Goal: Task Accomplishment & Management: Use online tool/utility

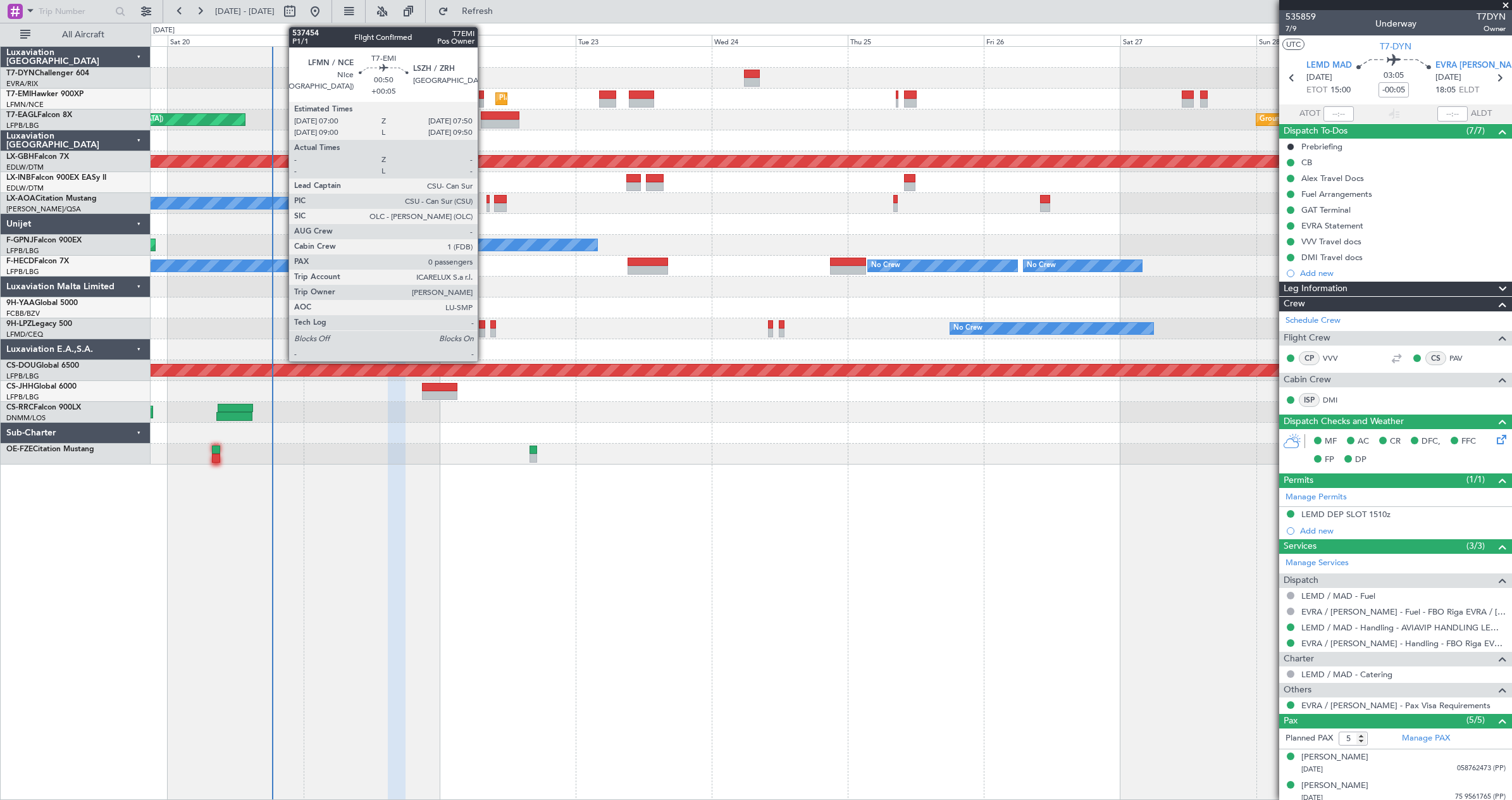
click at [483, 103] on div at bounding box center [481, 103] width 5 height 9
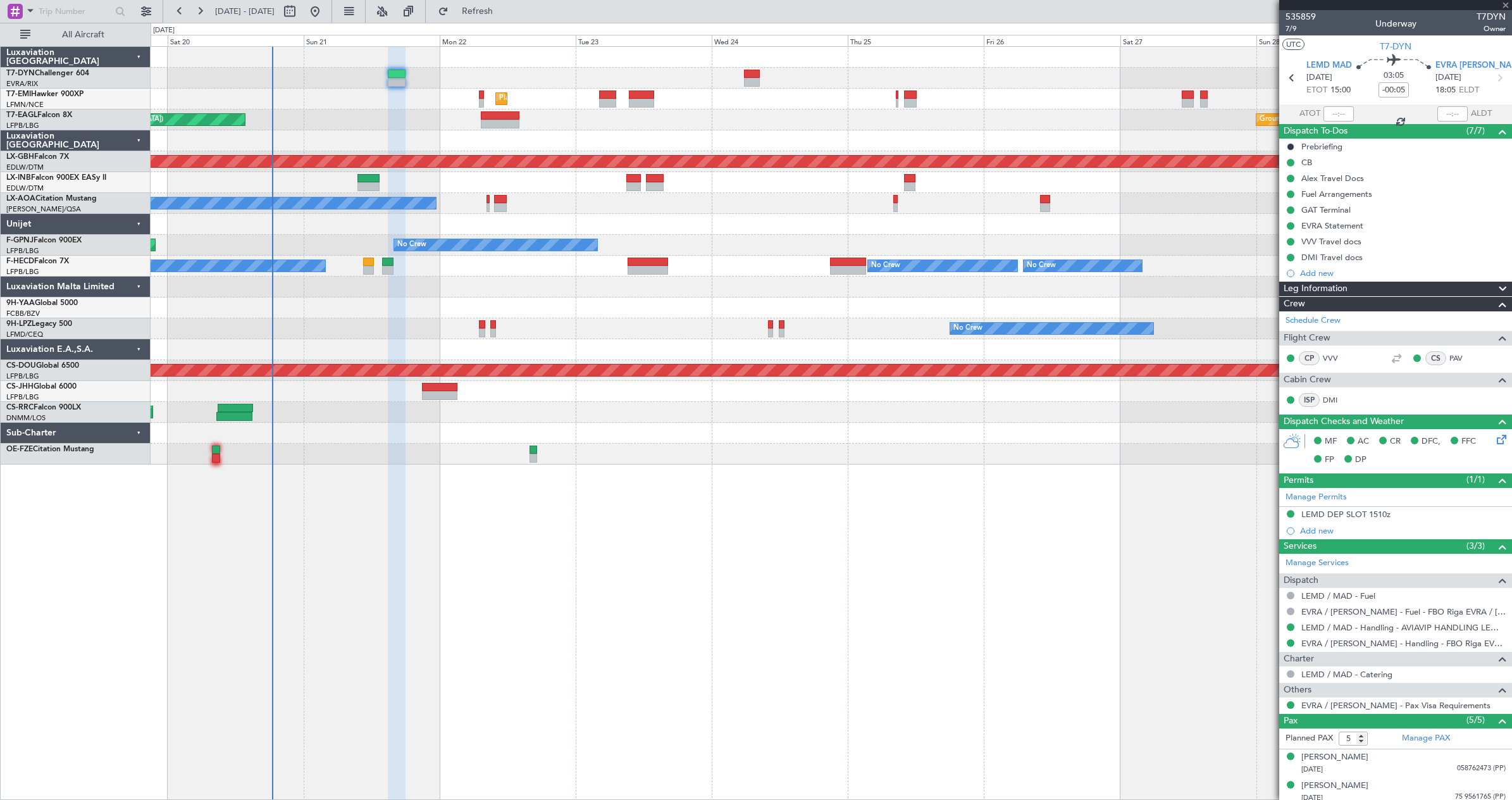
type input "+00:05"
type input "0"
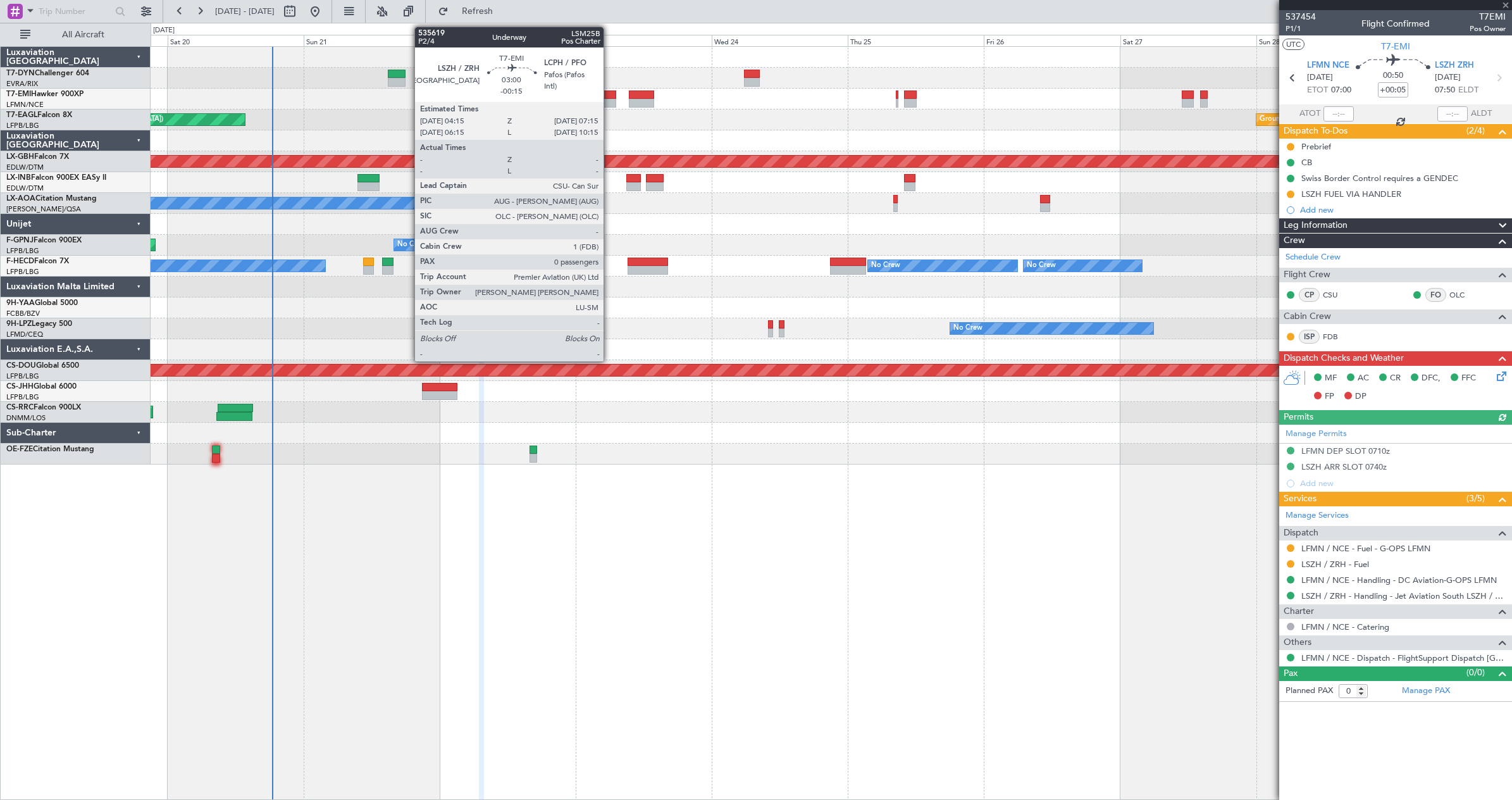
click at [609, 101] on div at bounding box center [608, 103] width 17 height 9
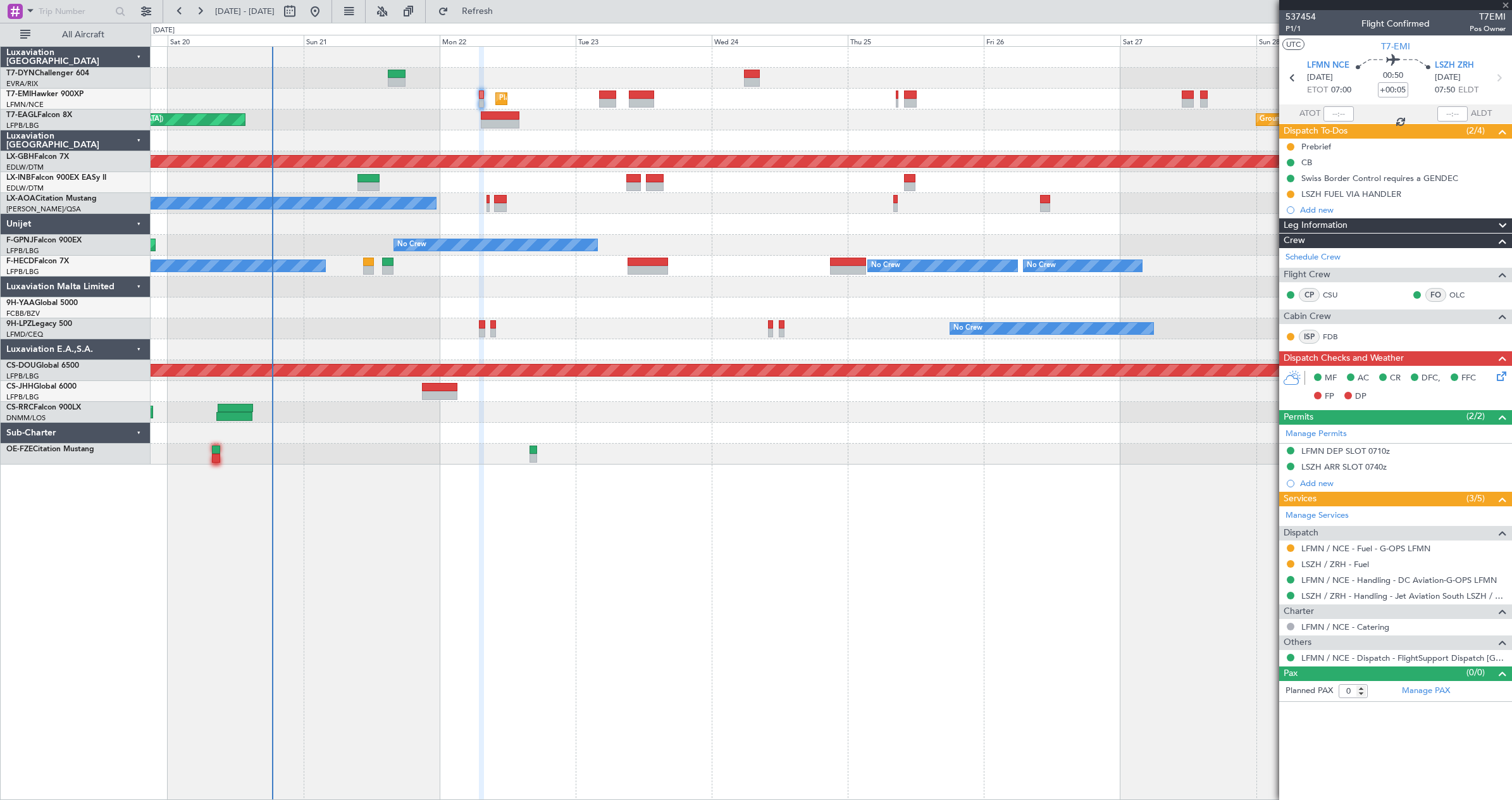
type input "-00:15"
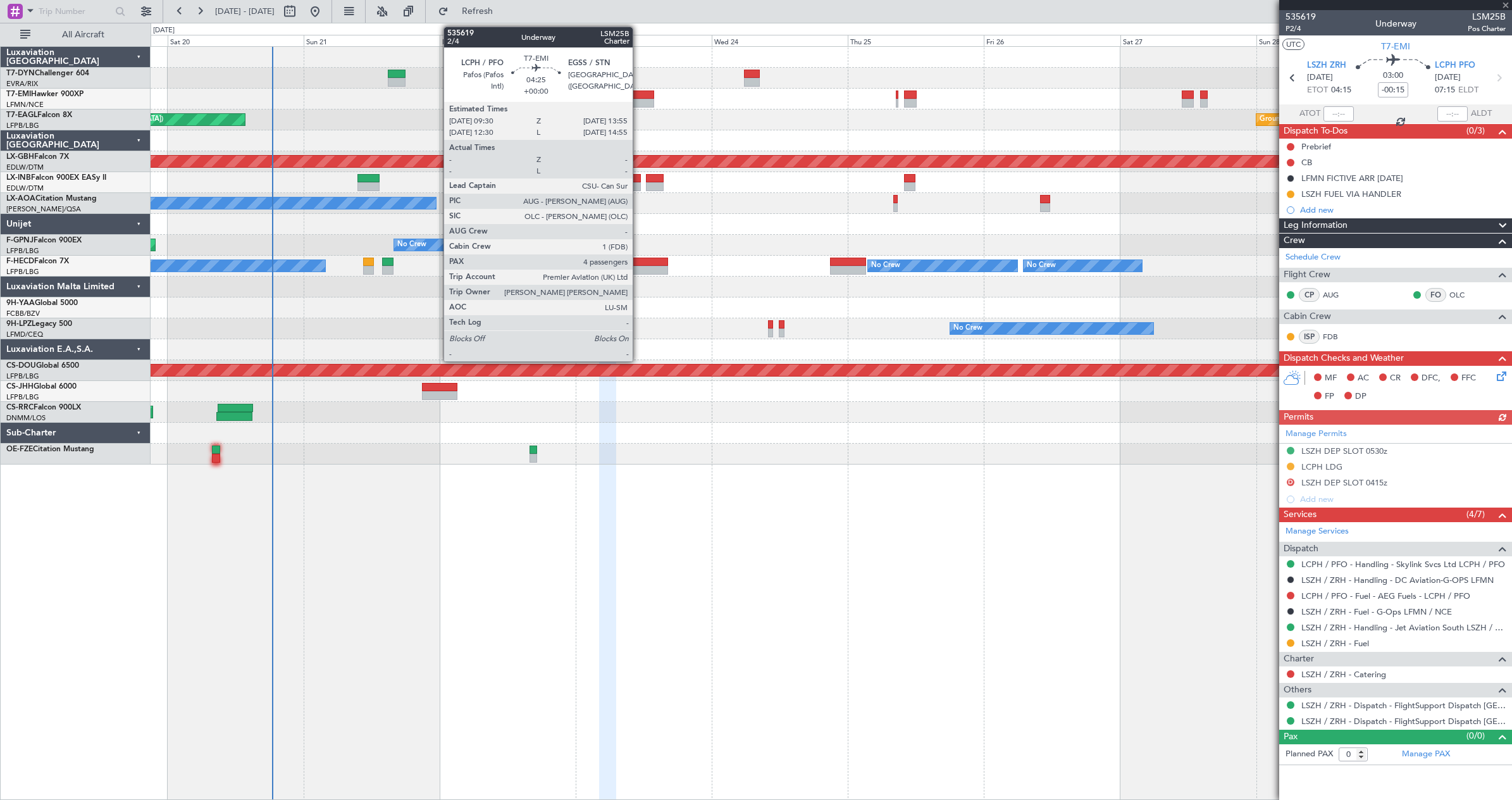
click at [638, 102] on div at bounding box center [641, 103] width 25 height 9
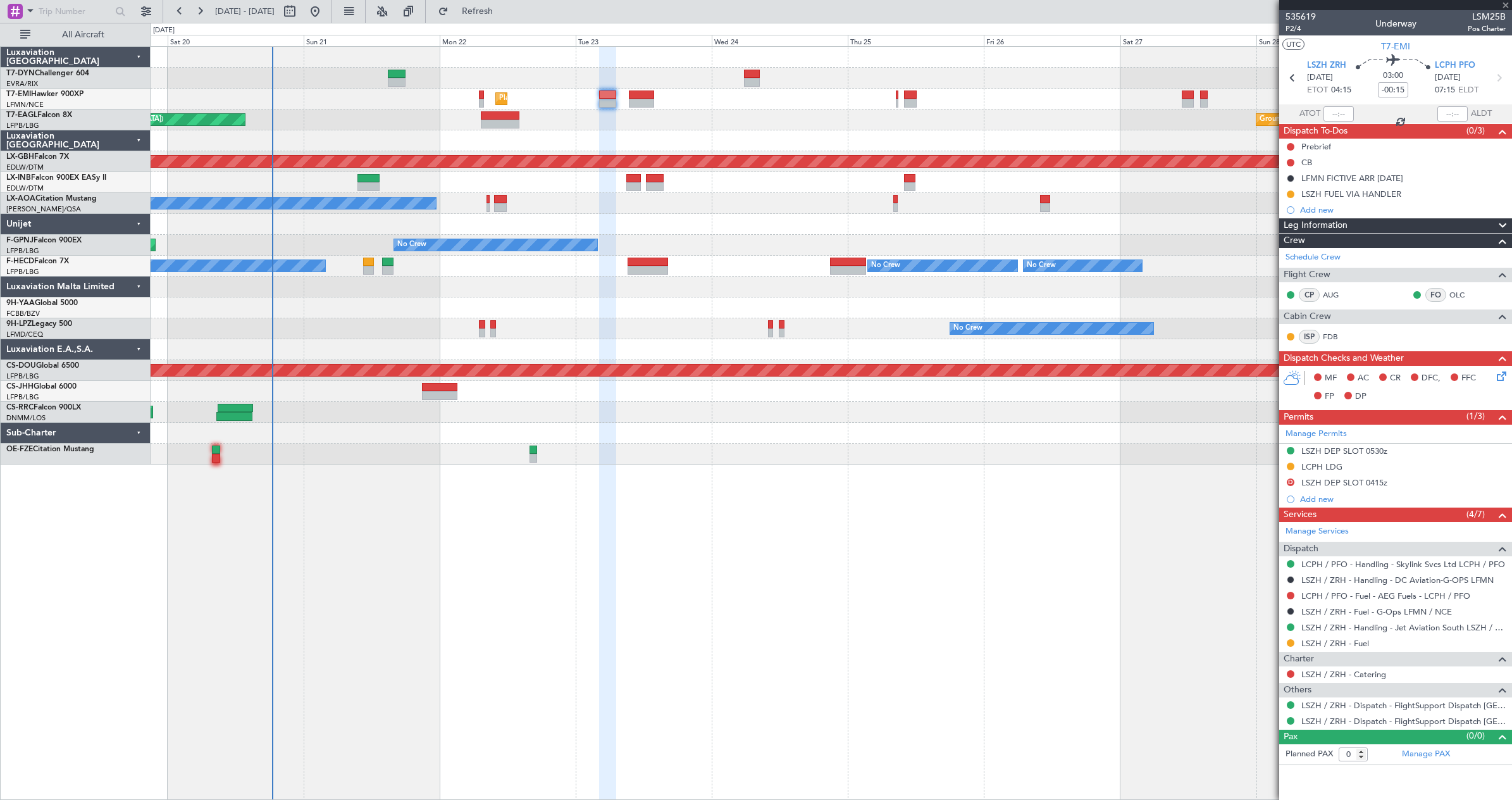
type input "4"
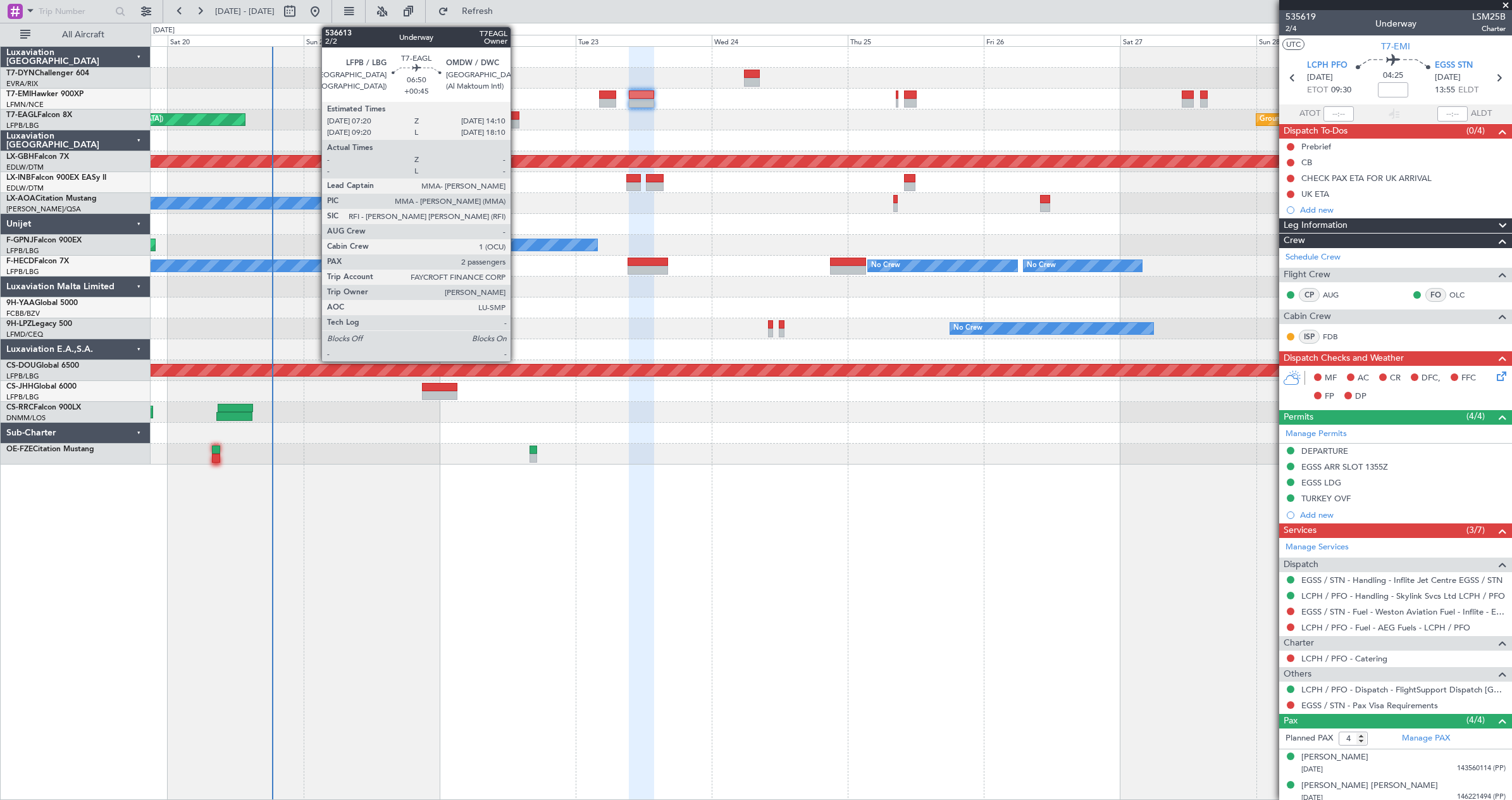
click at [516, 122] on div at bounding box center [500, 124] width 39 height 9
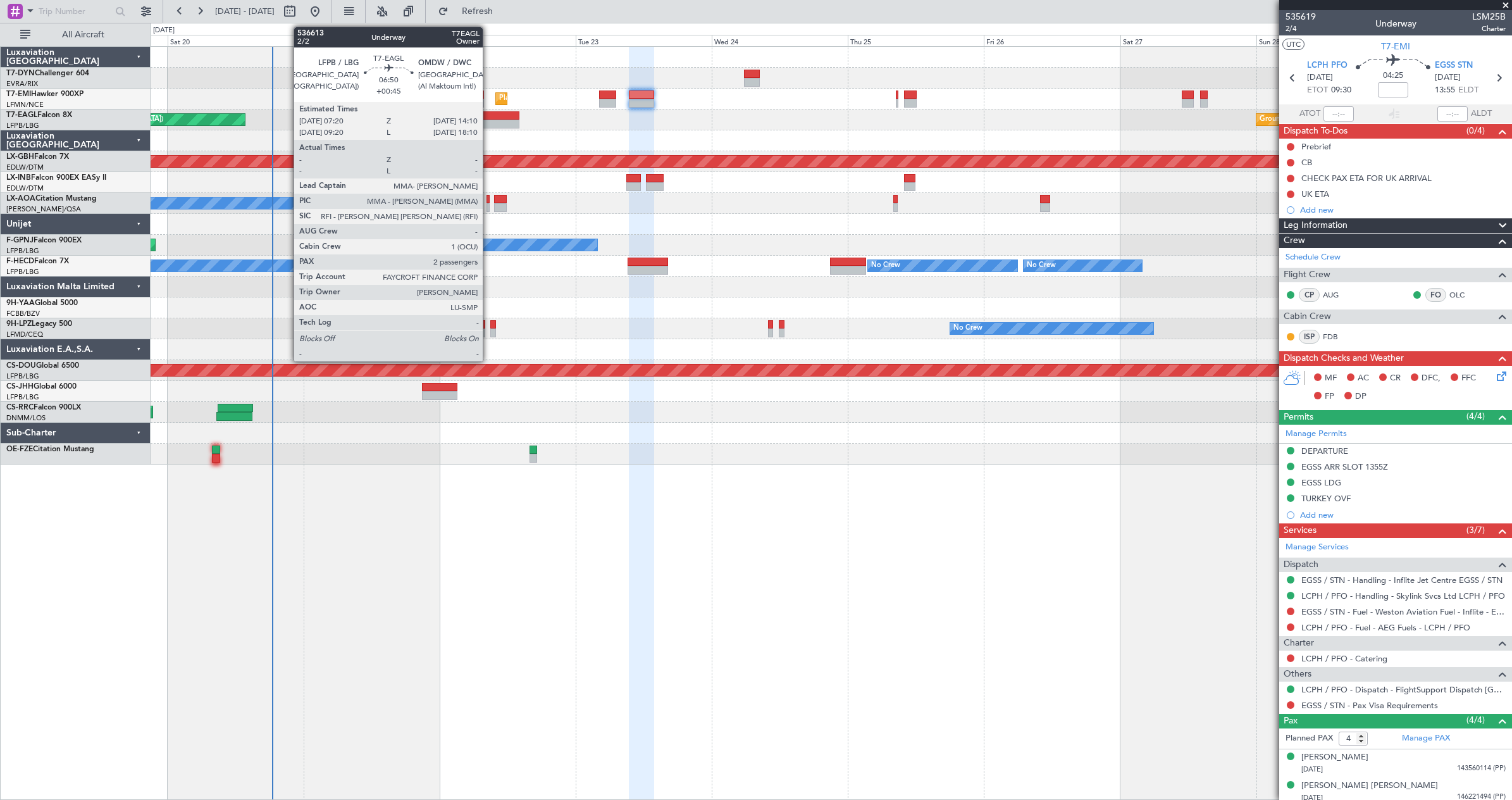
click at [488, 122] on div at bounding box center [500, 124] width 39 height 9
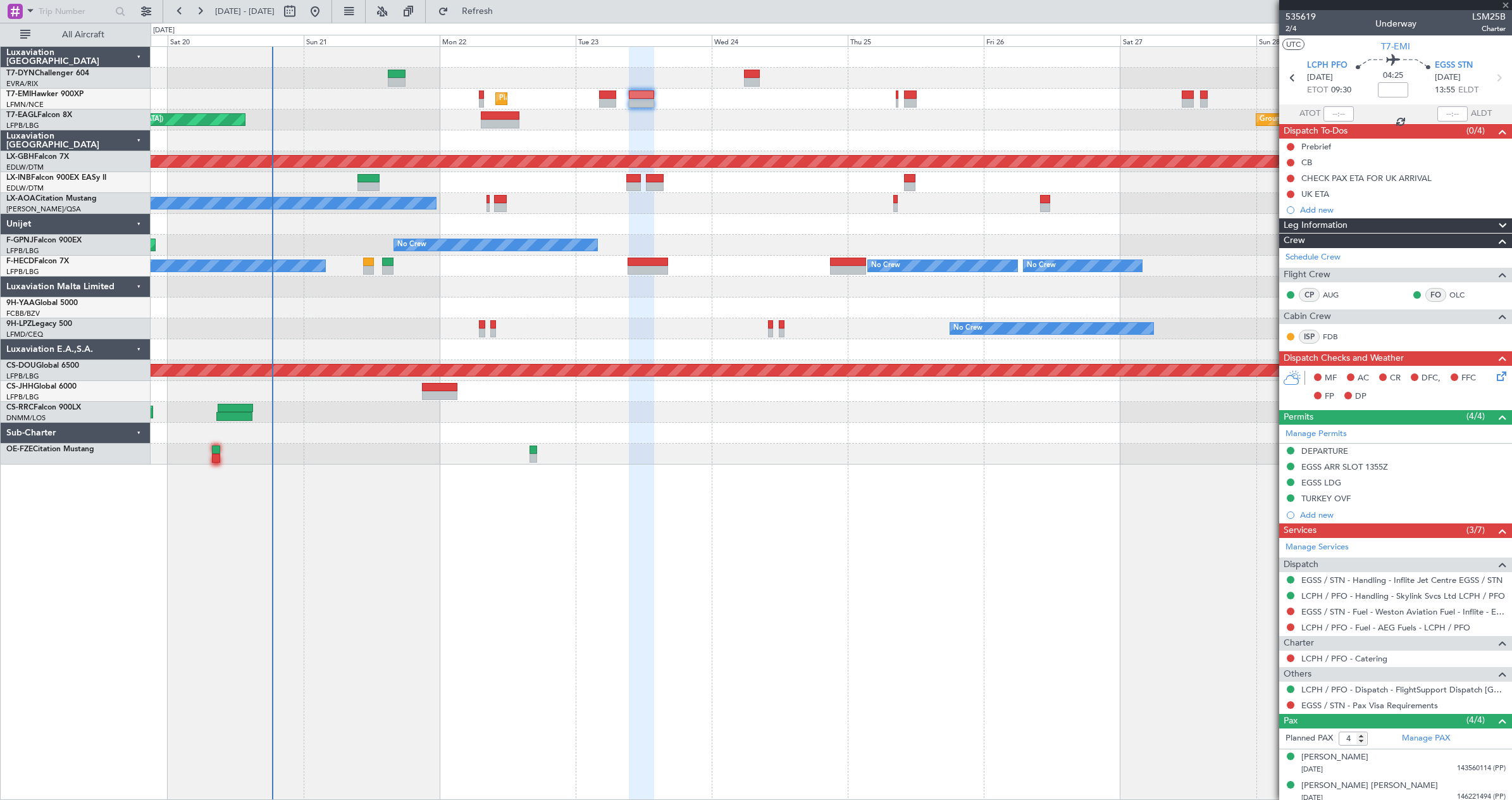
type input "+00:45"
type input "2"
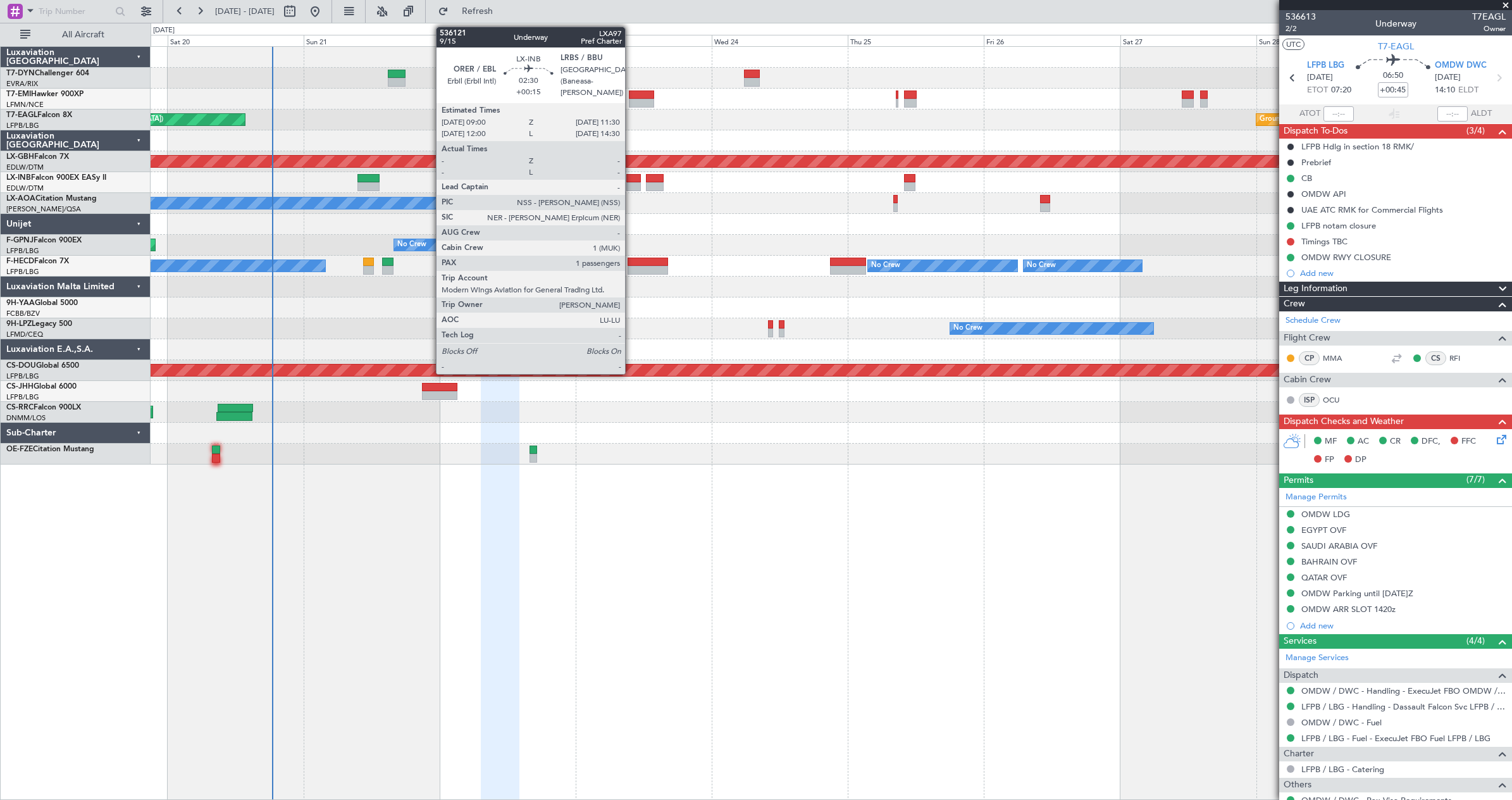
click at [631, 183] on div at bounding box center [633, 187] width 14 height 9
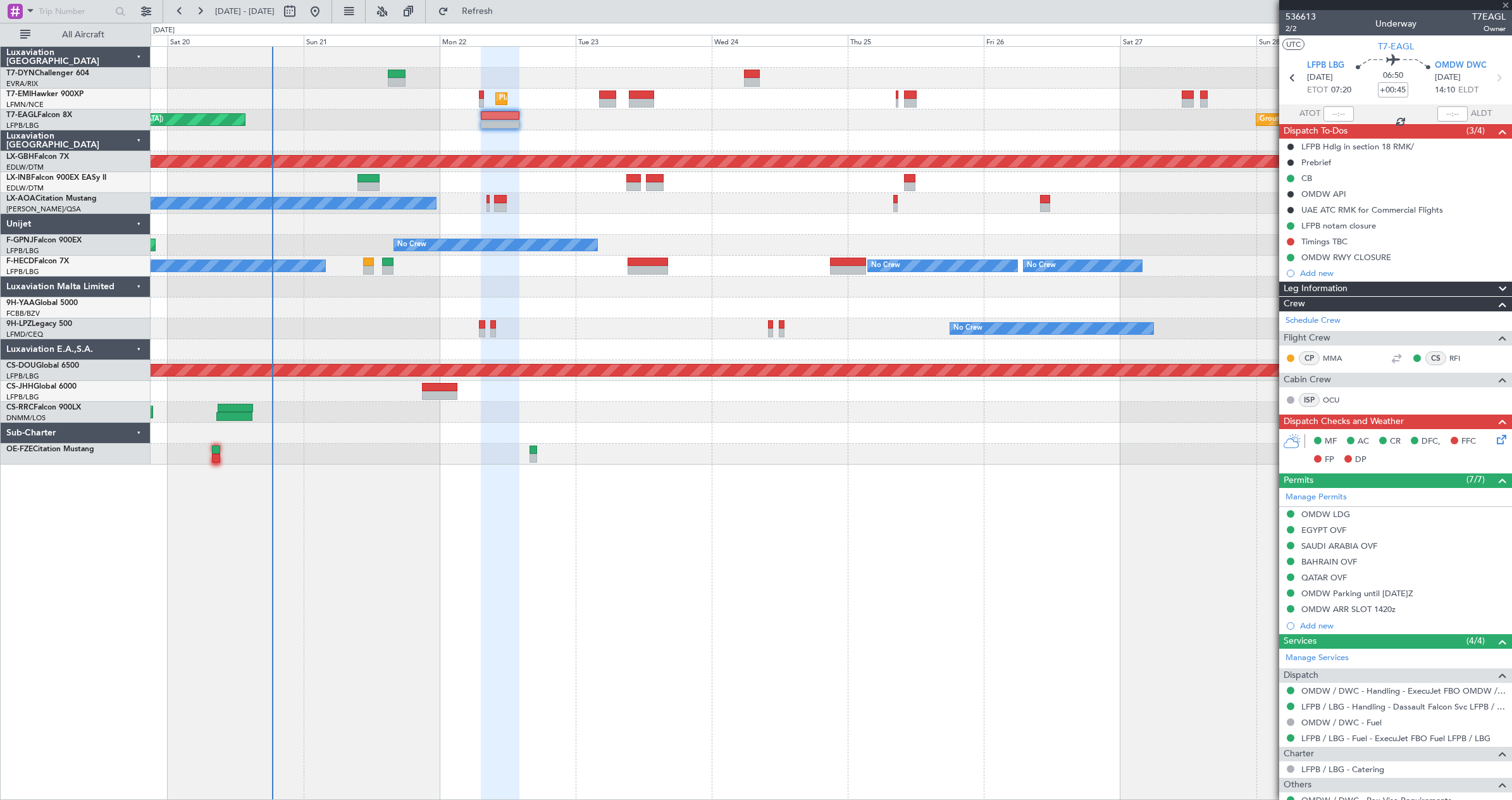
type input "+00:15"
type input "1"
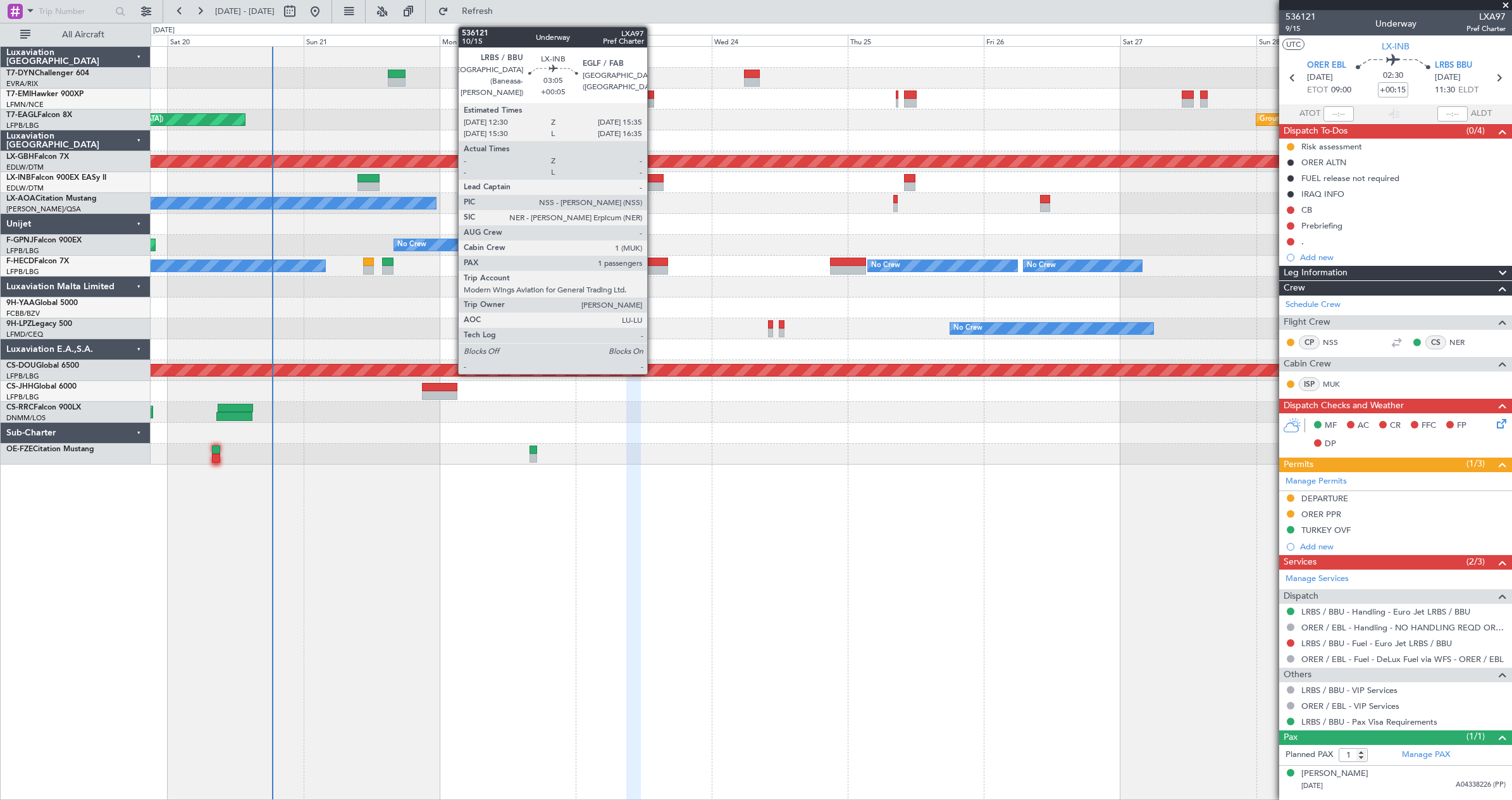
click at [653, 185] on div at bounding box center [655, 187] width 18 height 9
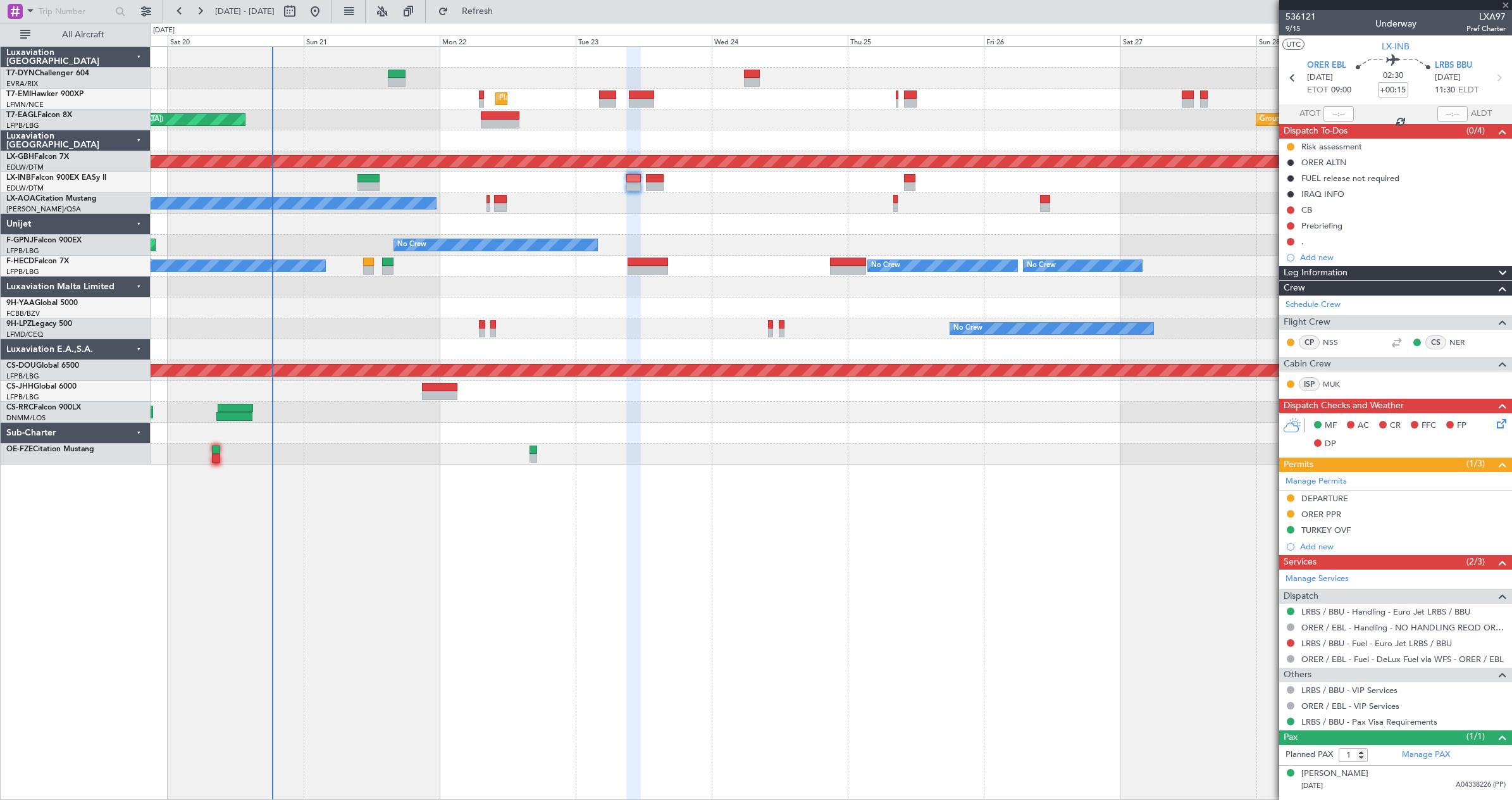
type input "+00:05"
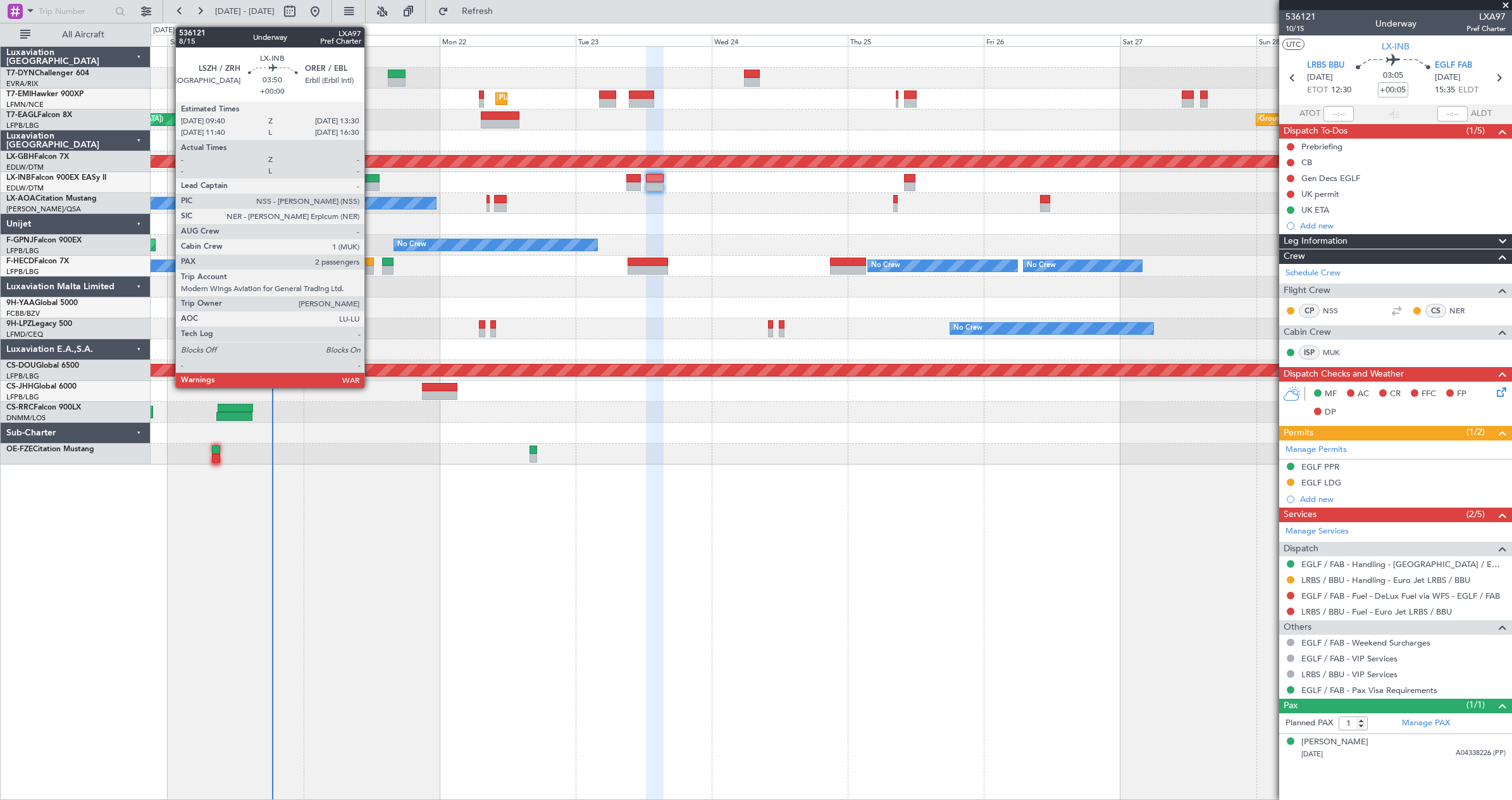
click at [370, 181] on div at bounding box center [368, 179] width 22 height 9
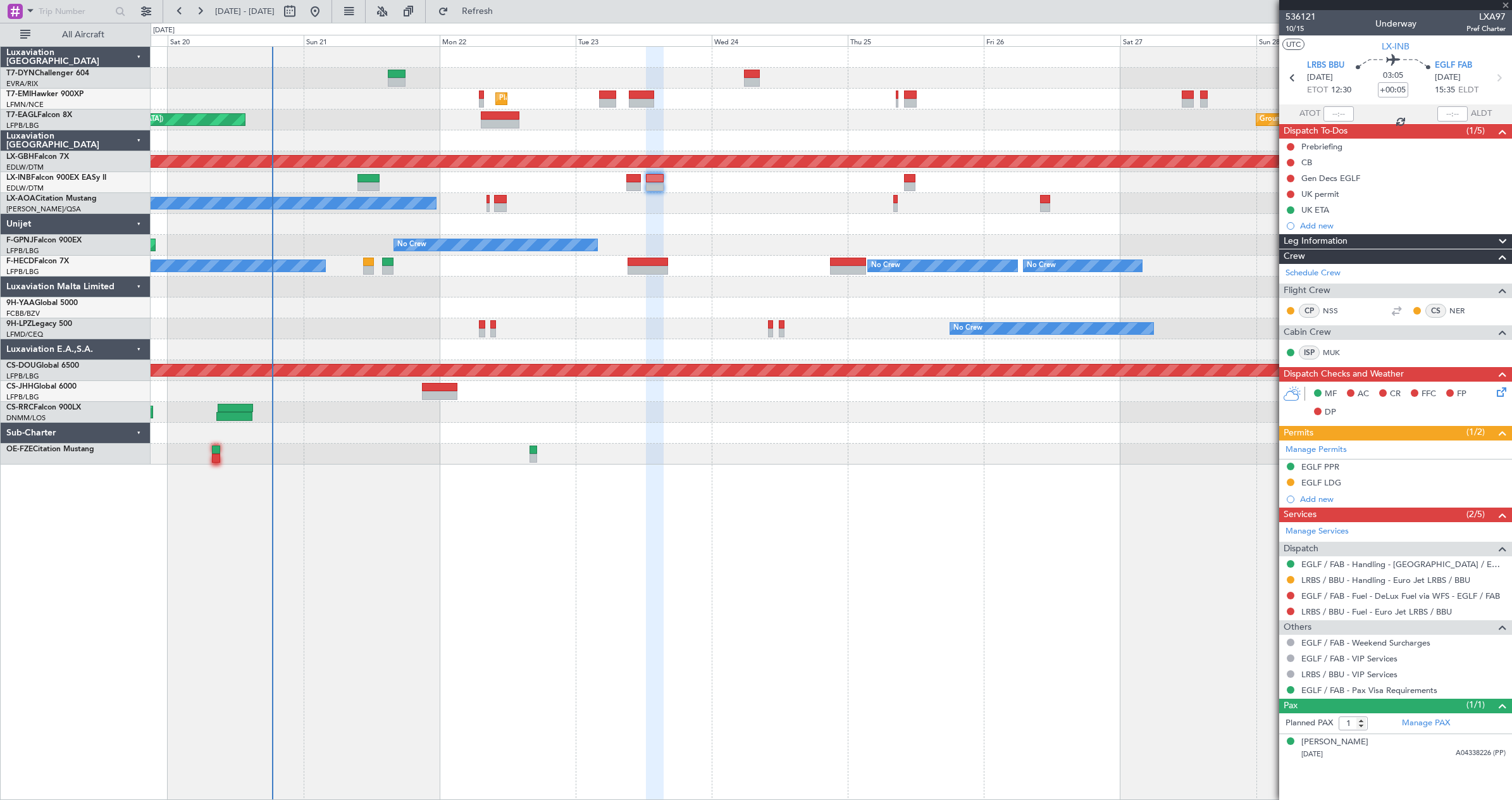
type input "2"
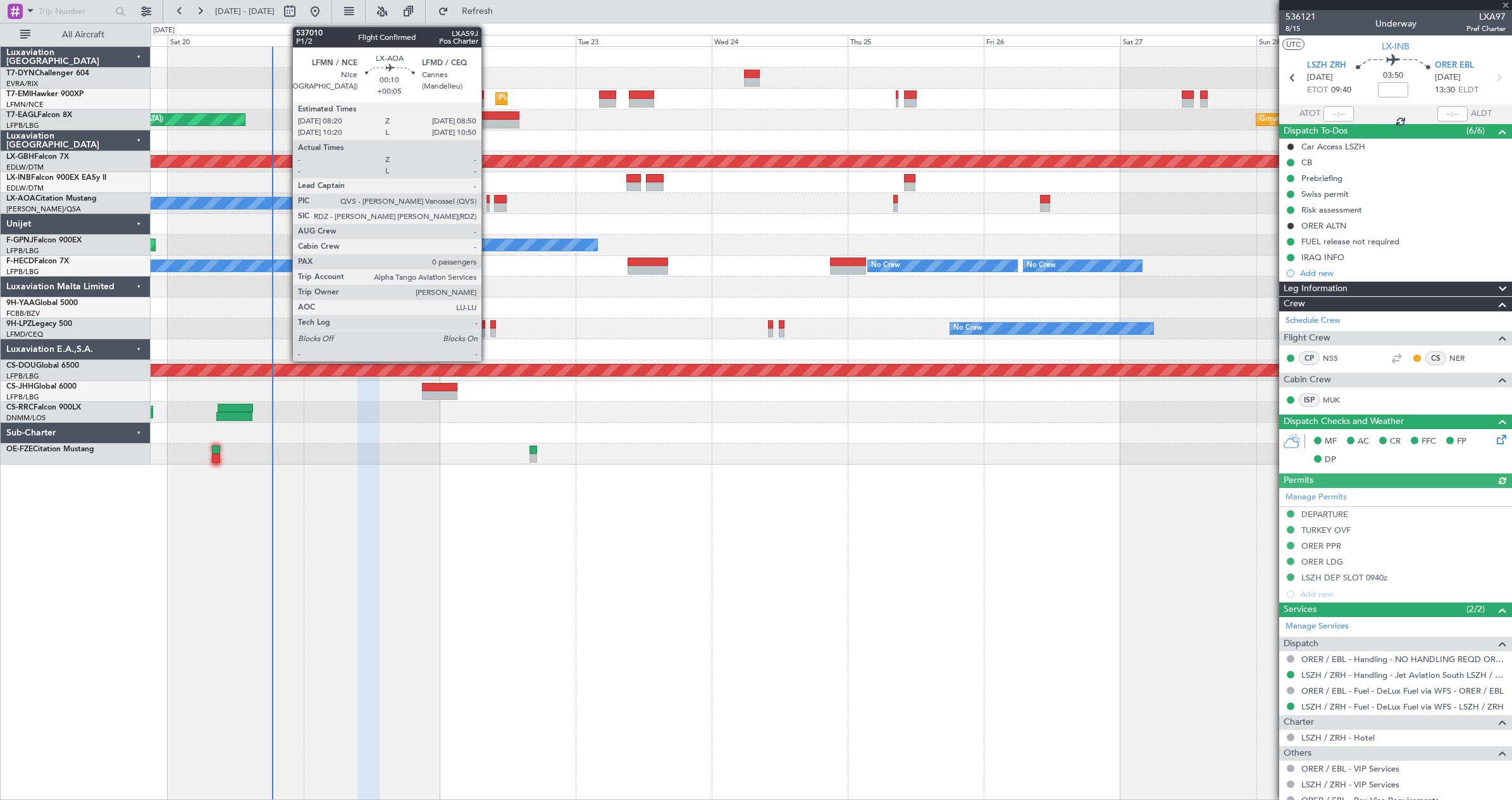
click at [487, 201] on div at bounding box center [488, 200] width 3 height 9
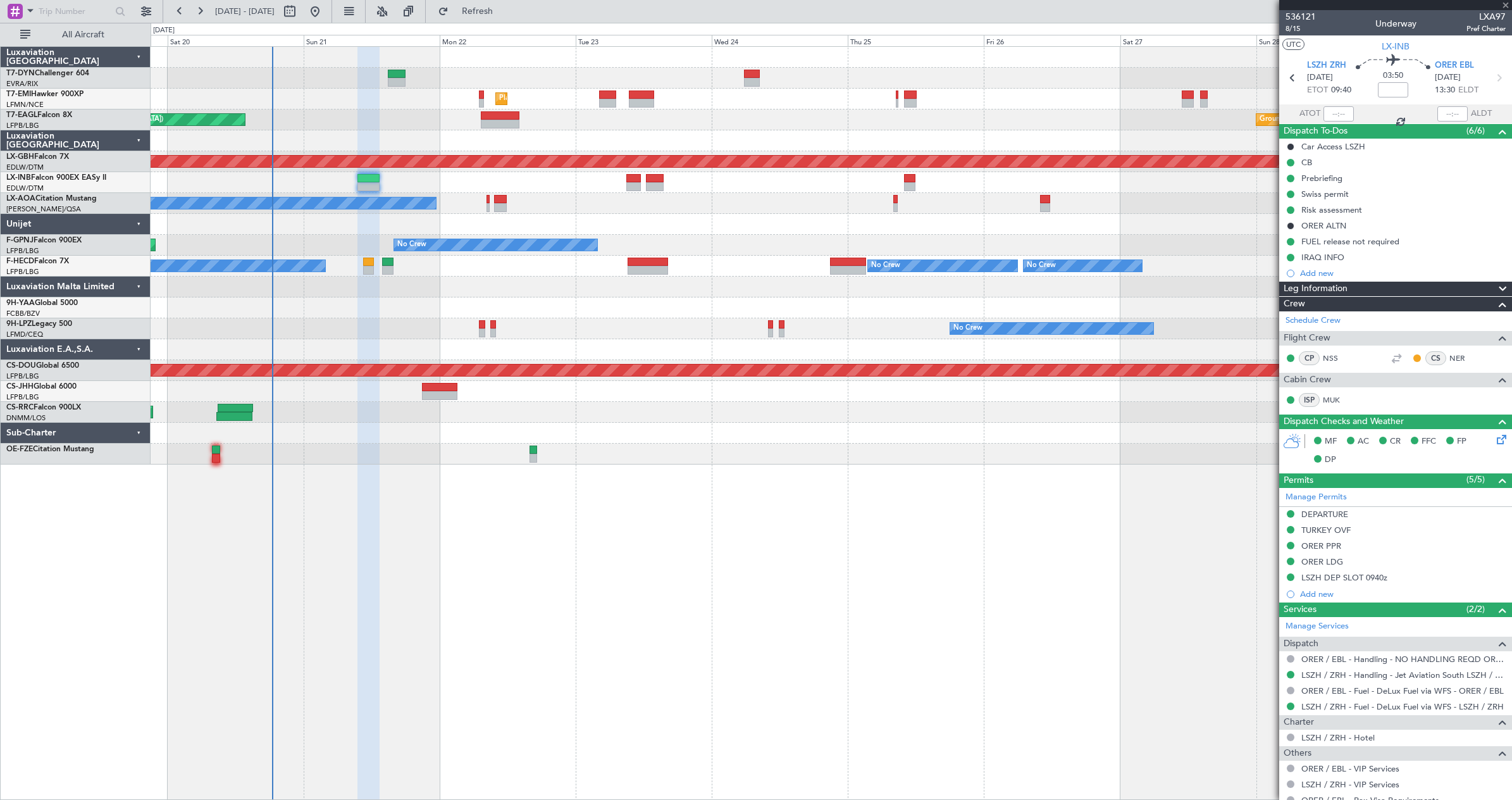
type input "+00:05"
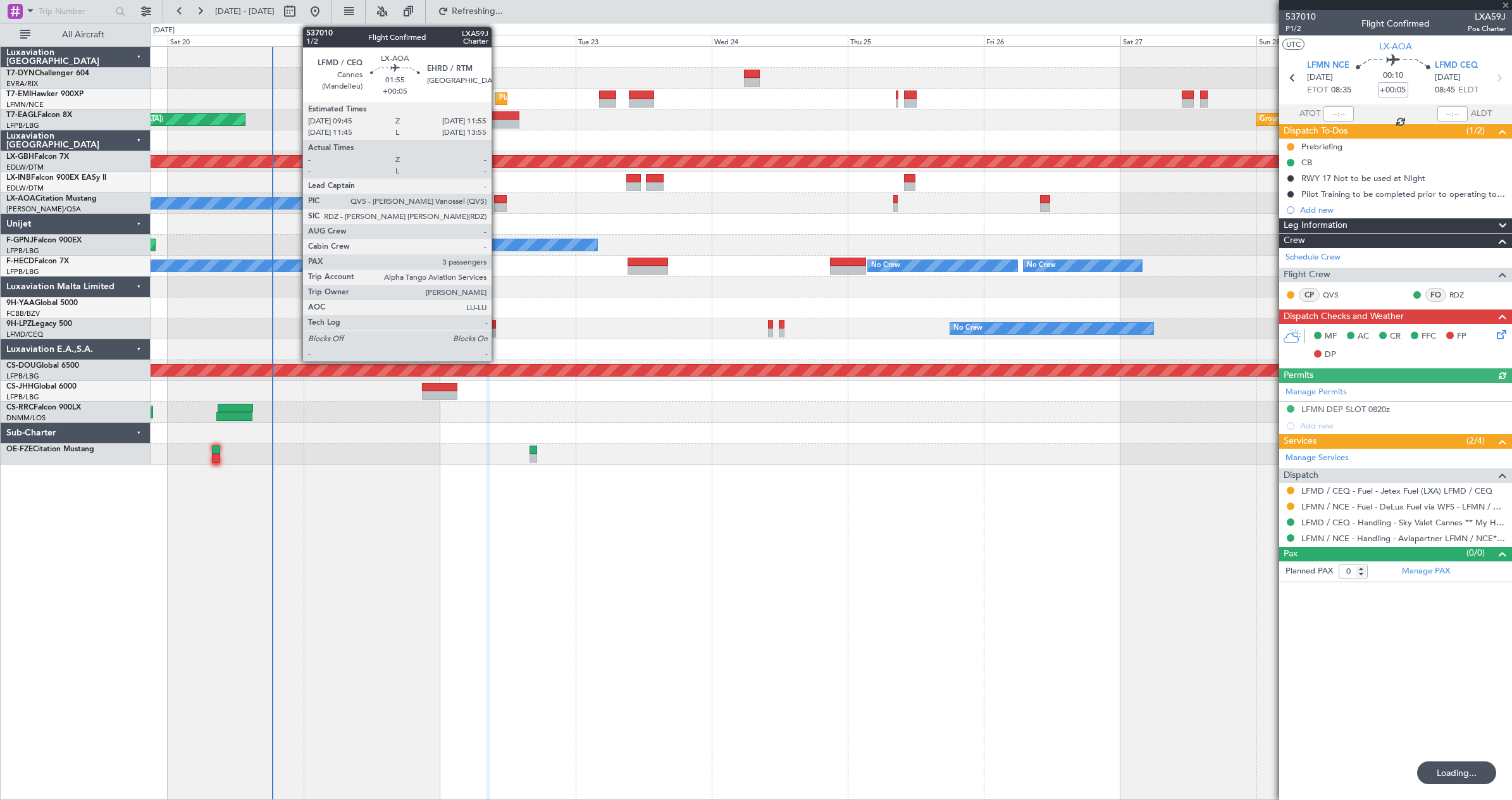
click at [498, 201] on div at bounding box center [500, 200] width 12 height 9
type input "3"
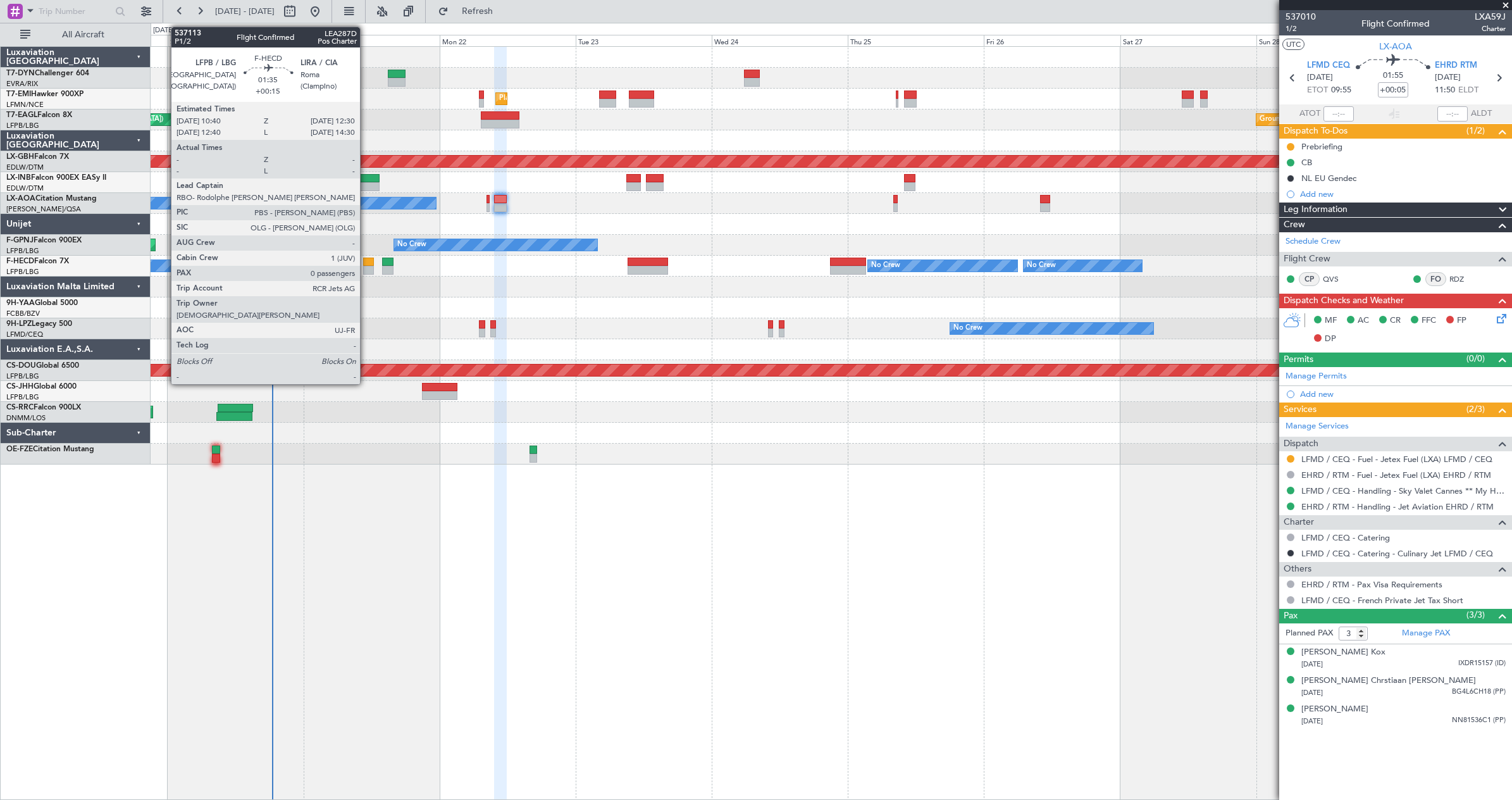
click at [366, 265] on div at bounding box center [368, 262] width 11 height 9
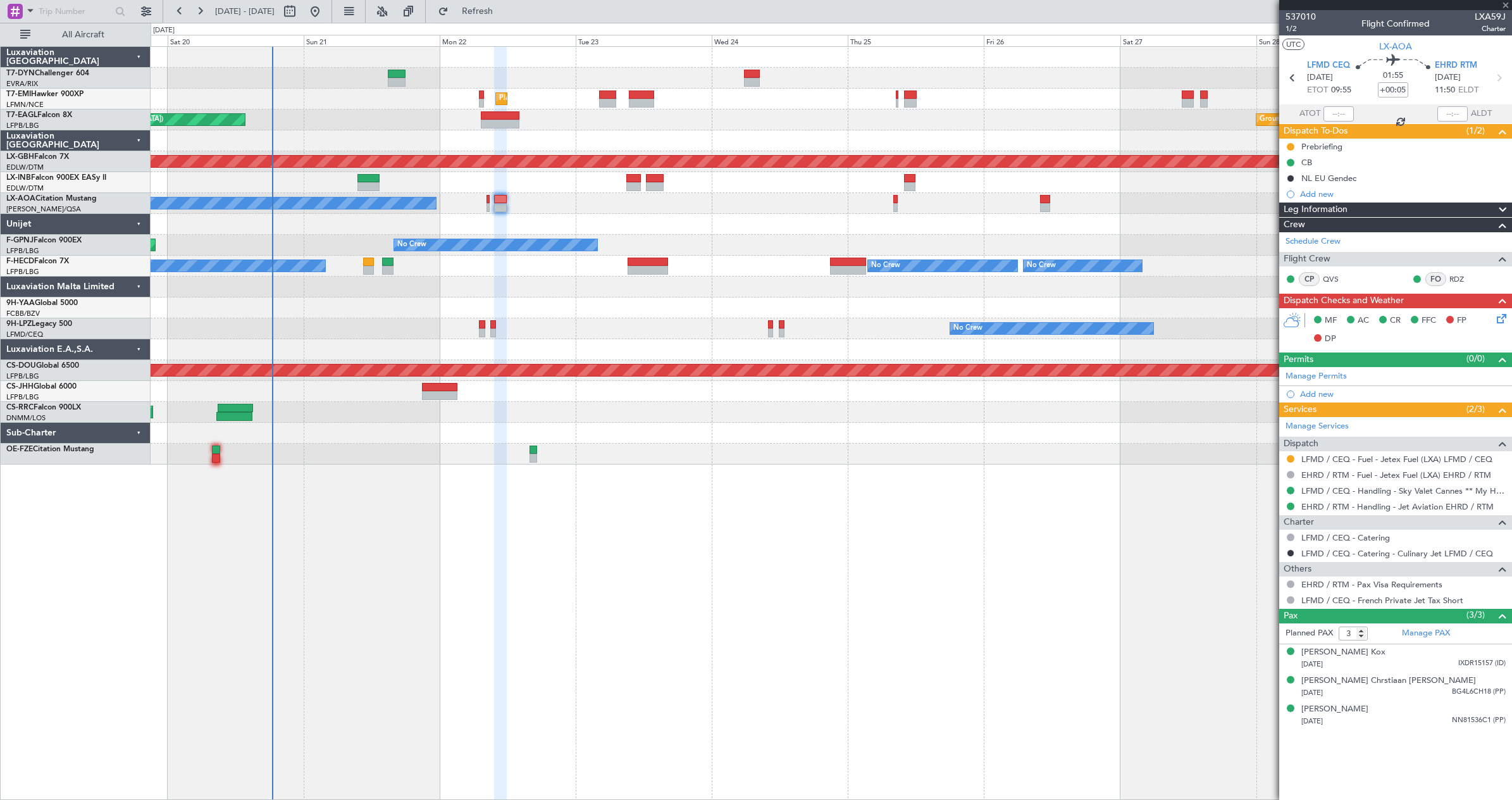
type input "+00:15"
type input "0"
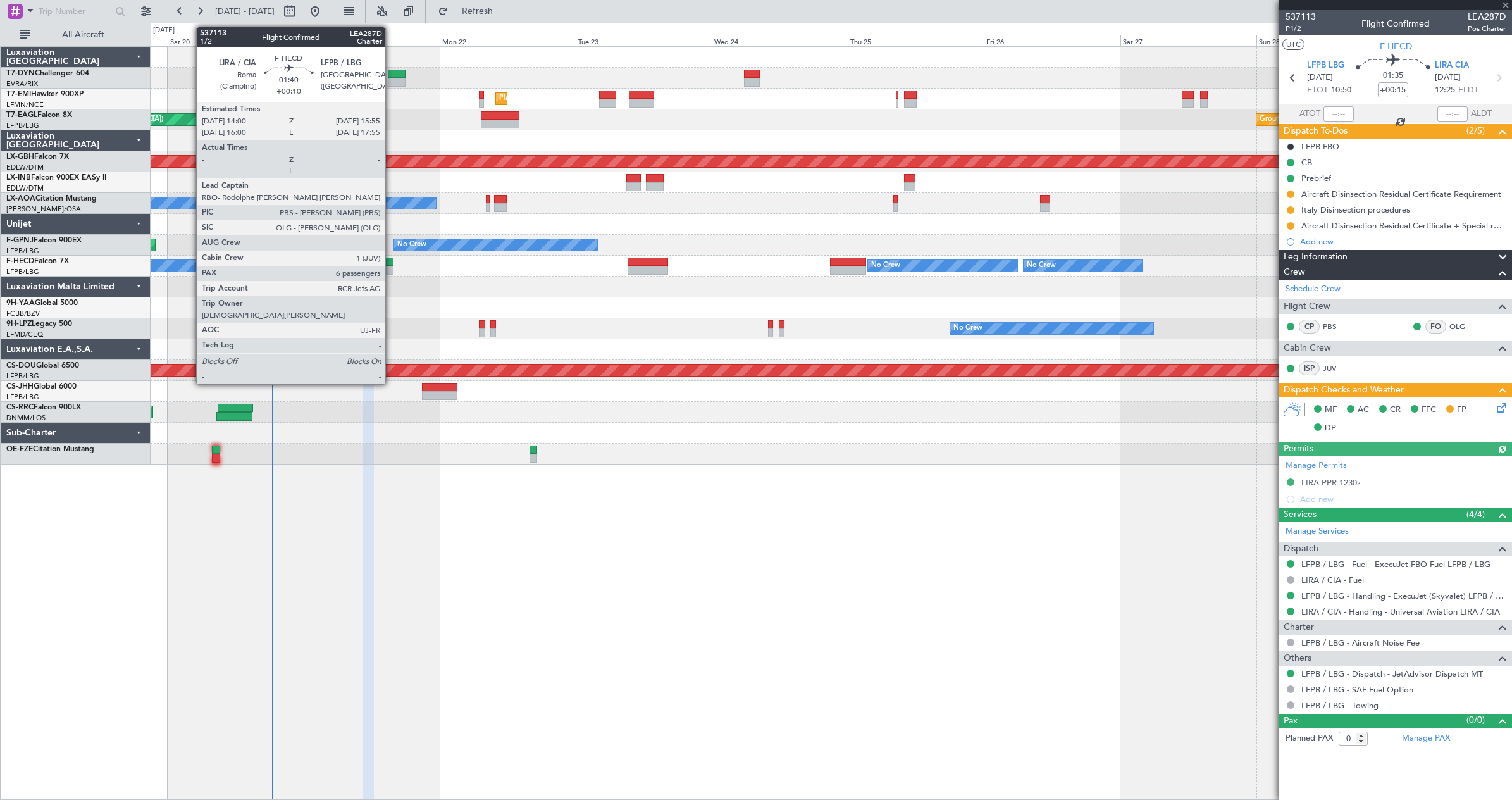
click at [391, 259] on div at bounding box center [388, 262] width 12 height 9
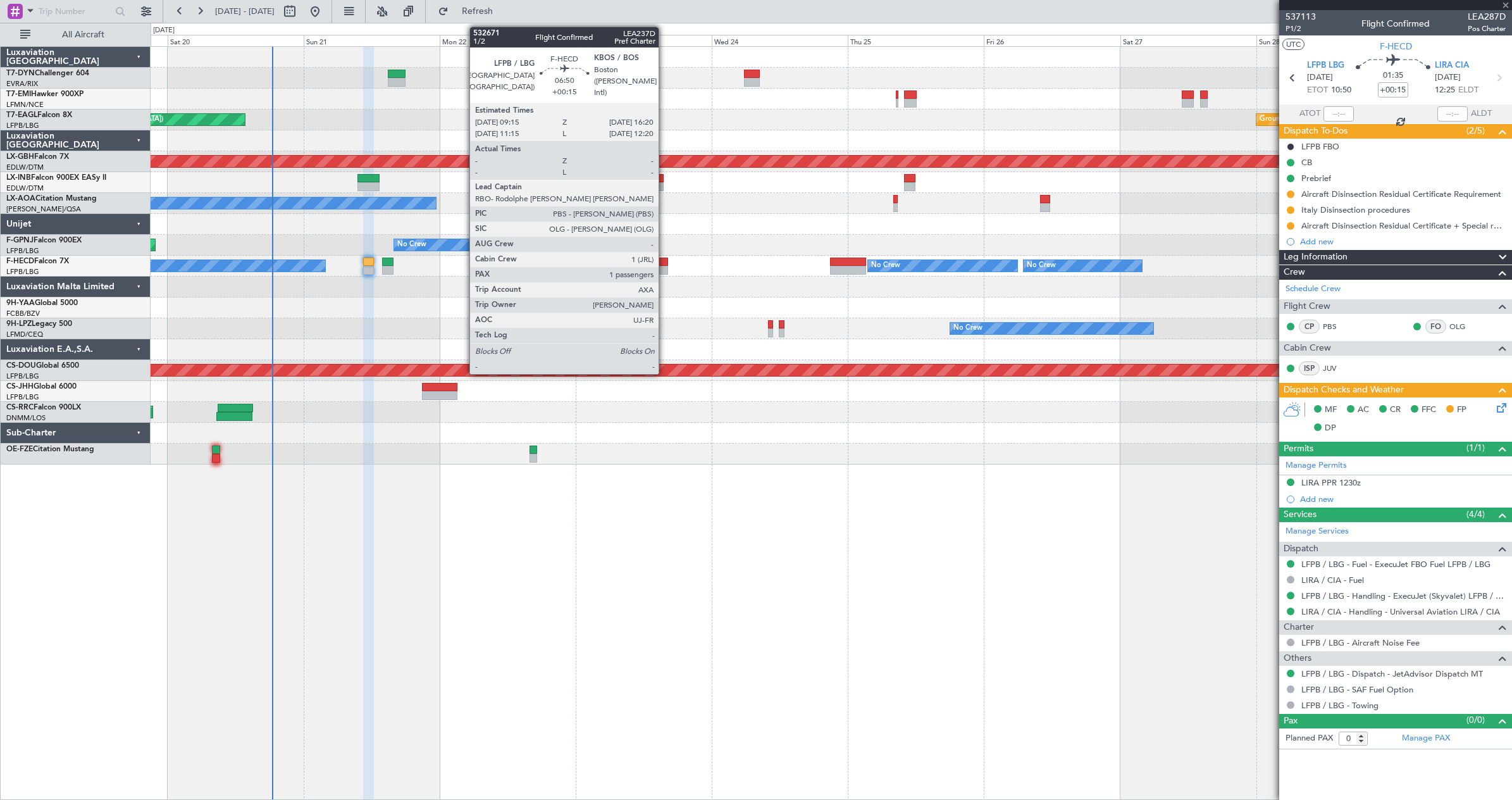
type input "+00:10"
type input "6"
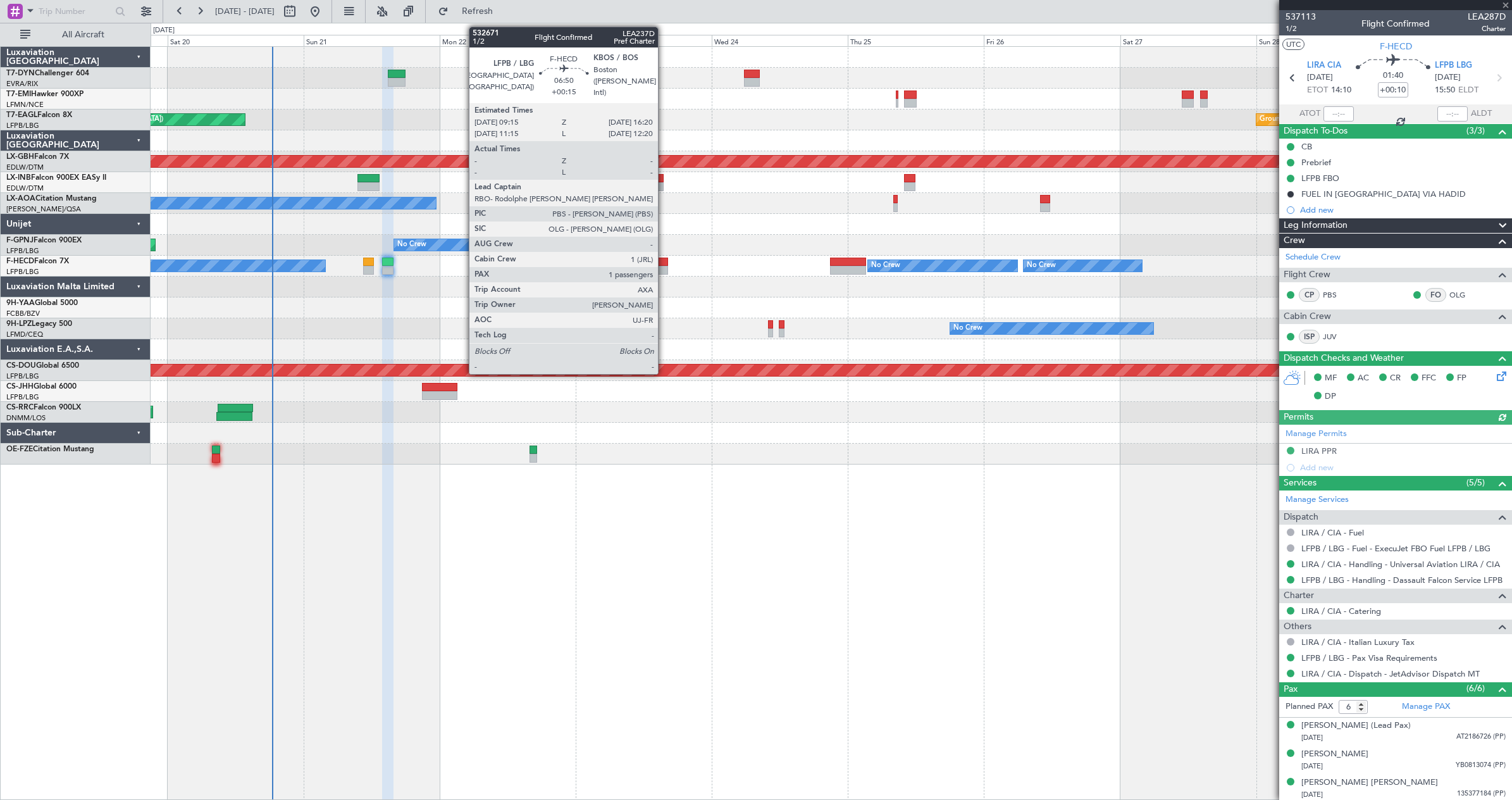
click at [664, 263] on div at bounding box center [648, 262] width 40 height 9
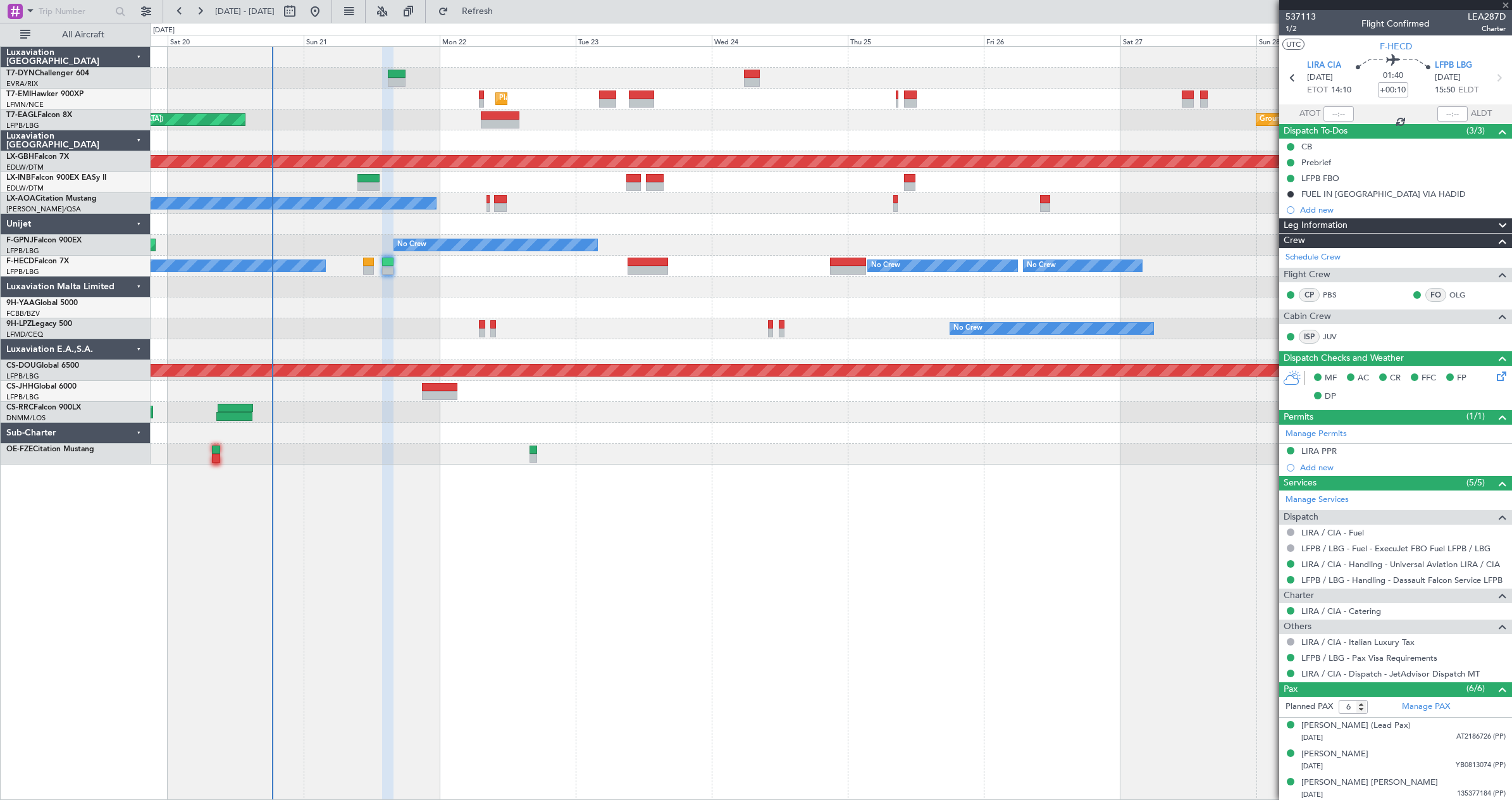
type input "+00:15"
type input "1"
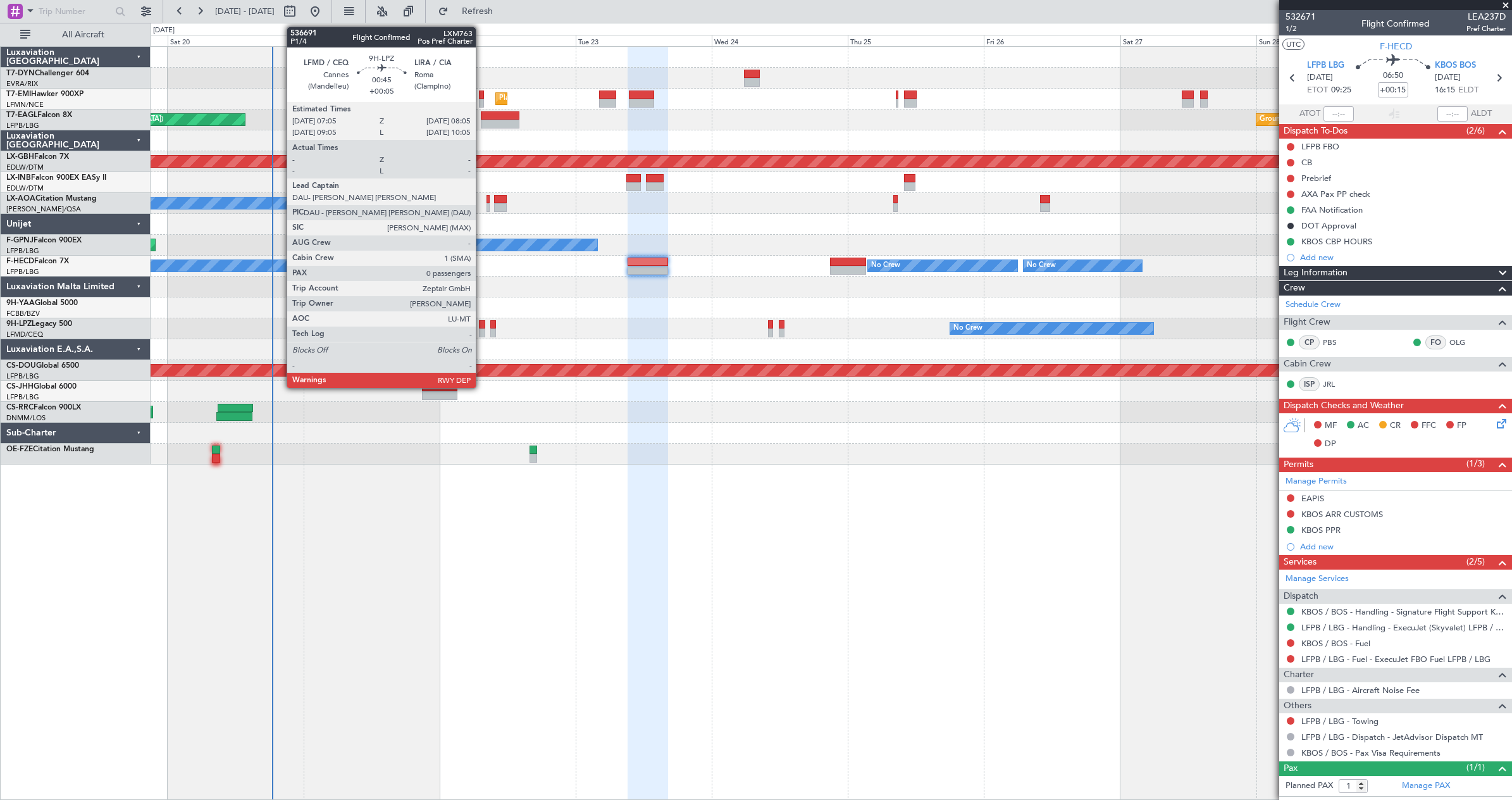
click at [481, 330] on div at bounding box center [481, 333] width 6 height 9
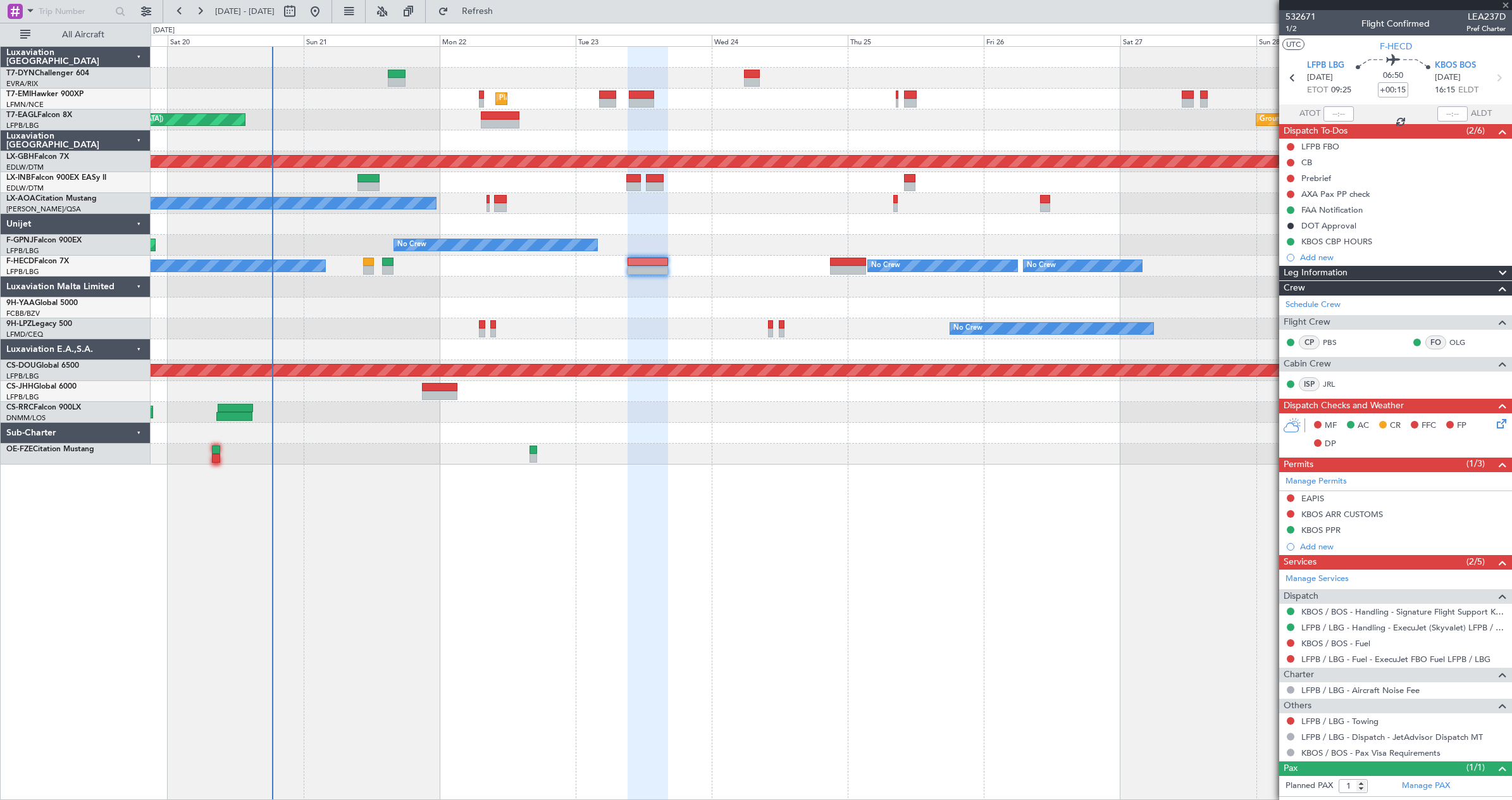
type input "+00:05"
type input "0"
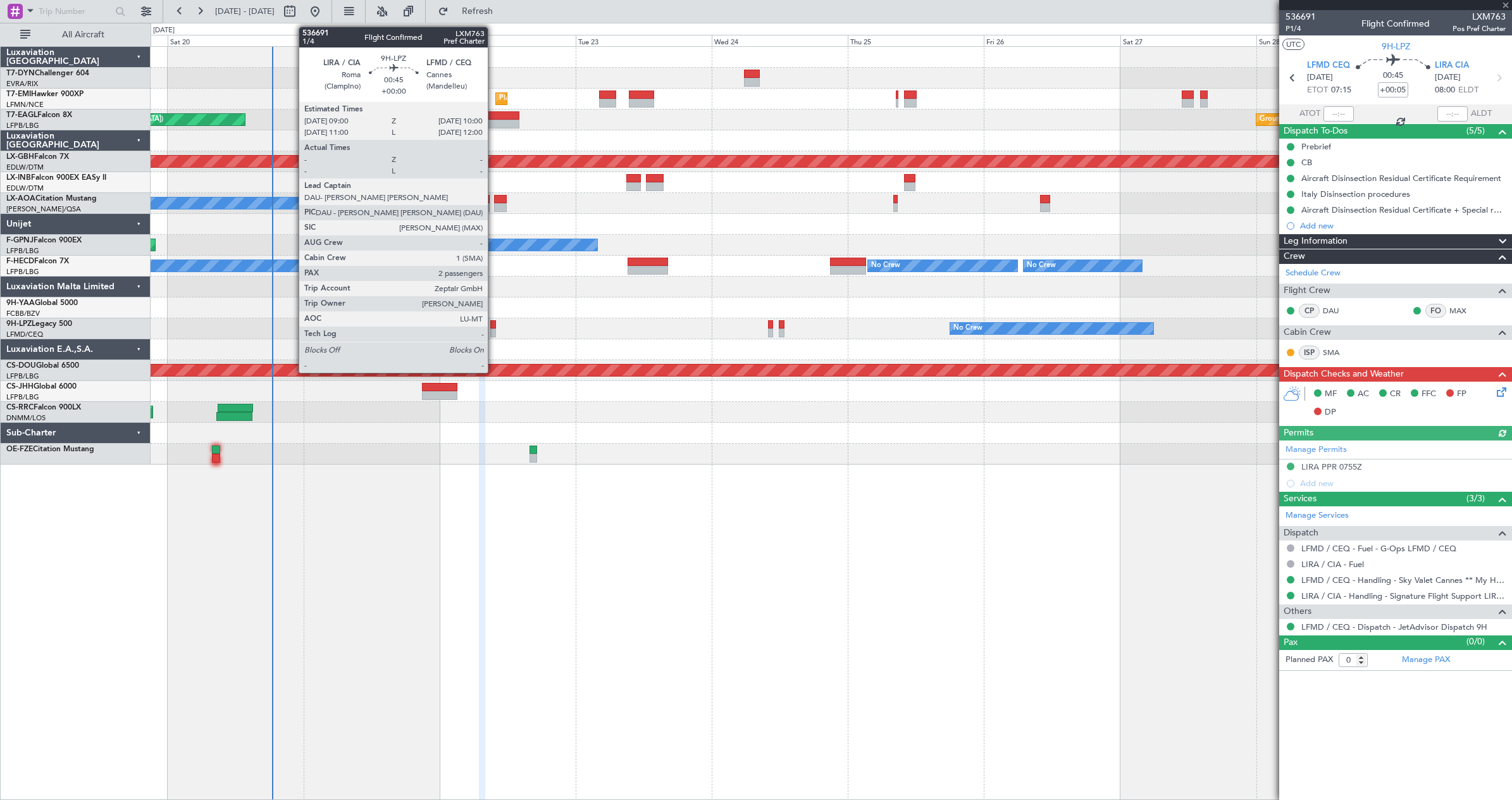
click at [494, 325] on div at bounding box center [493, 325] width 6 height 9
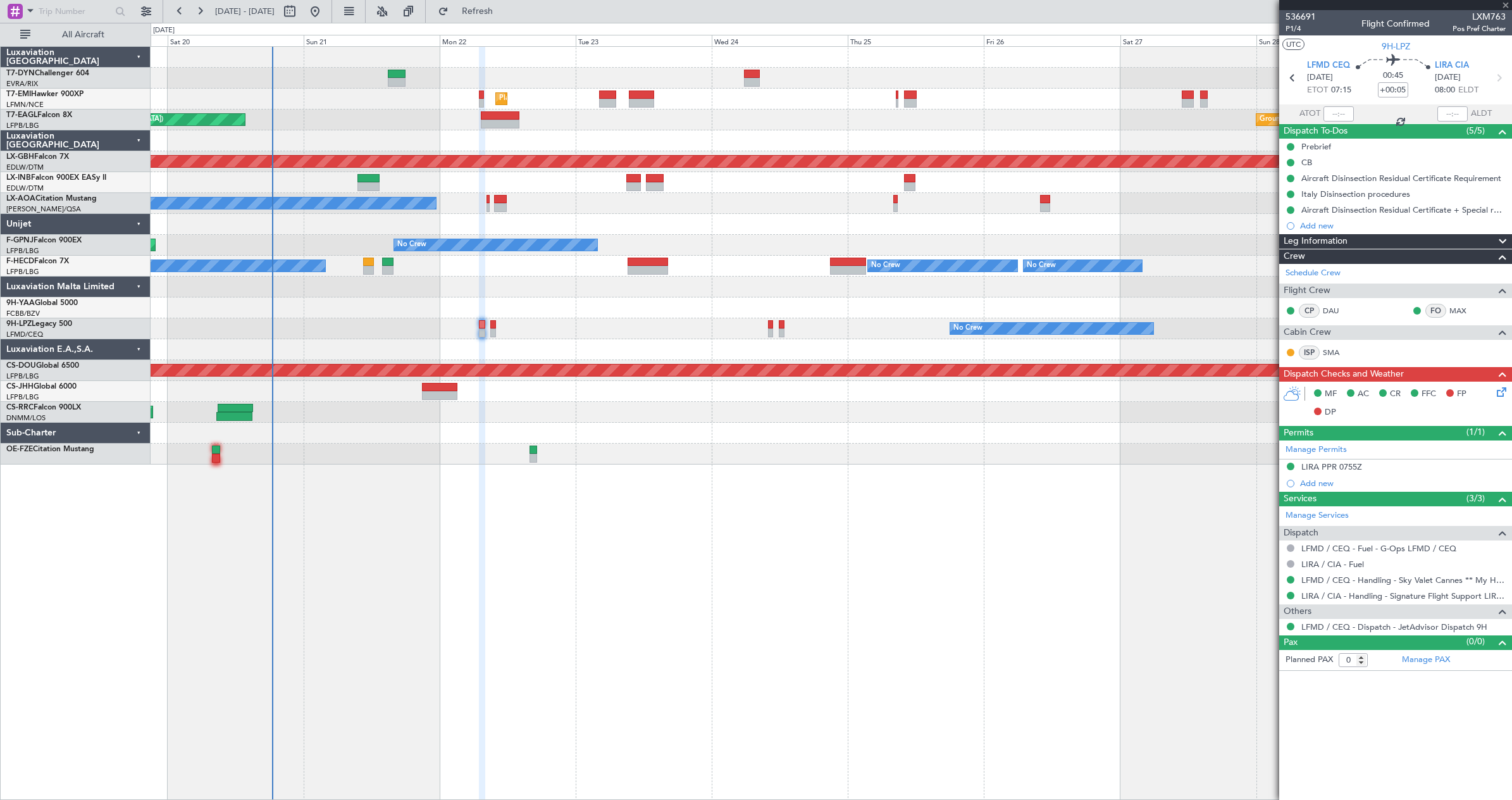
type input "2"
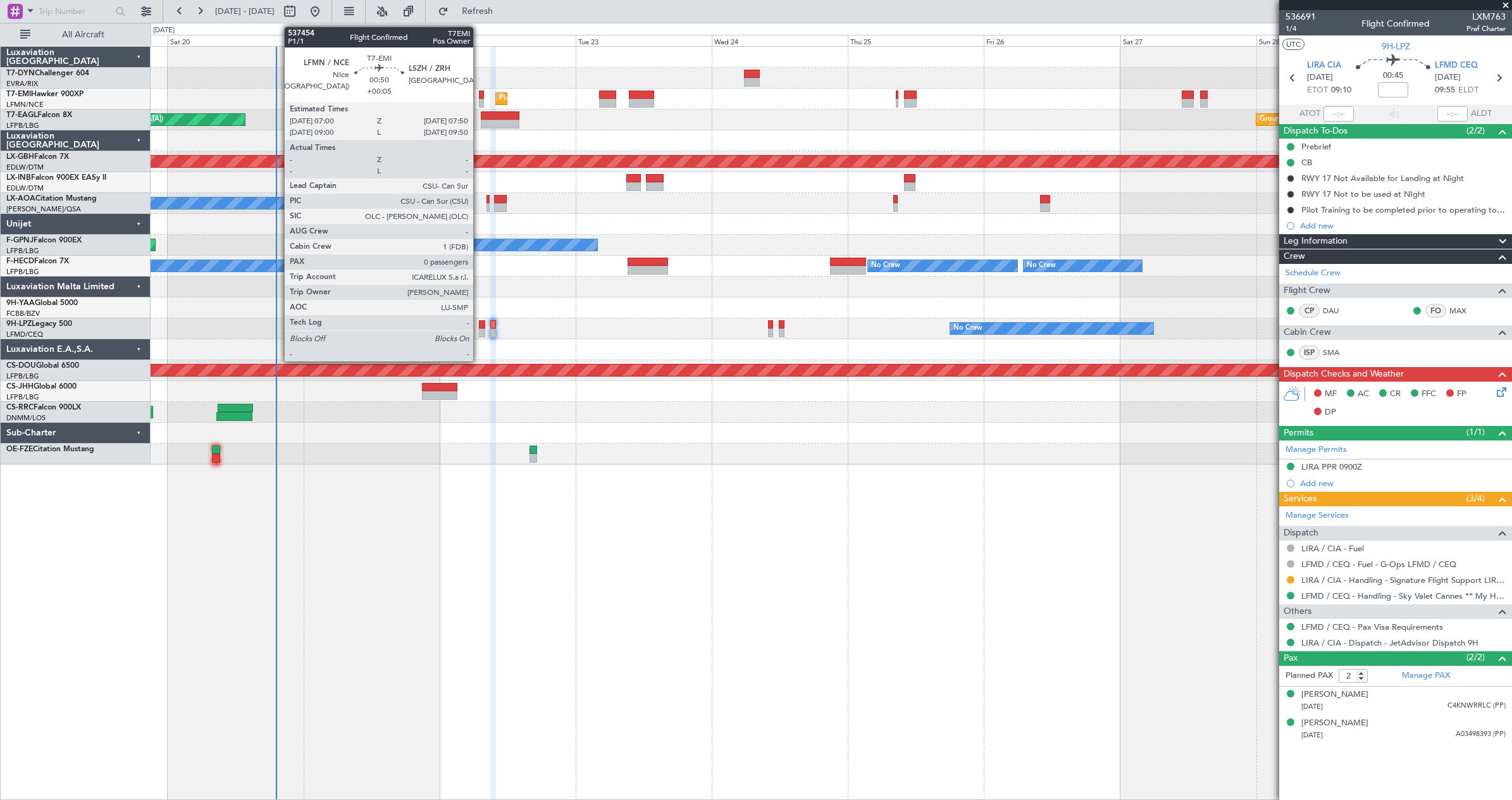
click at [479, 94] on div at bounding box center [481, 95] width 5 height 9
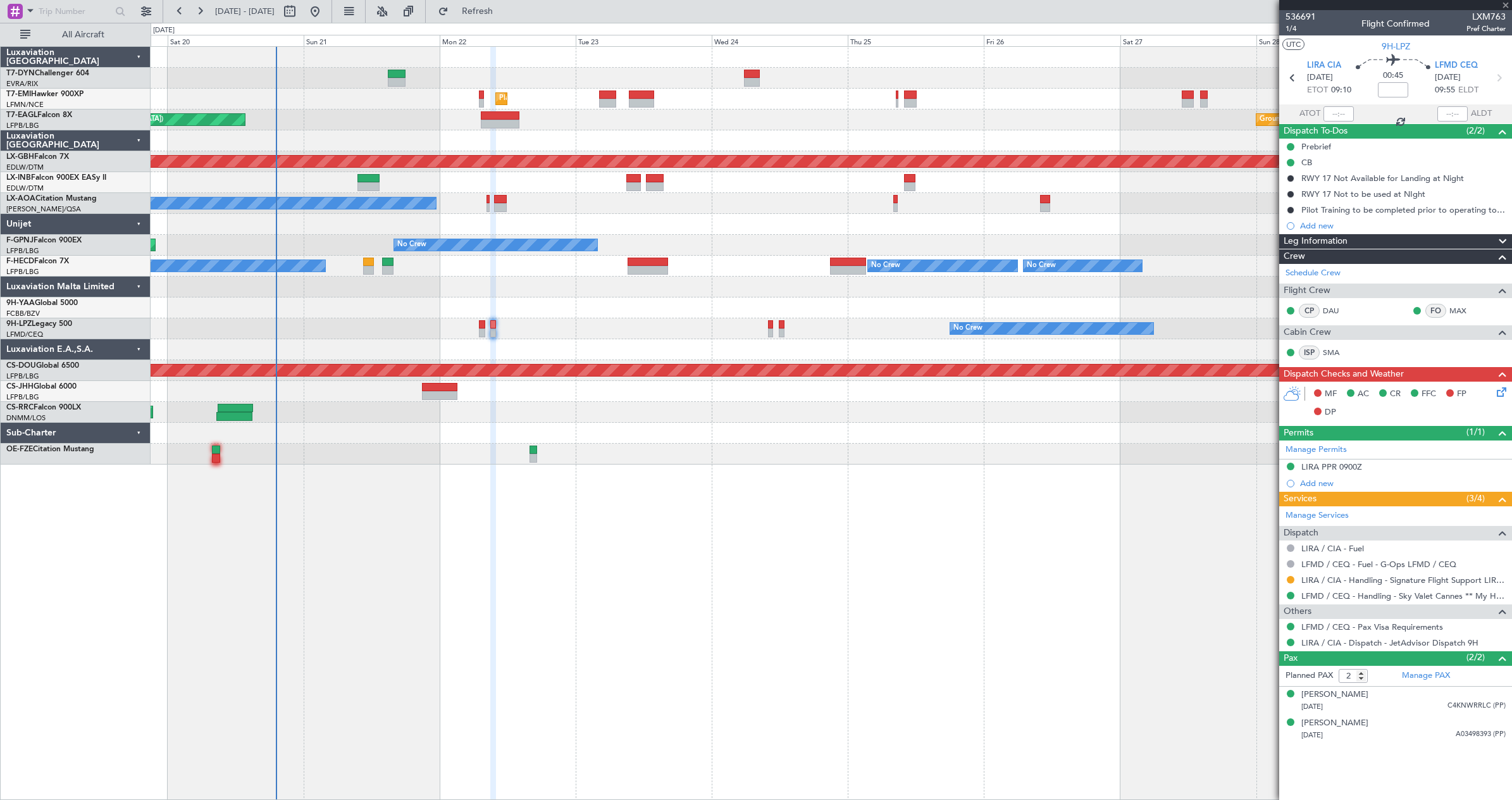
type input "+00:05"
type input "0"
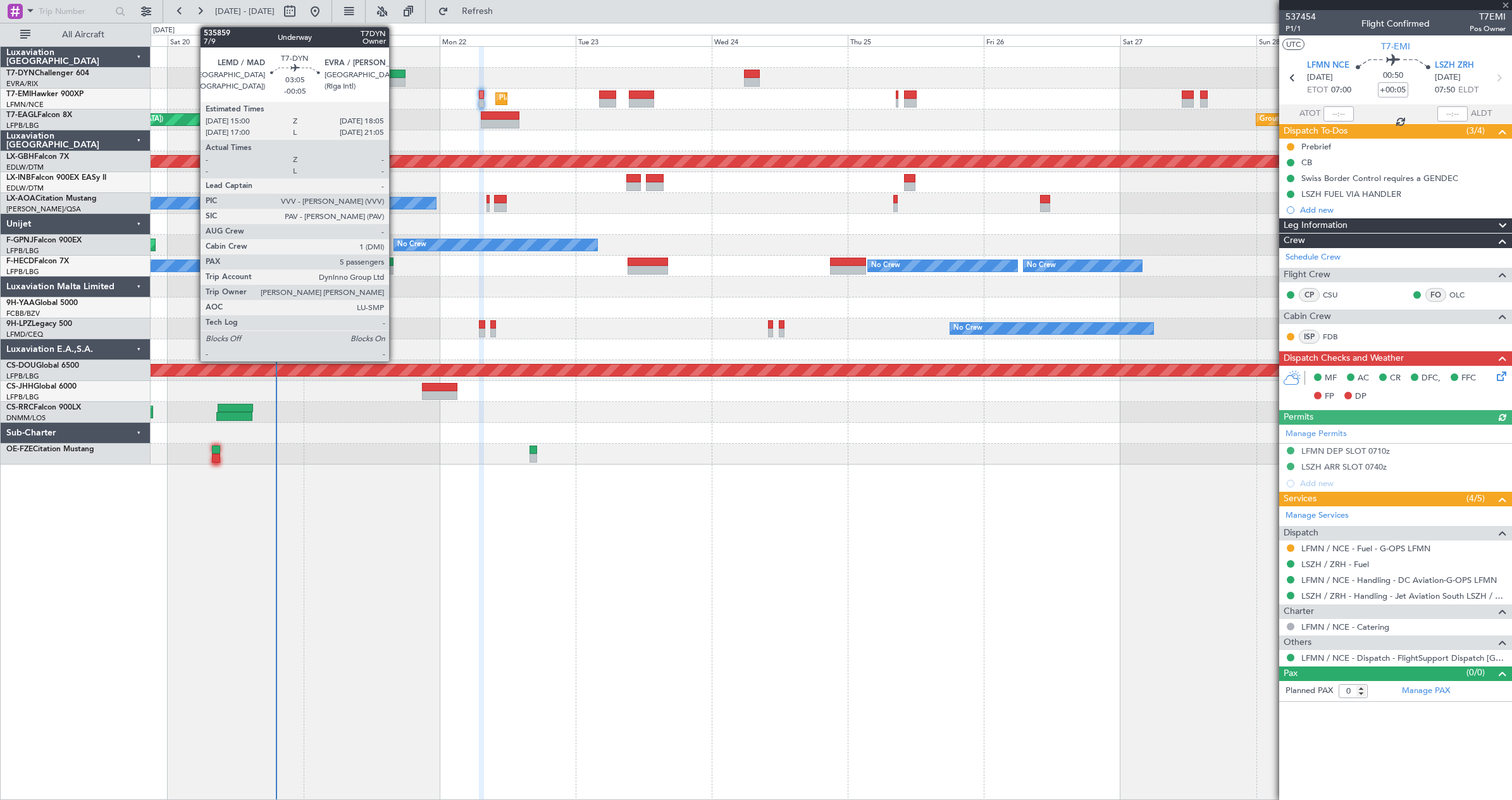
click at [395, 76] on div at bounding box center [396, 74] width 18 height 9
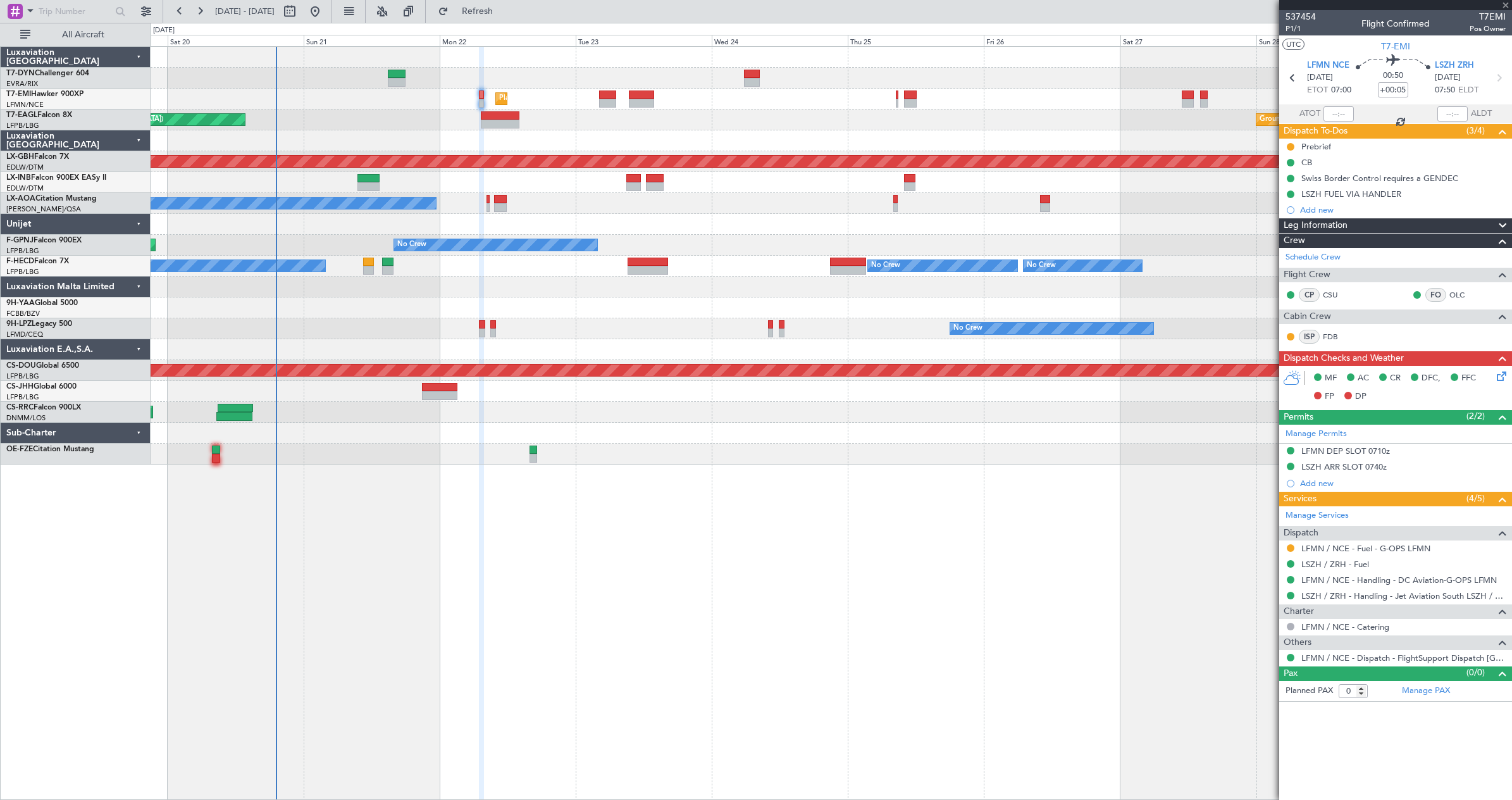
type input "-00:05"
type input "5"
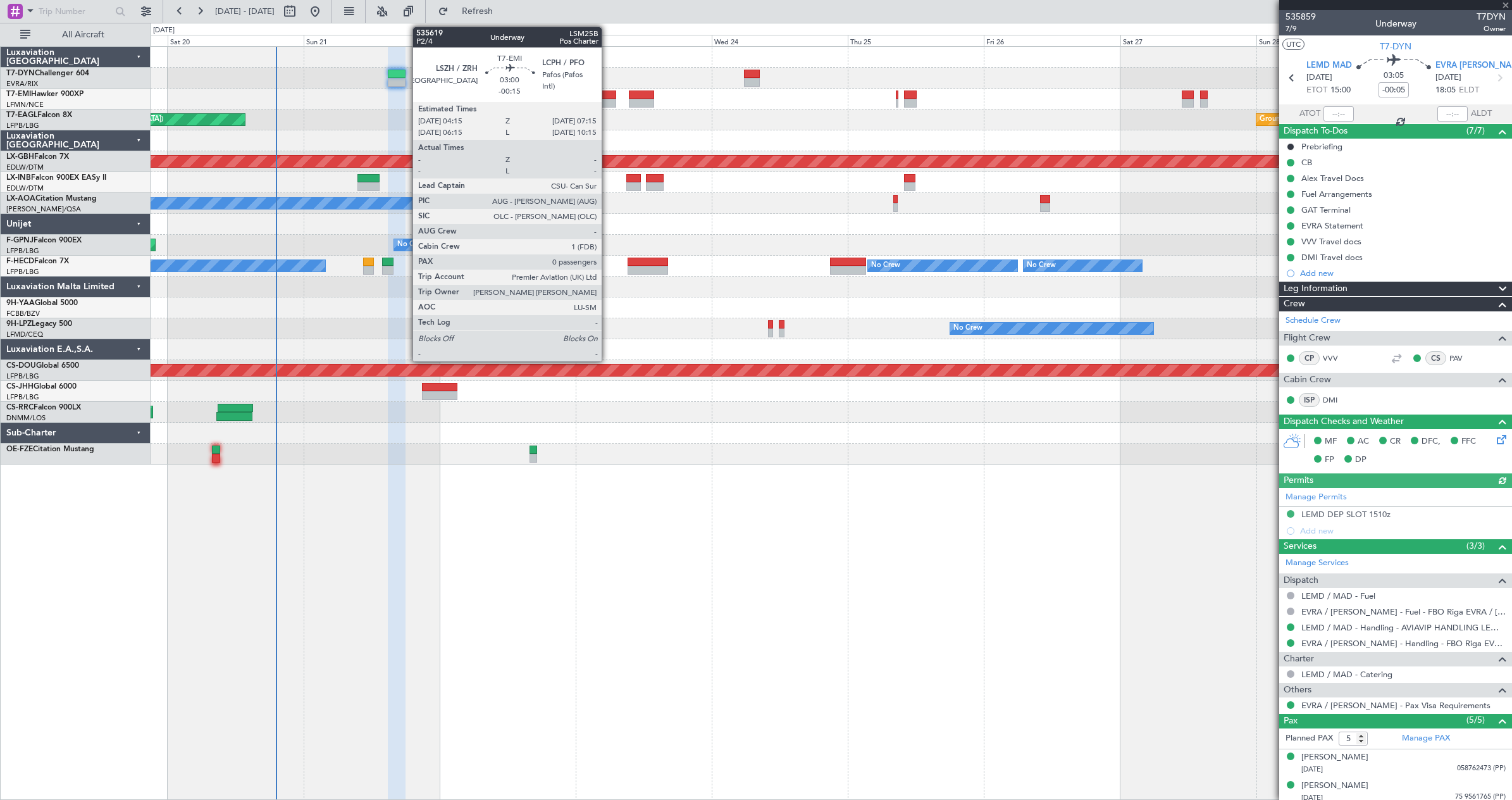
click at [607, 92] on div at bounding box center [608, 95] width 17 height 9
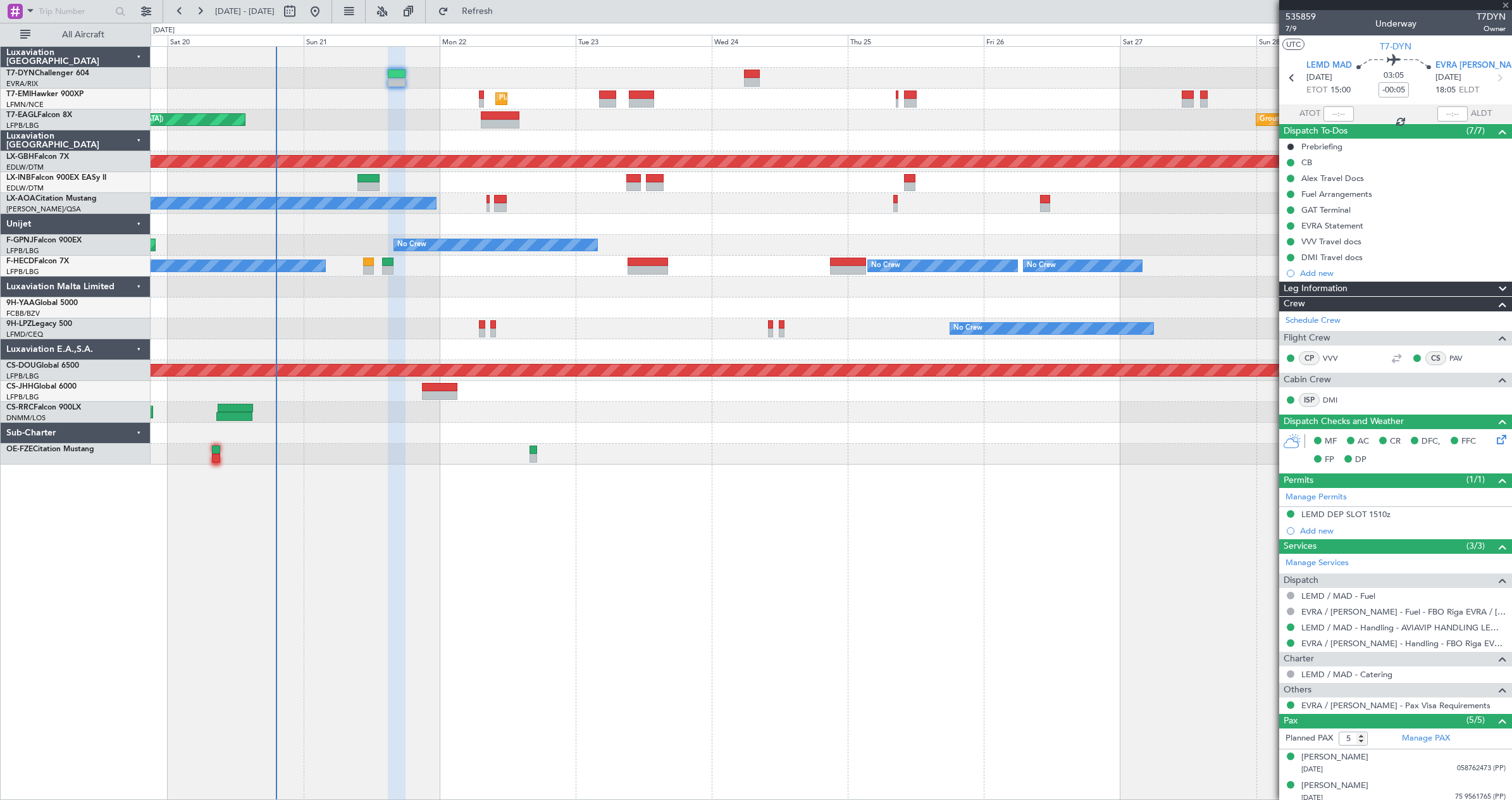
type input "-00:15"
type input "0"
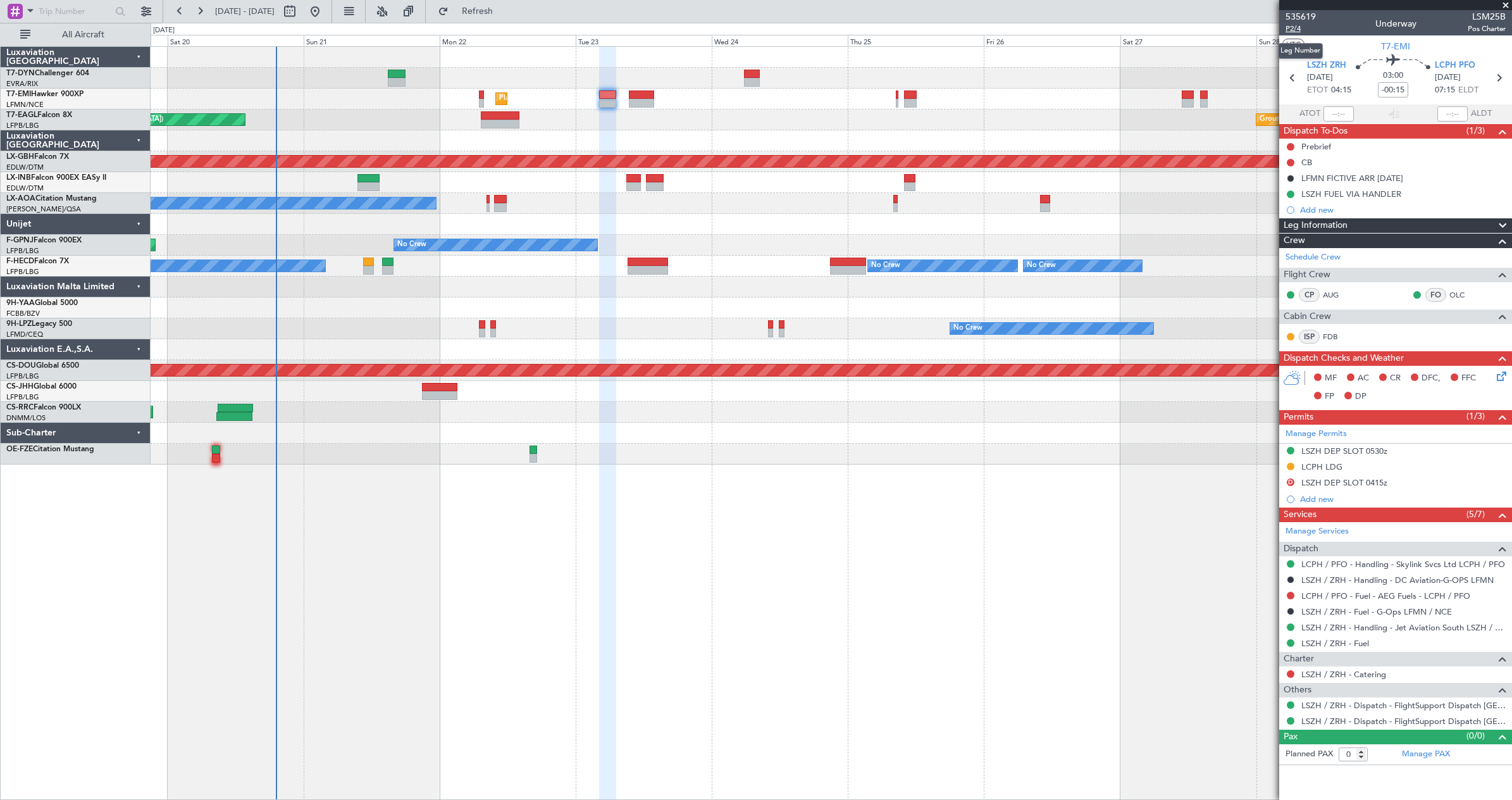
click at [1287, 27] on span "P2/4" at bounding box center [1300, 29] width 31 height 11
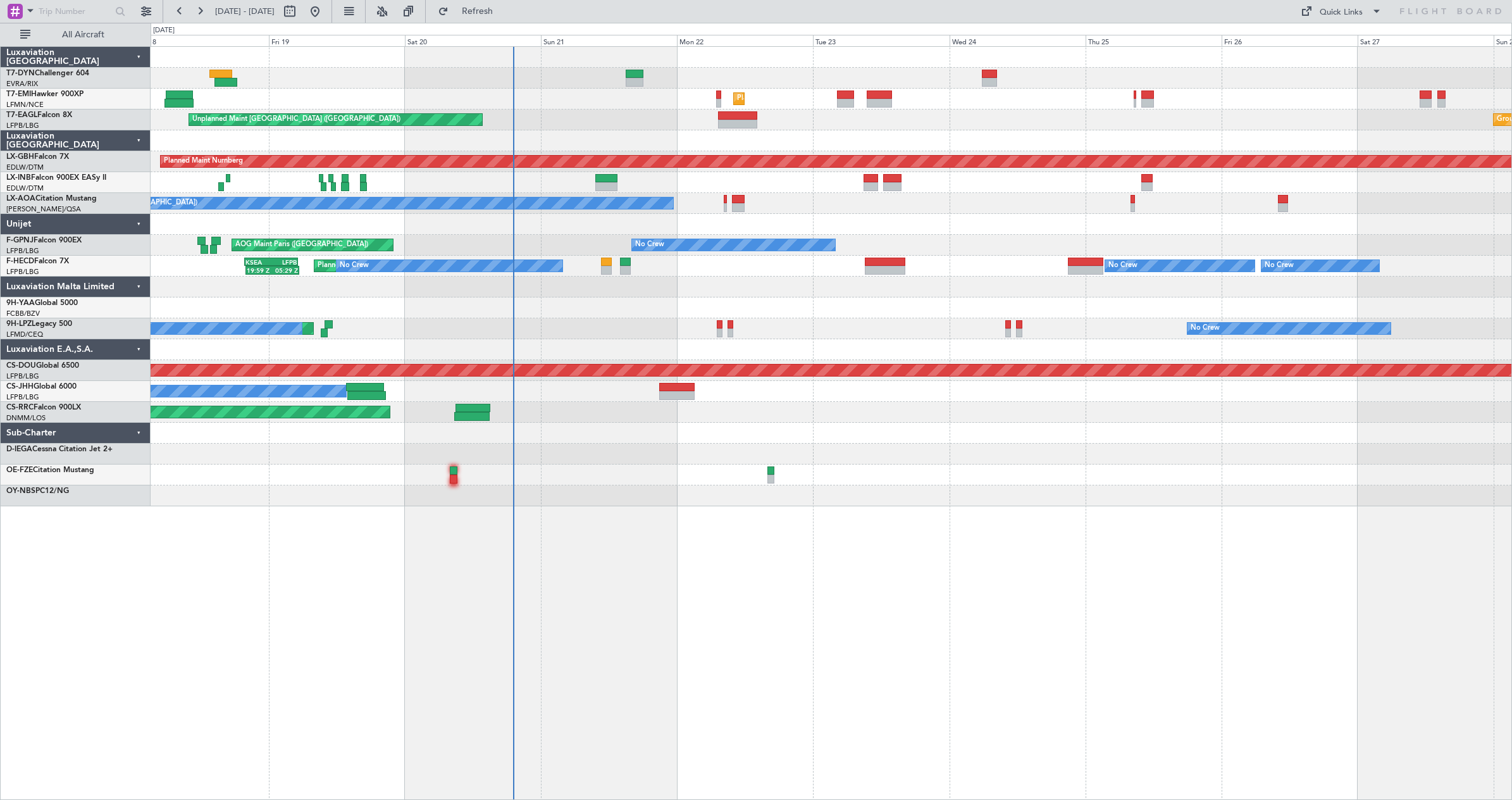
click at [901, 174] on div "Unplanned Maint [GEOGRAPHIC_DATA] (Riga Intl) Planned Maint [GEOGRAPHIC_DATA] U…" at bounding box center [831, 276] width 1361 height 459
click at [869, 177] on div at bounding box center [831, 183] width 1361 height 21
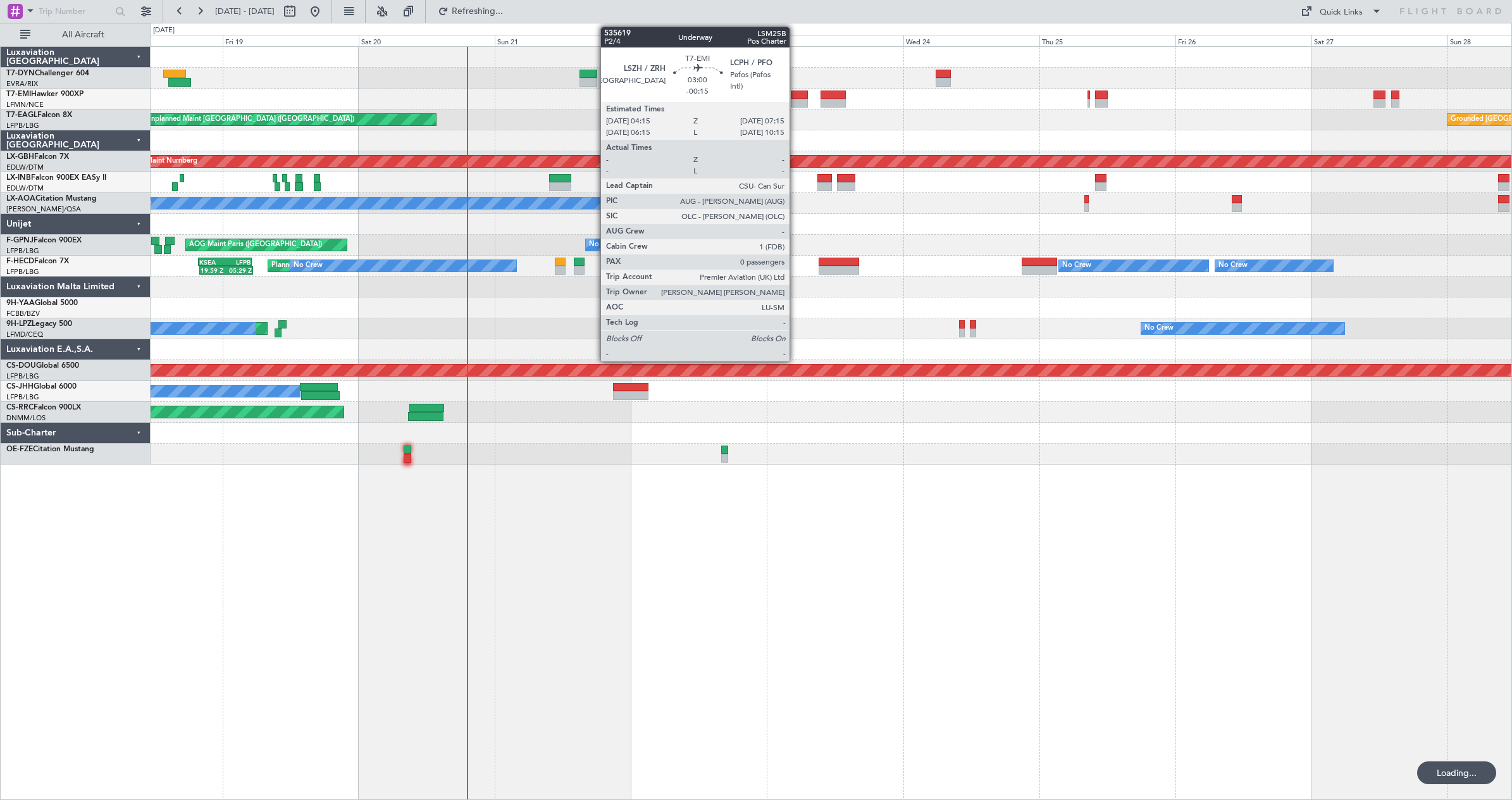
click at [795, 99] on div at bounding box center [800, 103] width 17 height 9
click at [797, 99] on div at bounding box center [800, 103] width 17 height 9
click at [796, 93] on div at bounding box center [800, 95] width 17 height 9
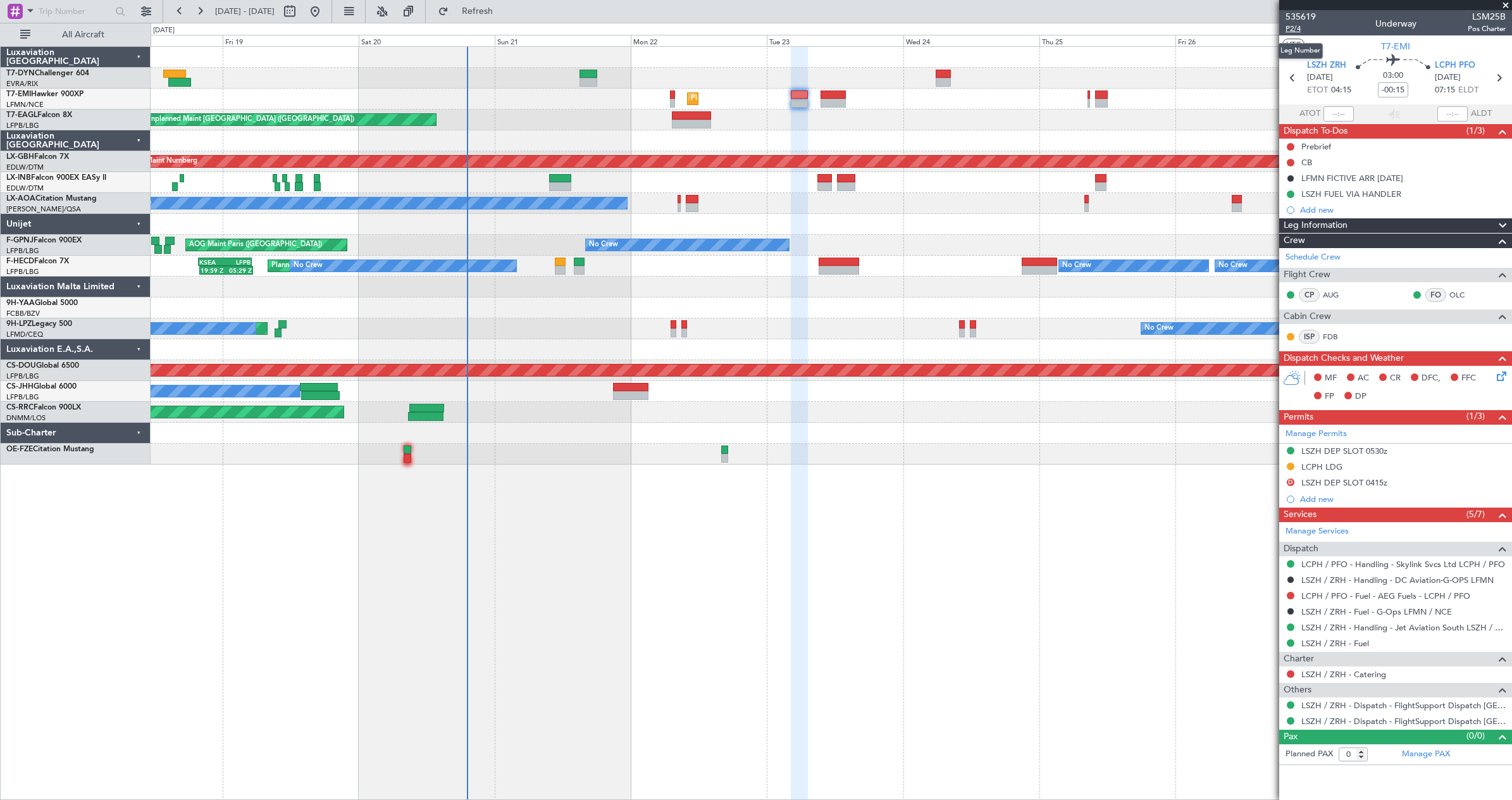
click at [1294, 29] on span "P2/4" at bounding box center [1300, 29] width 31 height 11
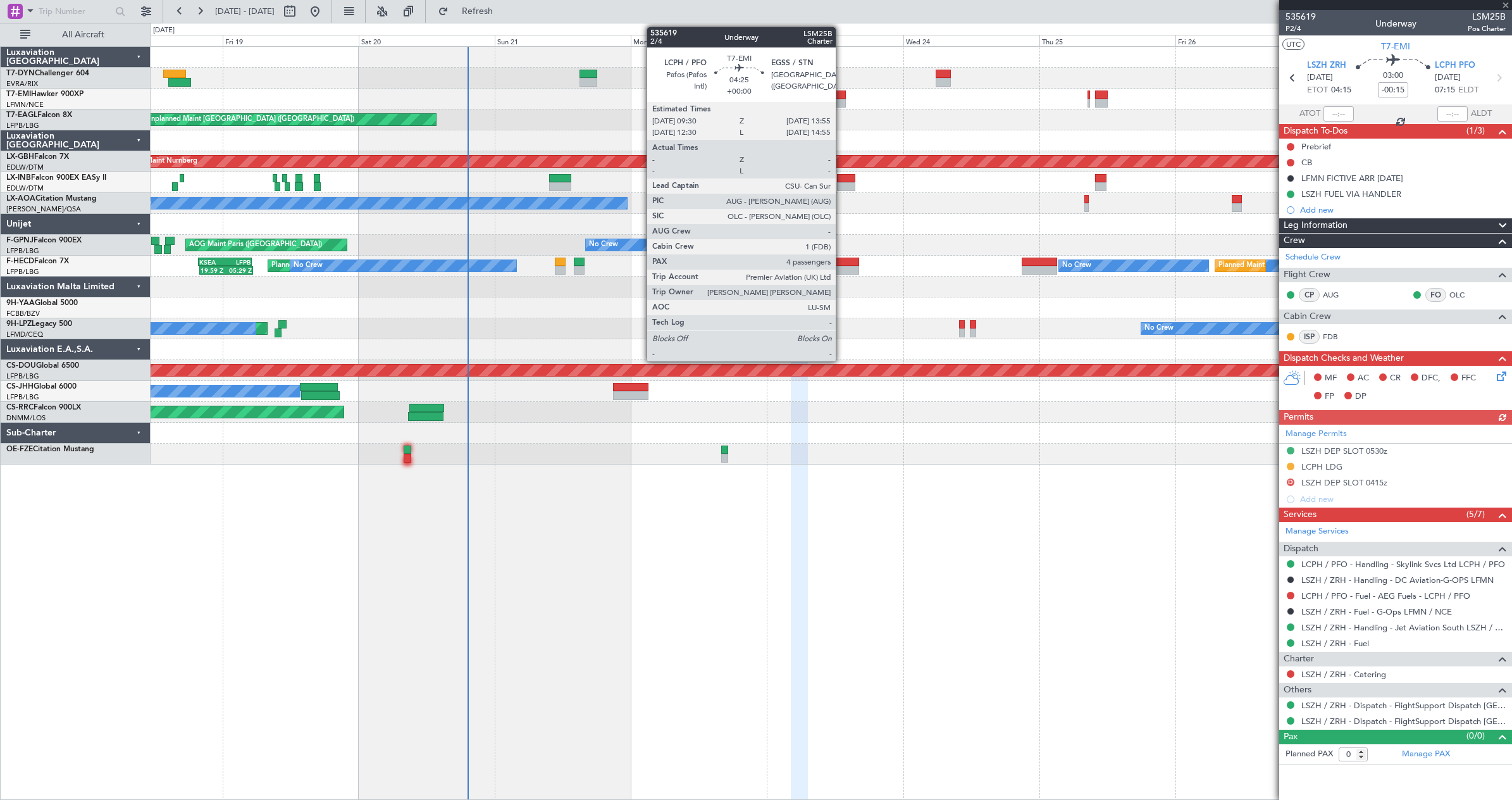
click at [842, 105] on div at bounding box center [833, 103] width 25 height 9
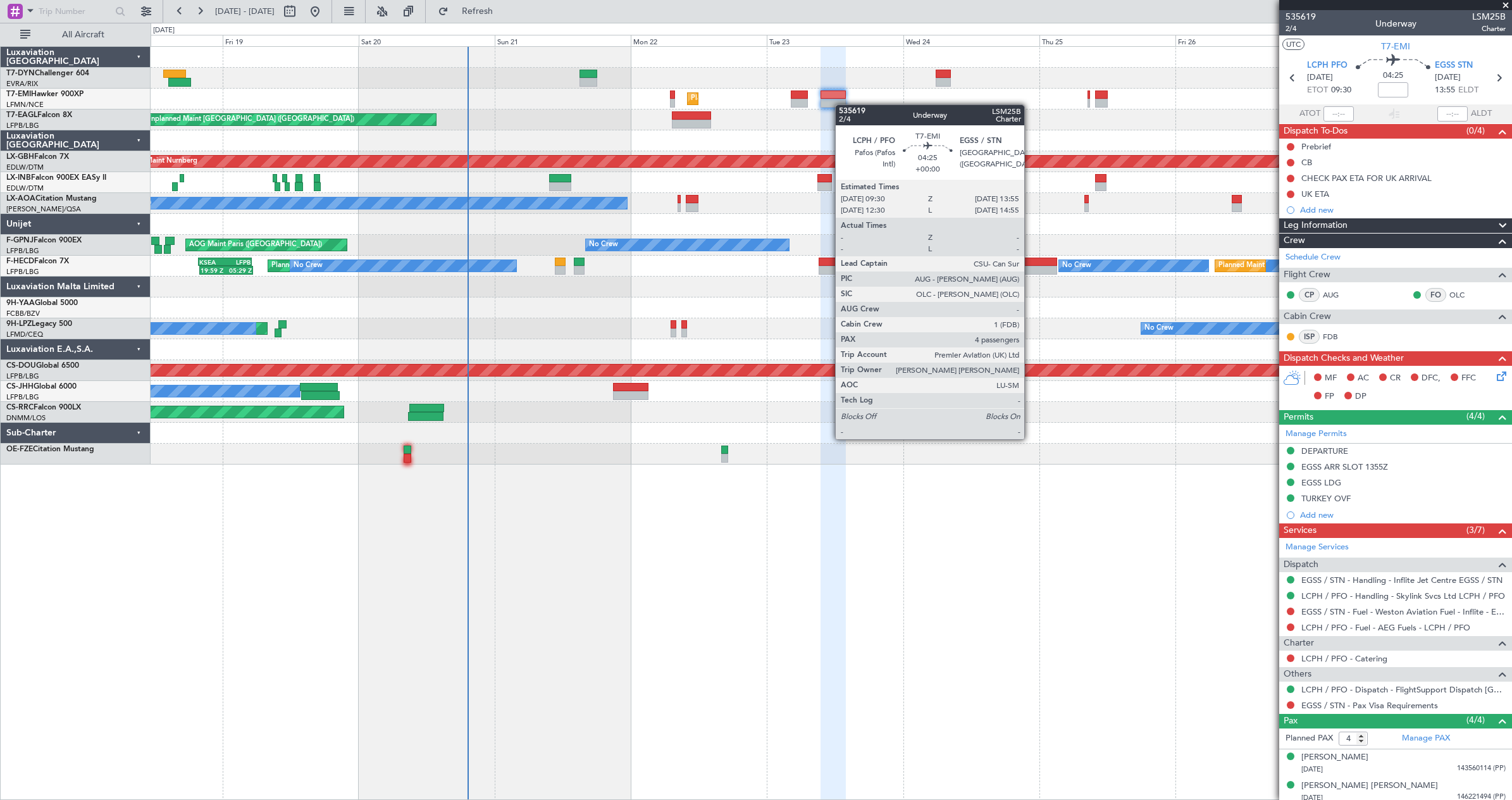
click at [1301, 29] on span "2/4" at bounding box center [1300, 29] width 31 height 11
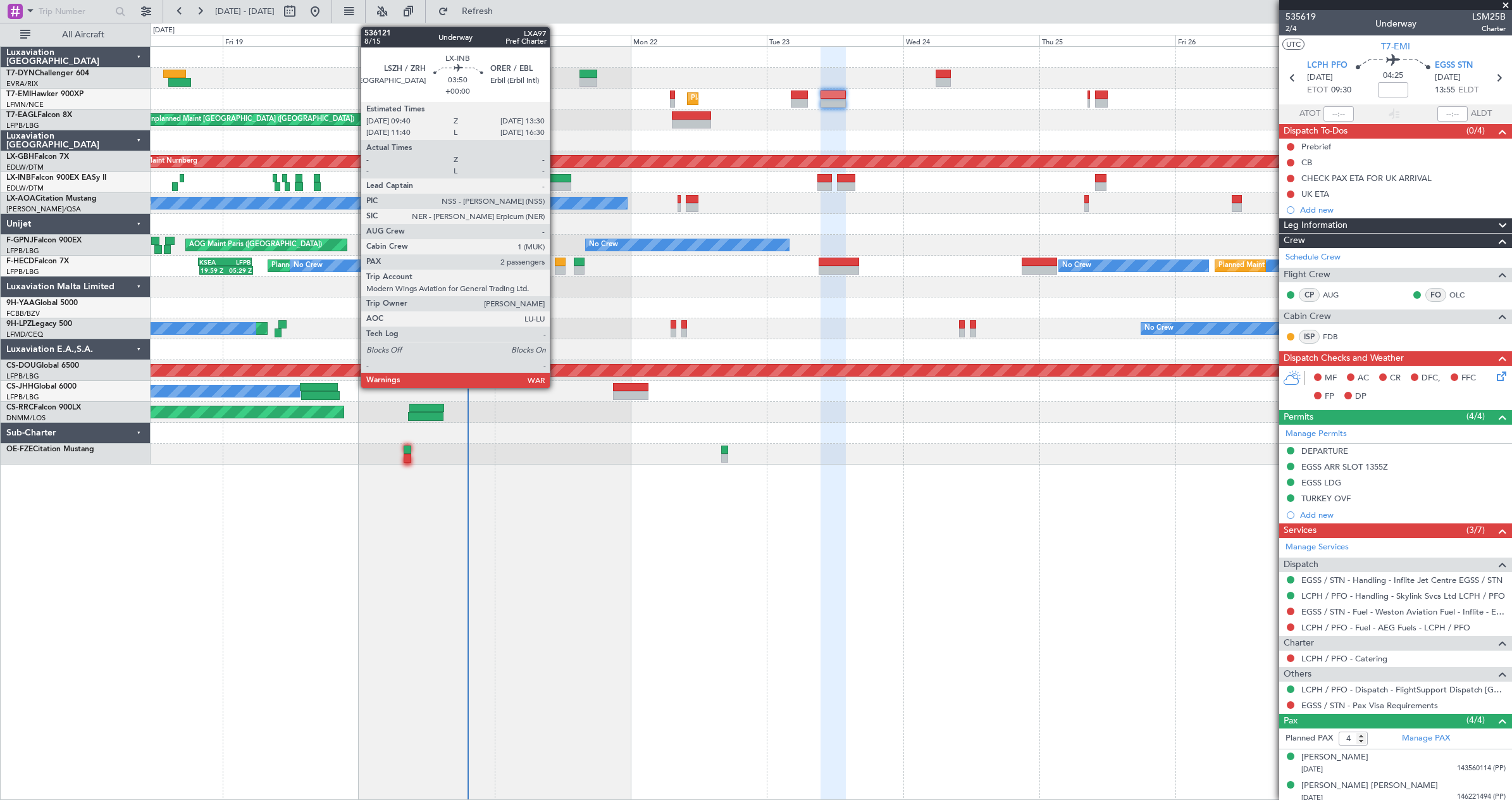
click at [555, 183] on div at bounding box center [561, 187] width 22 height 9
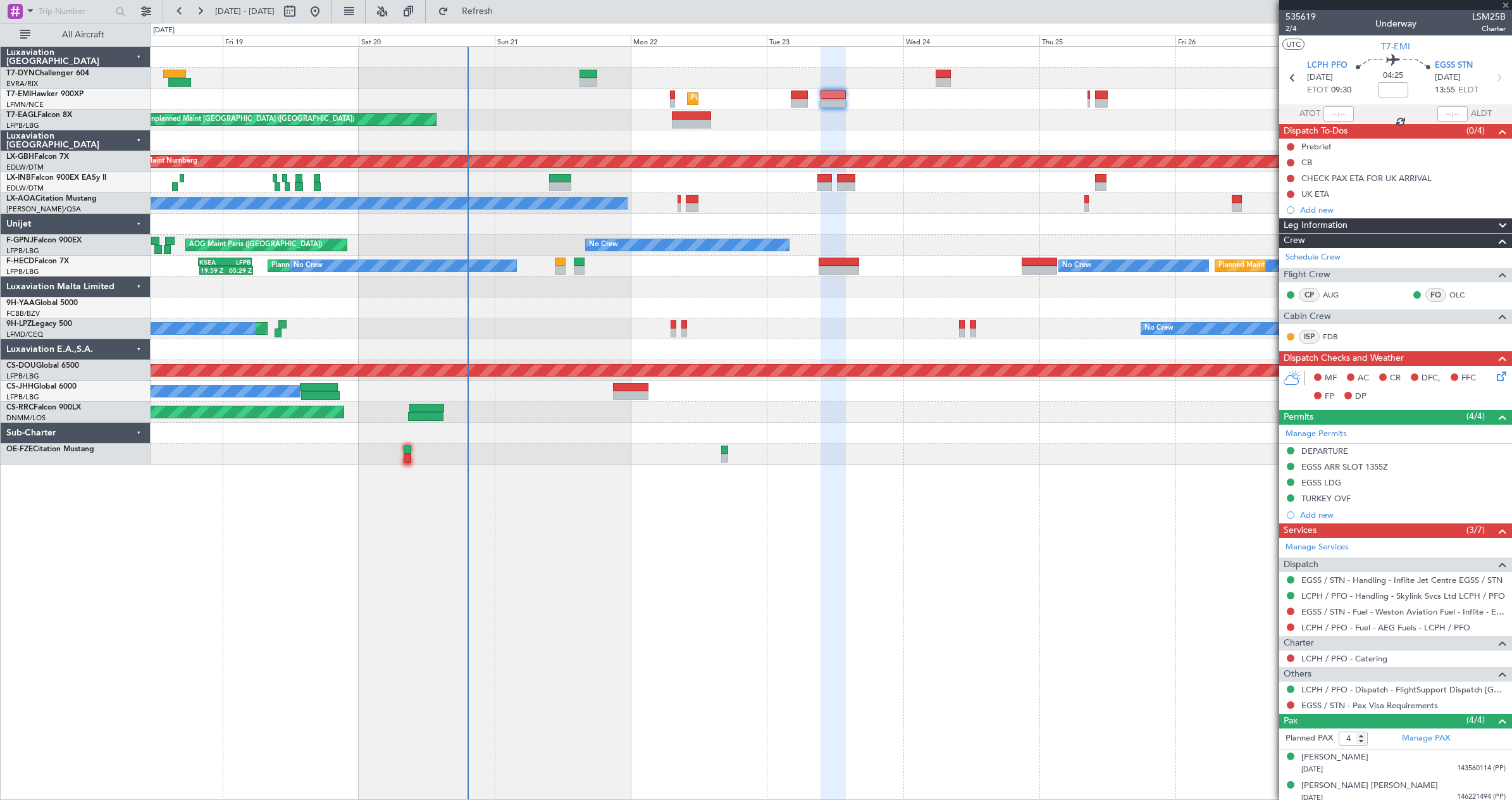
type input "2"
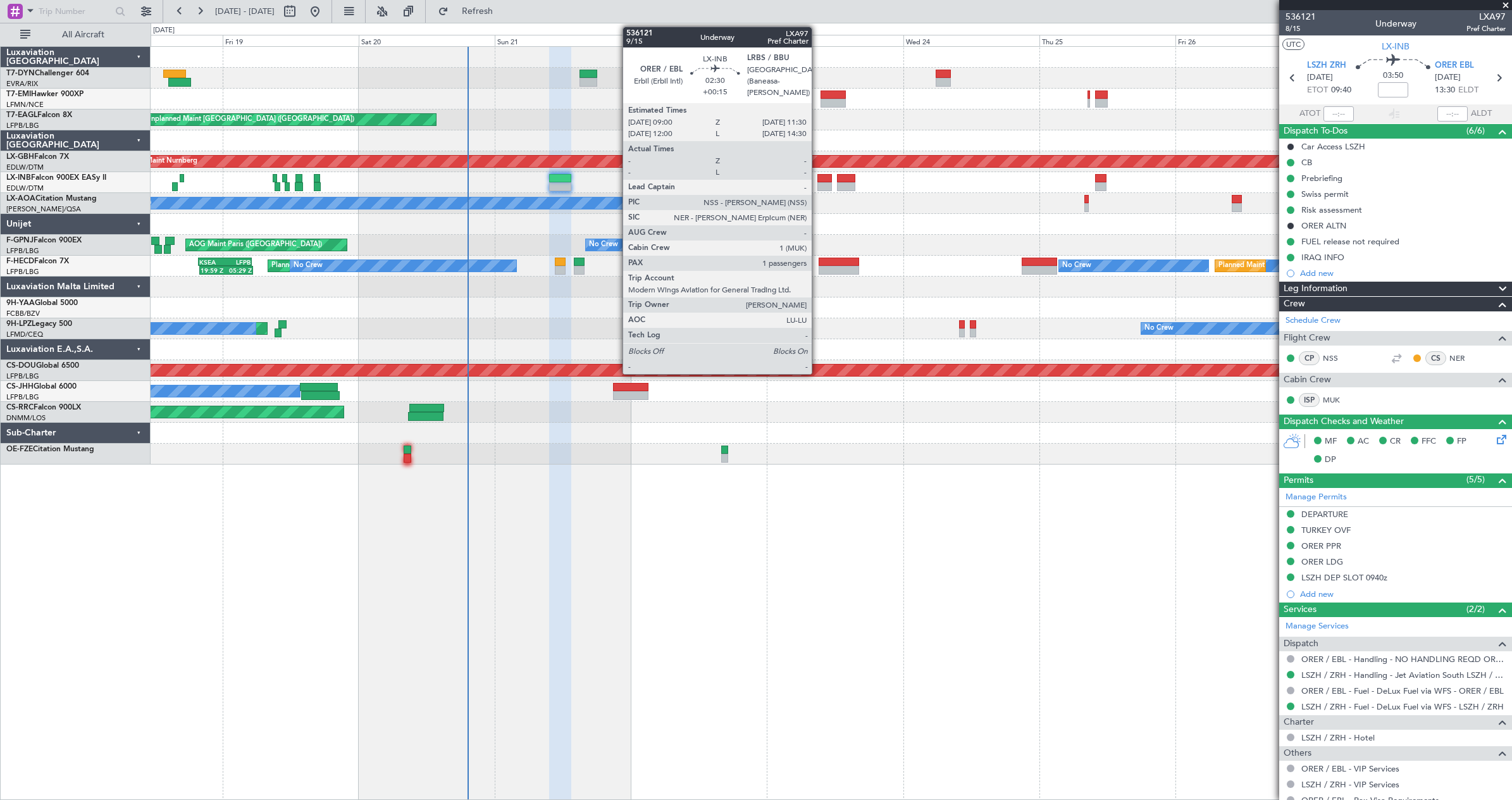
click at [818, 183] on div at bounding box center [825, 187] width 14 height 9
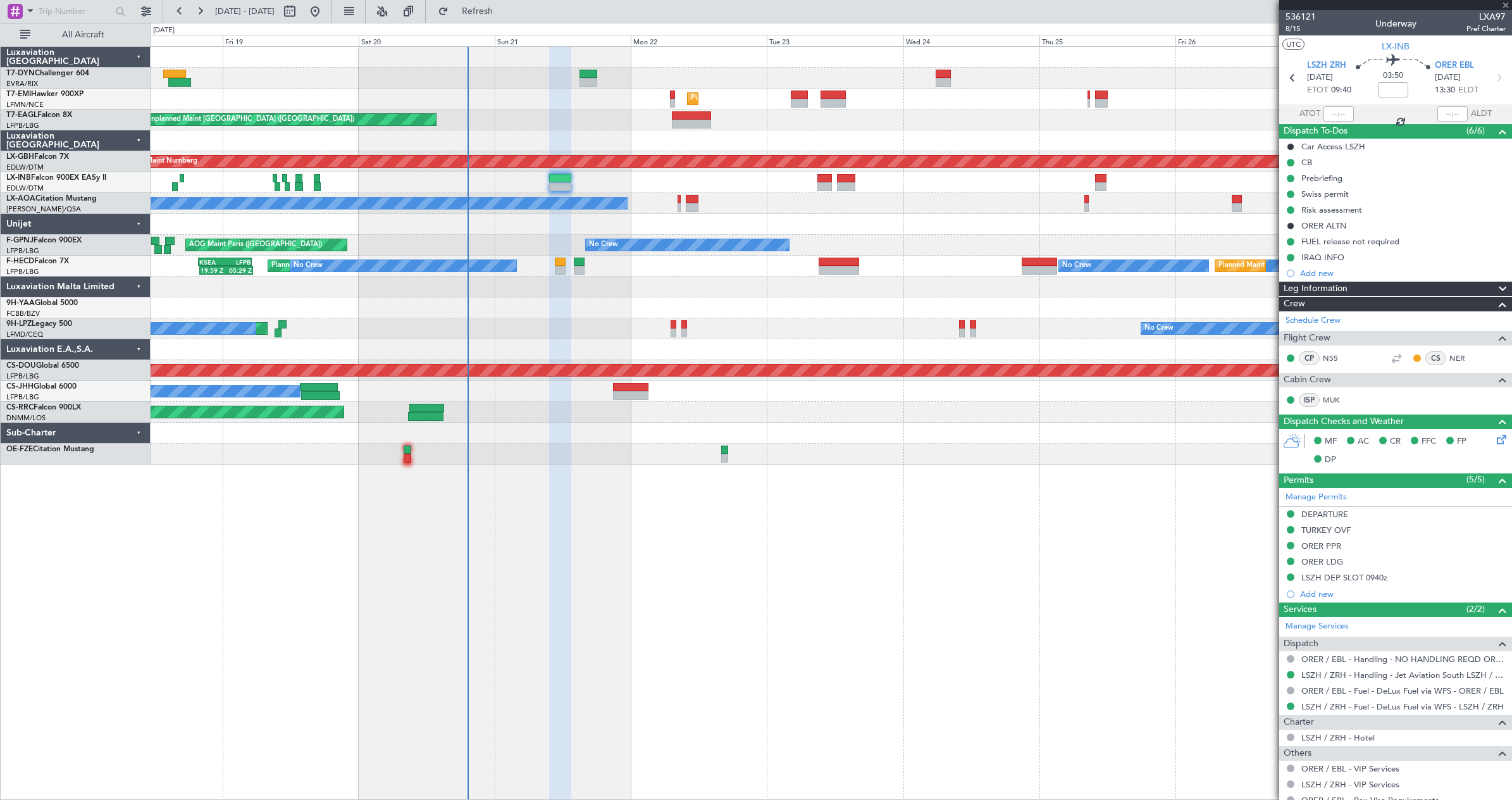
type input "+00:15"
type input "1"
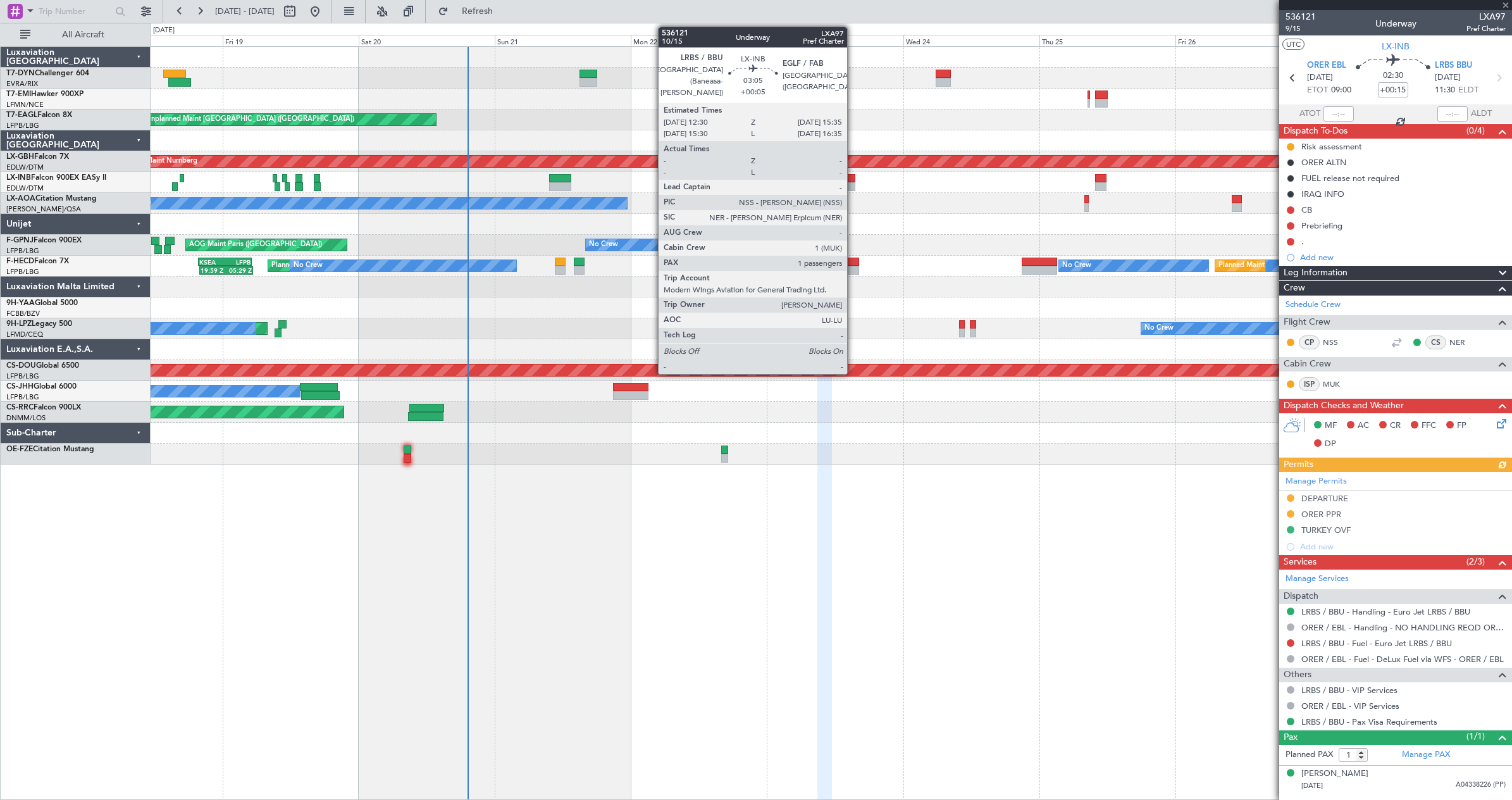
click at [853, 181] on div at bounding box center [846, 179] width 18 height 9
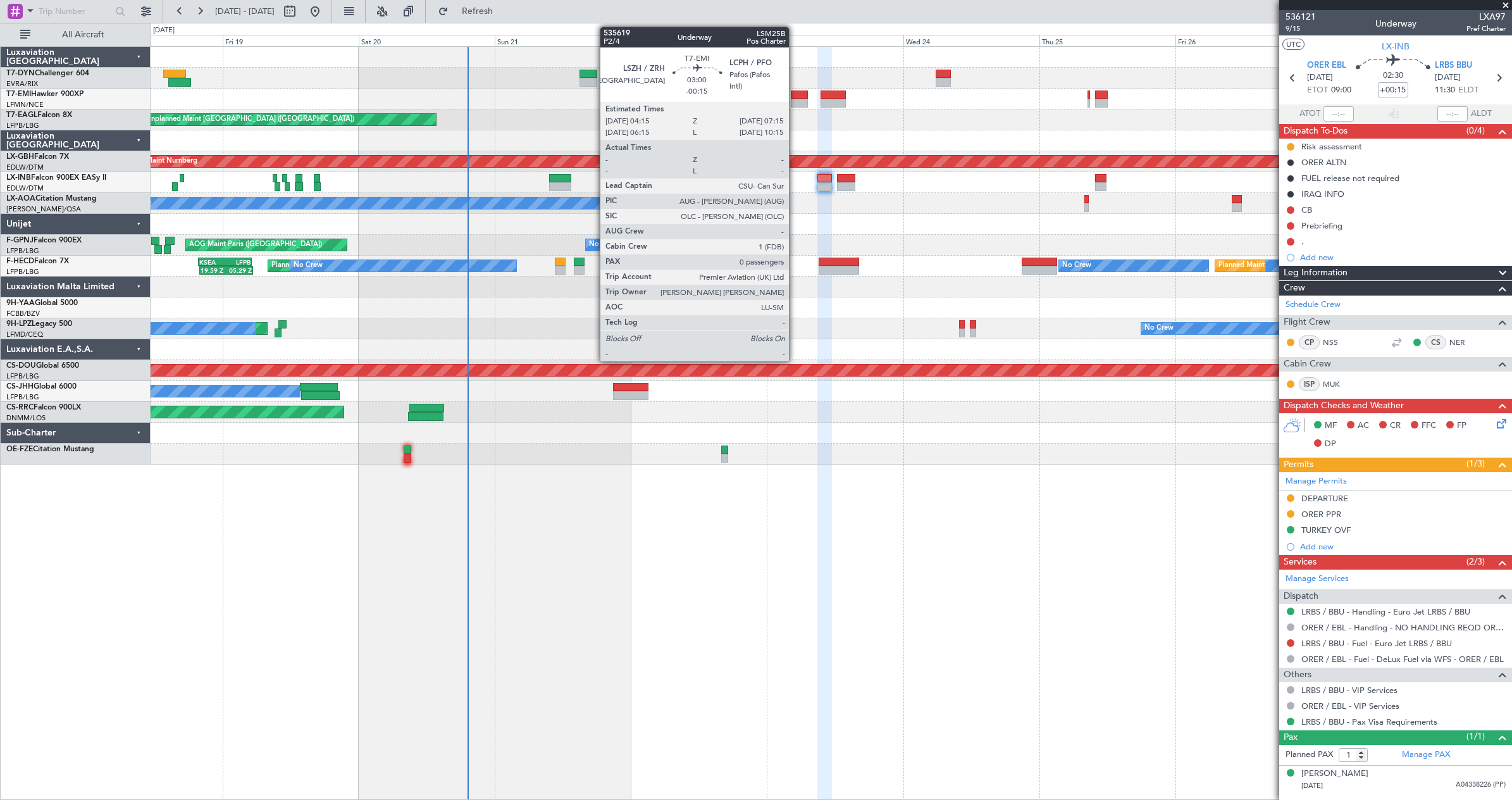
click at [795, 99] on div at bounding box center [800, 103] width 17 height 9
click at [801, 94] on div at bounding box center [800, 95] width 17 height 9
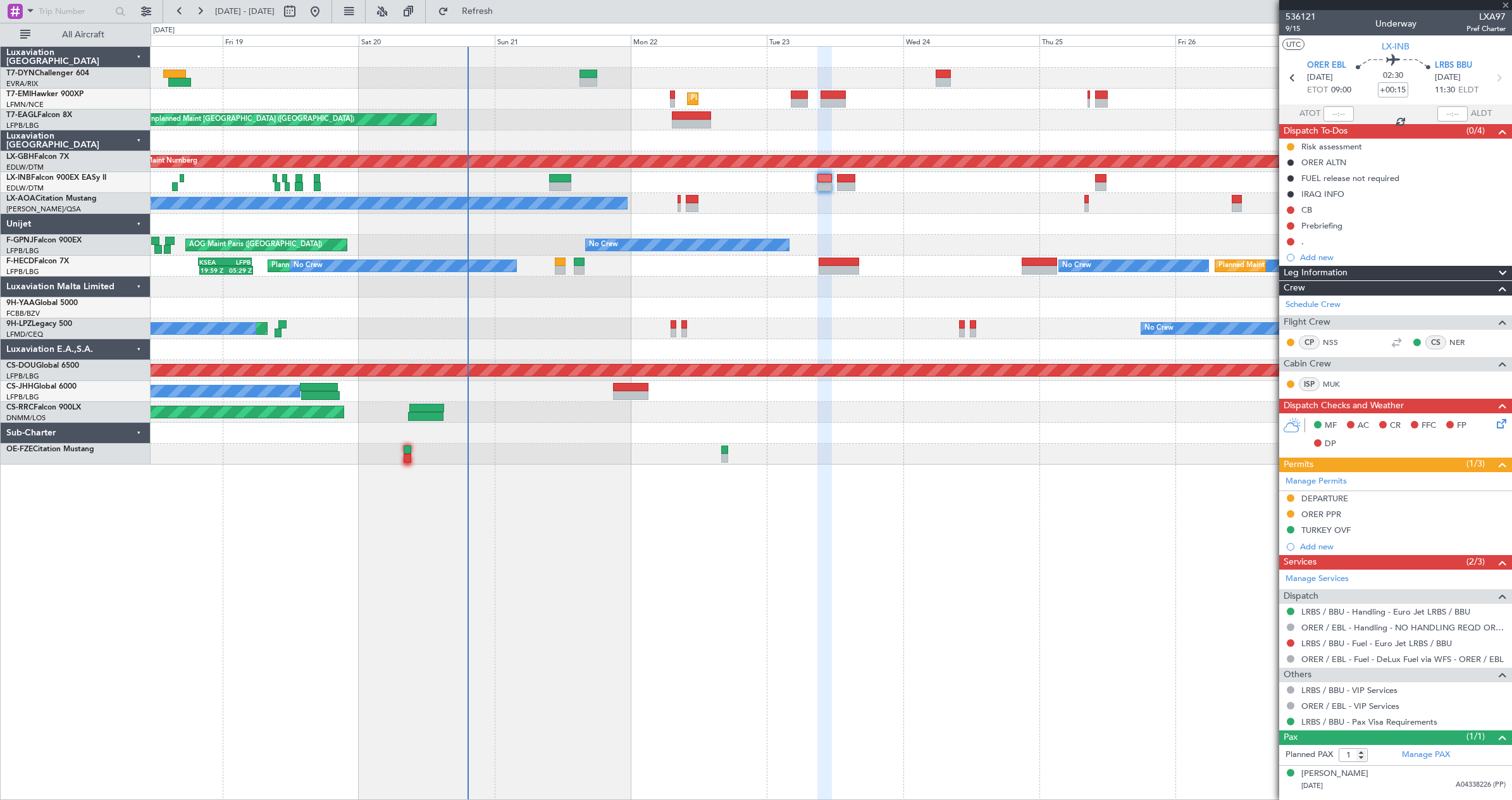
type input "-00:15"
type input "0"
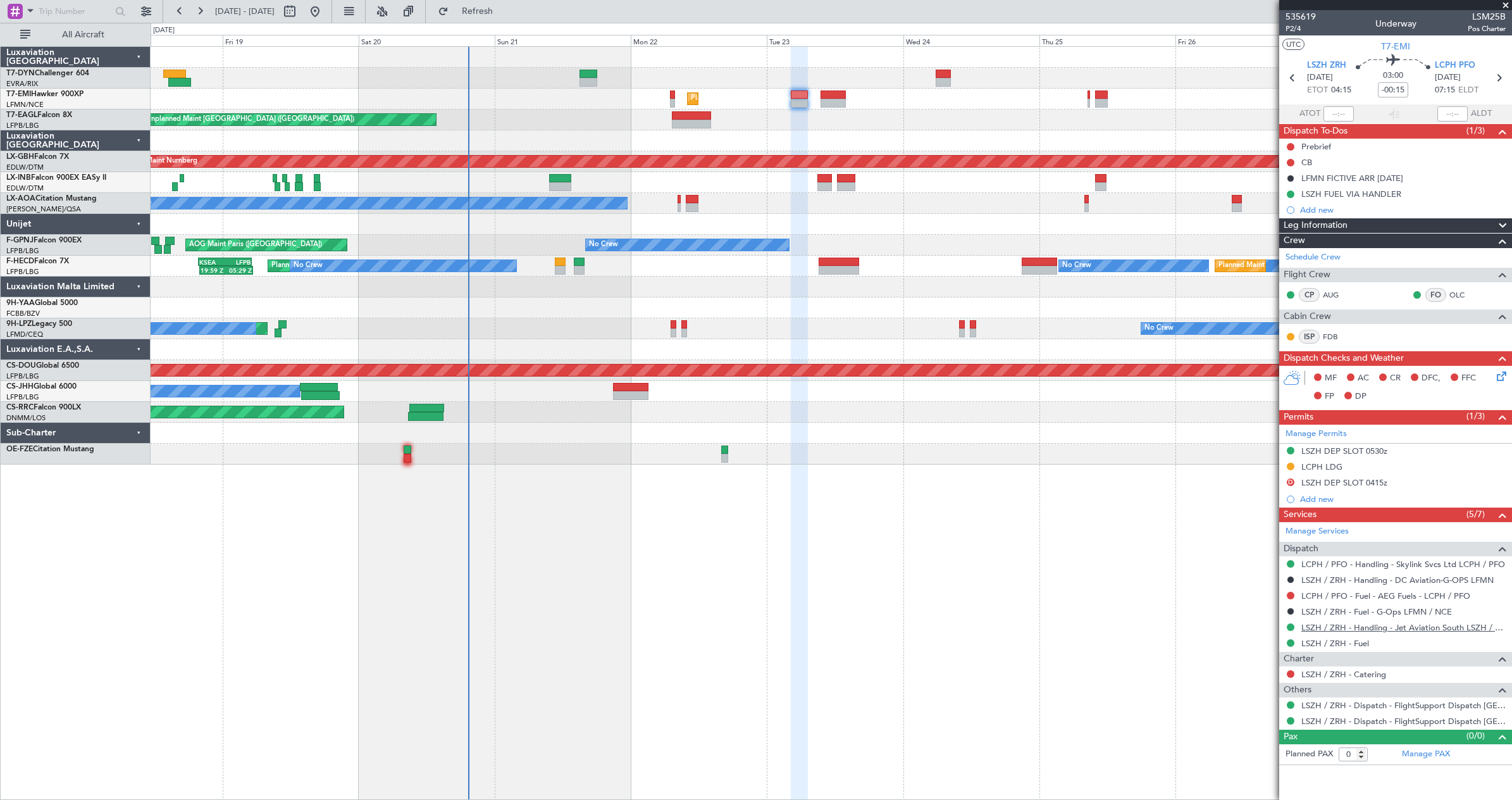
click at [1355, 626] on link "LSZH / ZRH - Handling - Jet Aviation South LSZH / ZRH" at bounding box center [1404, 628] width 205 height 11
click at [1374, 562] on link "LCPH / PFO - Handling - Skylink Svcs Ltd LCPH / PFO" at bounding box center [1404, 564] width 204 height 11
click at [1504, 377] on icon at bounding box center [1500, 374] width 10 height 10
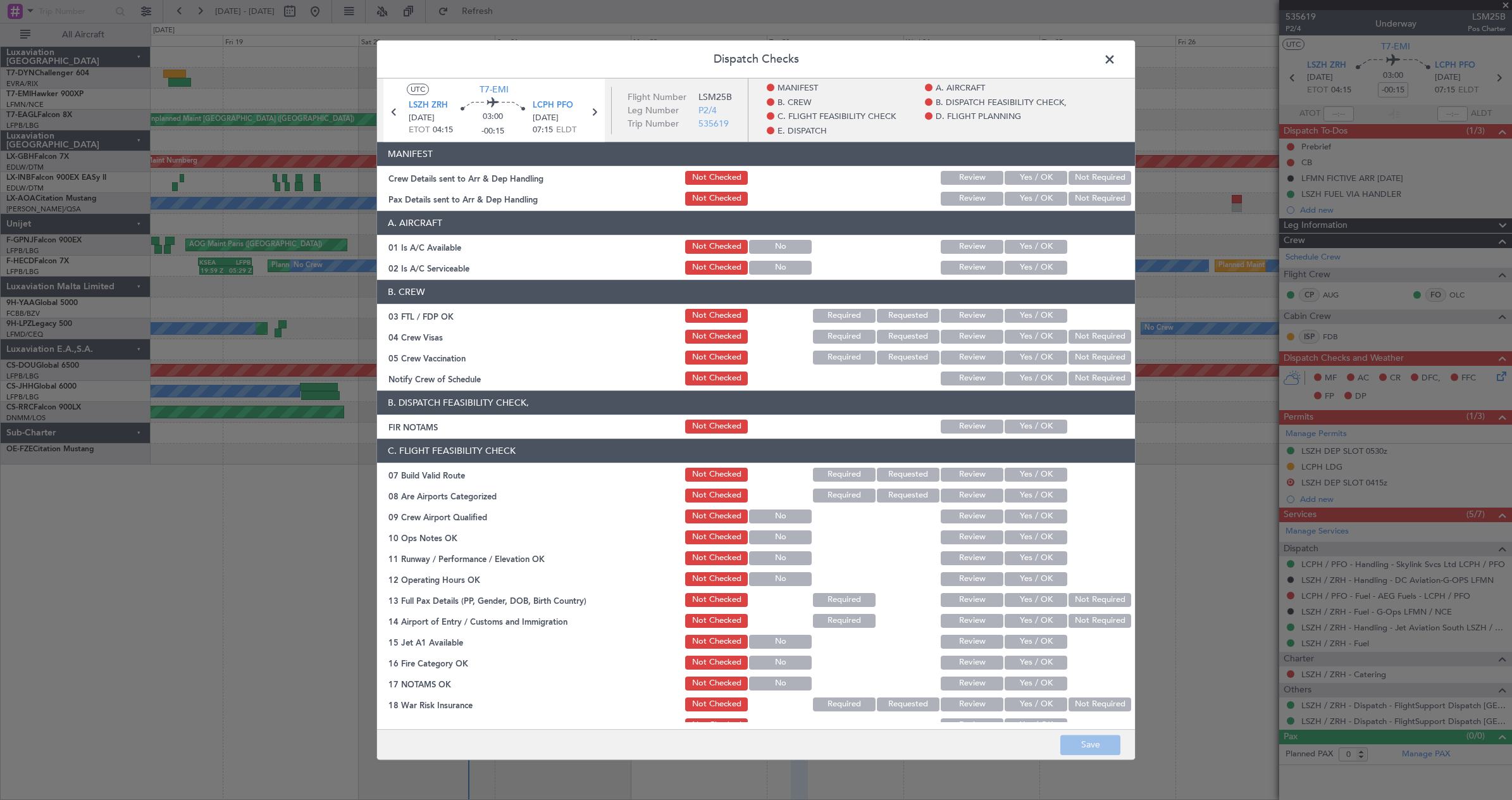
click at [1032, 168] on section "MANIFEST Crew Details sent to Arr & Dep Handling Not Checked Review Yes / OK No…" at bounding box center [756, 174] width 758 height 66
click at [1030, 196] on button "Yes / OK" at bounding box center [1036, 198] width 62 height 14
click at [1028, 187] on div "Yes / OK" at bounding box center [1035, 177] width 64 height 18
click at [1028, 185] on button "Yes / OK" at bounding box center [1036, 177] width 62 height 14
click at [1086, 738] on button "Save" at bounding box center [1090, 745] width 60 height 20
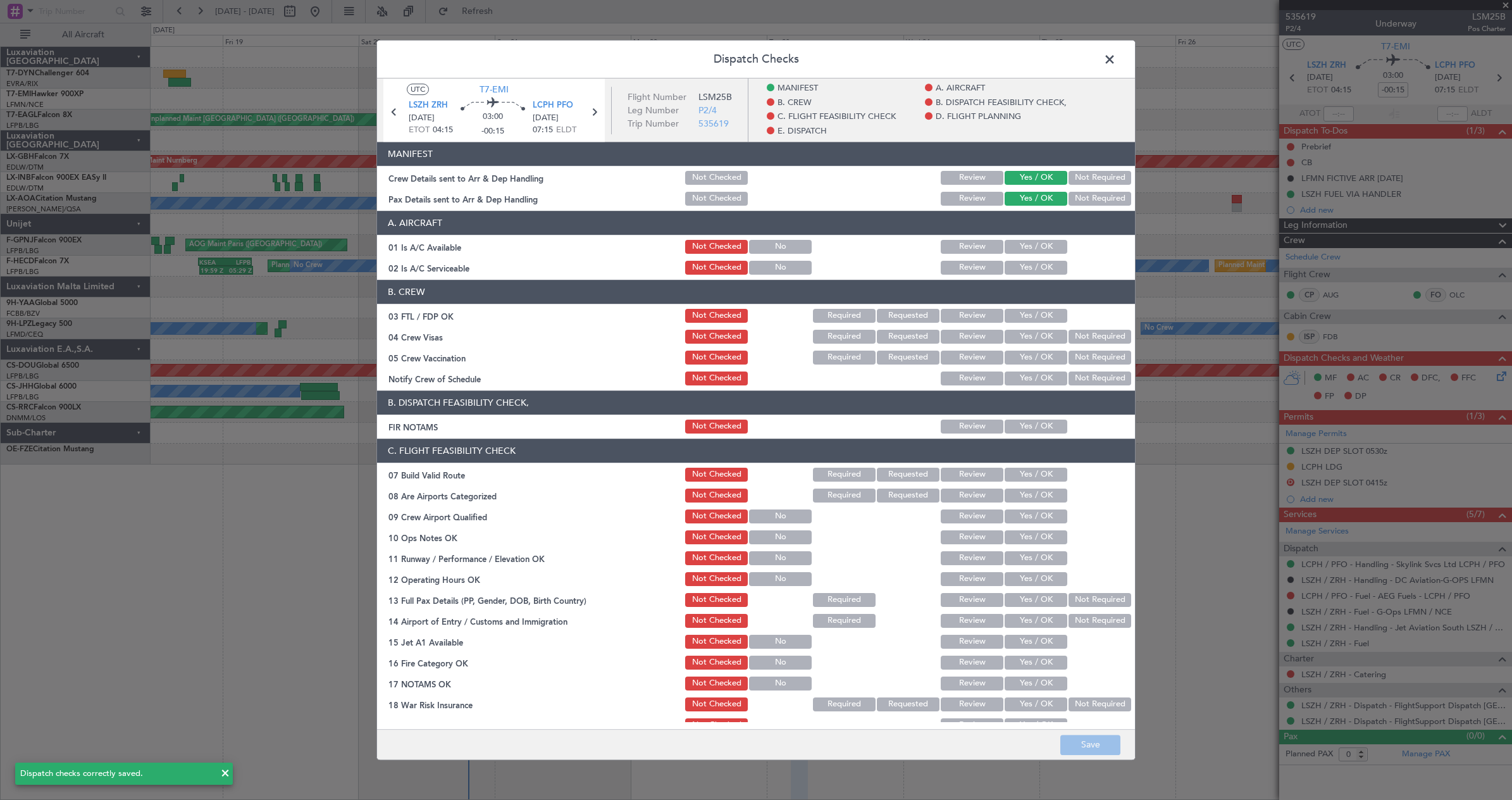
click at [1116, 62] on span at bounding box center [1116, 62] width 0 height 25
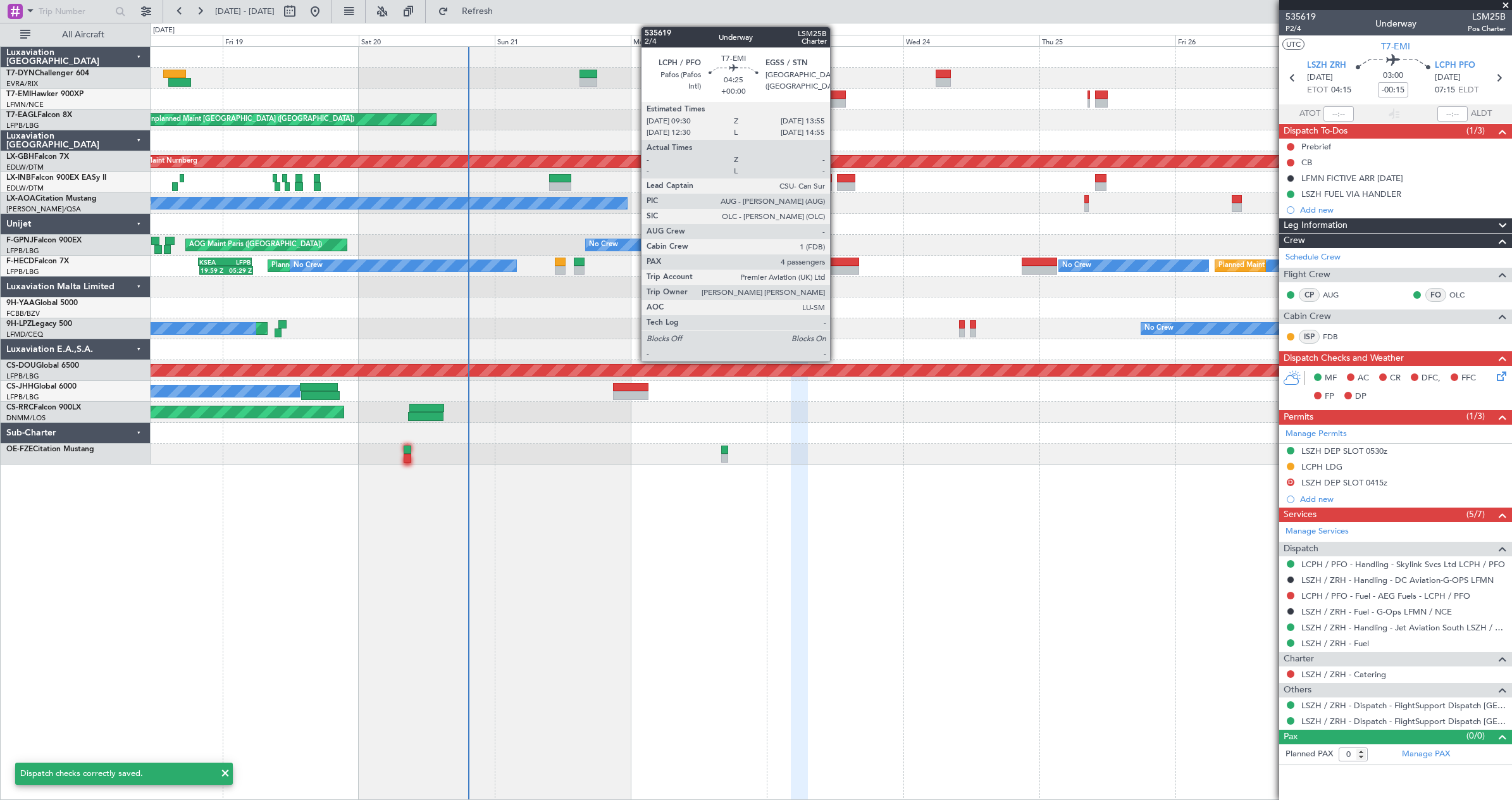
click at [835, 99] on div at bounding box center [833, 103] width 25 height 9
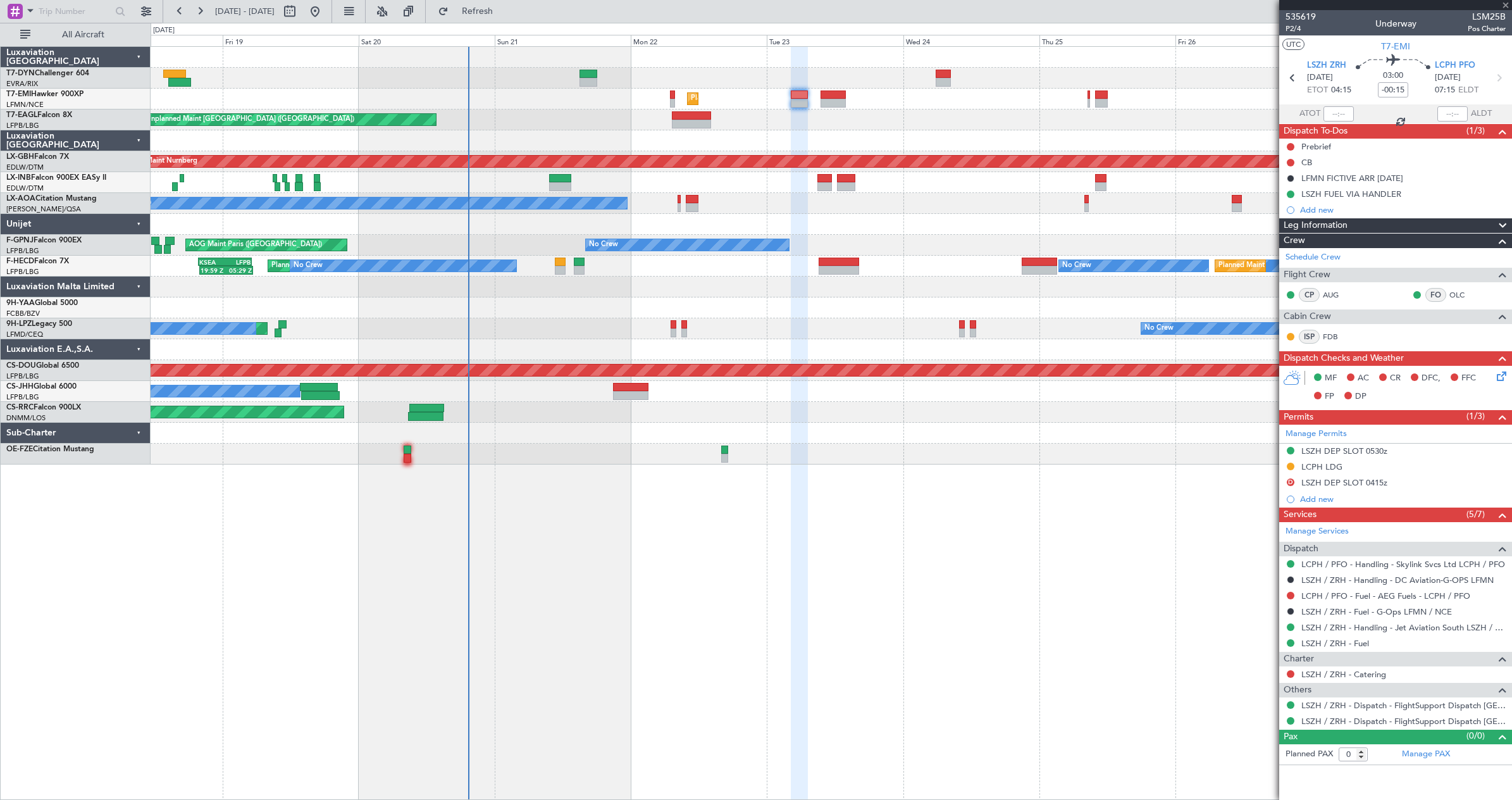
type input "4"
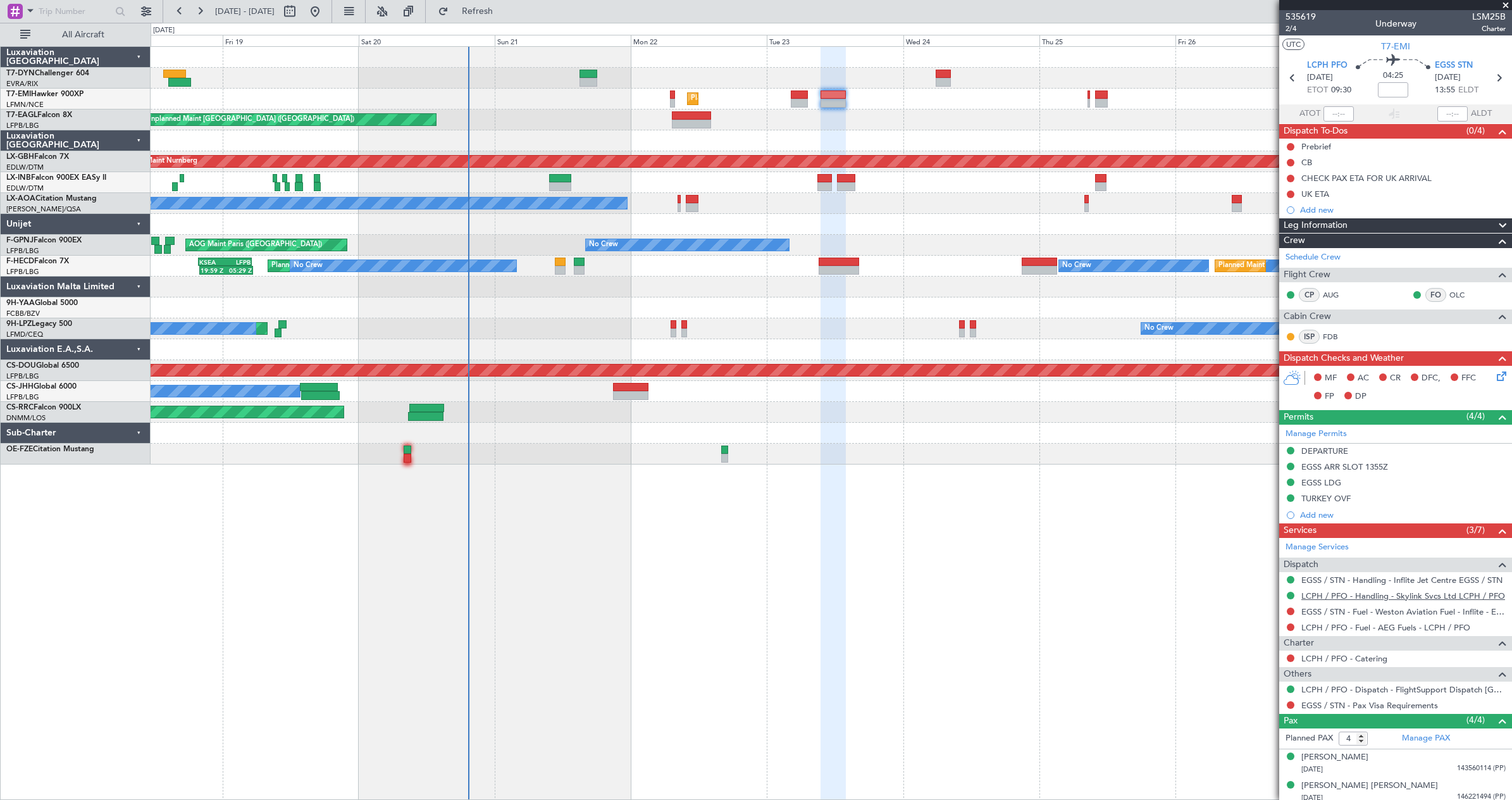
click at [1346, 594] on link "LCPH / PFO - Handling - Skylink Svcs Ltd LCPH / PFO" at bounding box center [1404, 596] width 204 height 11
click at [1366, 578] on link "EGSS / STN - Handling - Inflite Jet Centre EGSS / STN" at bounding box center [1402, 580] width 201 height 11
click at [1494, 376] on icon at bounding box center [1500, 374] width 10 height 10
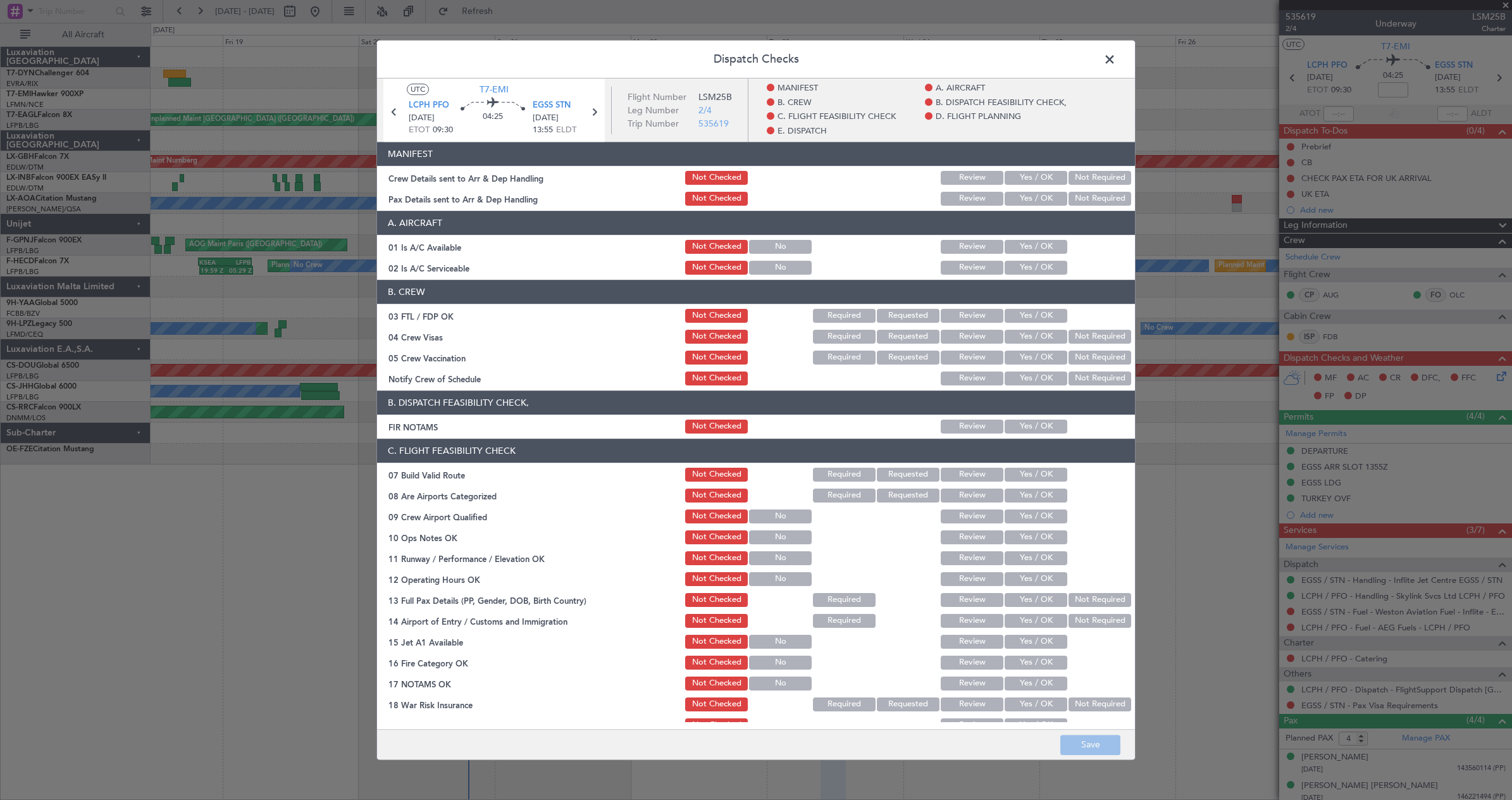
click at [1039, 181] on button "Yes / OK" at bounding box center [1036, 177] width 62 height 14
click at [1032, 200] on button "Yes / OK" at bounding box center [1036, 198] width 62 height 14
click at [1101, 738] on button "Save" at bounding box center [1090, 745] width 60 height 20
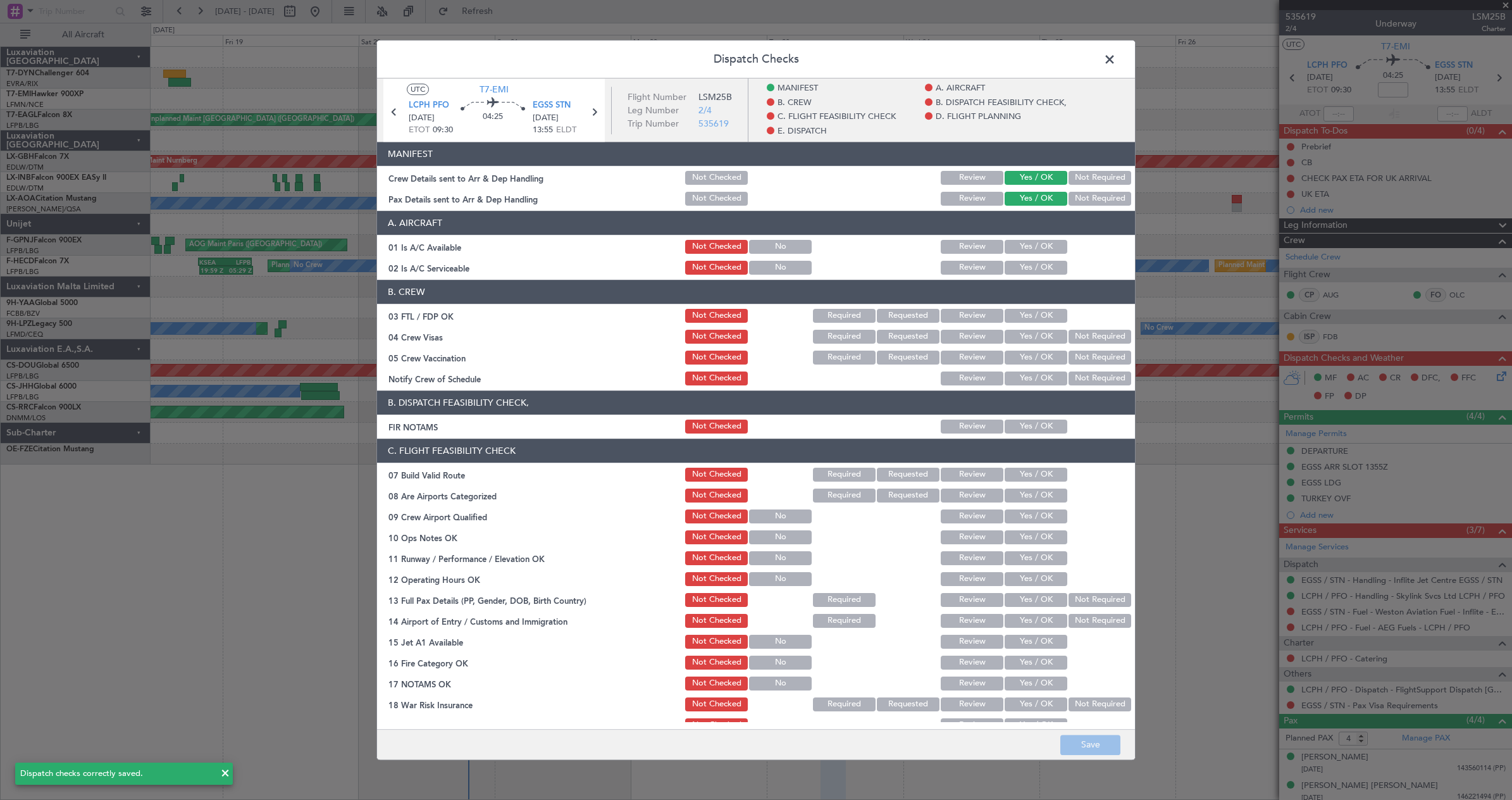
click at [1116, 62] on span at bounding box center [1116, 62] width 0 height 25
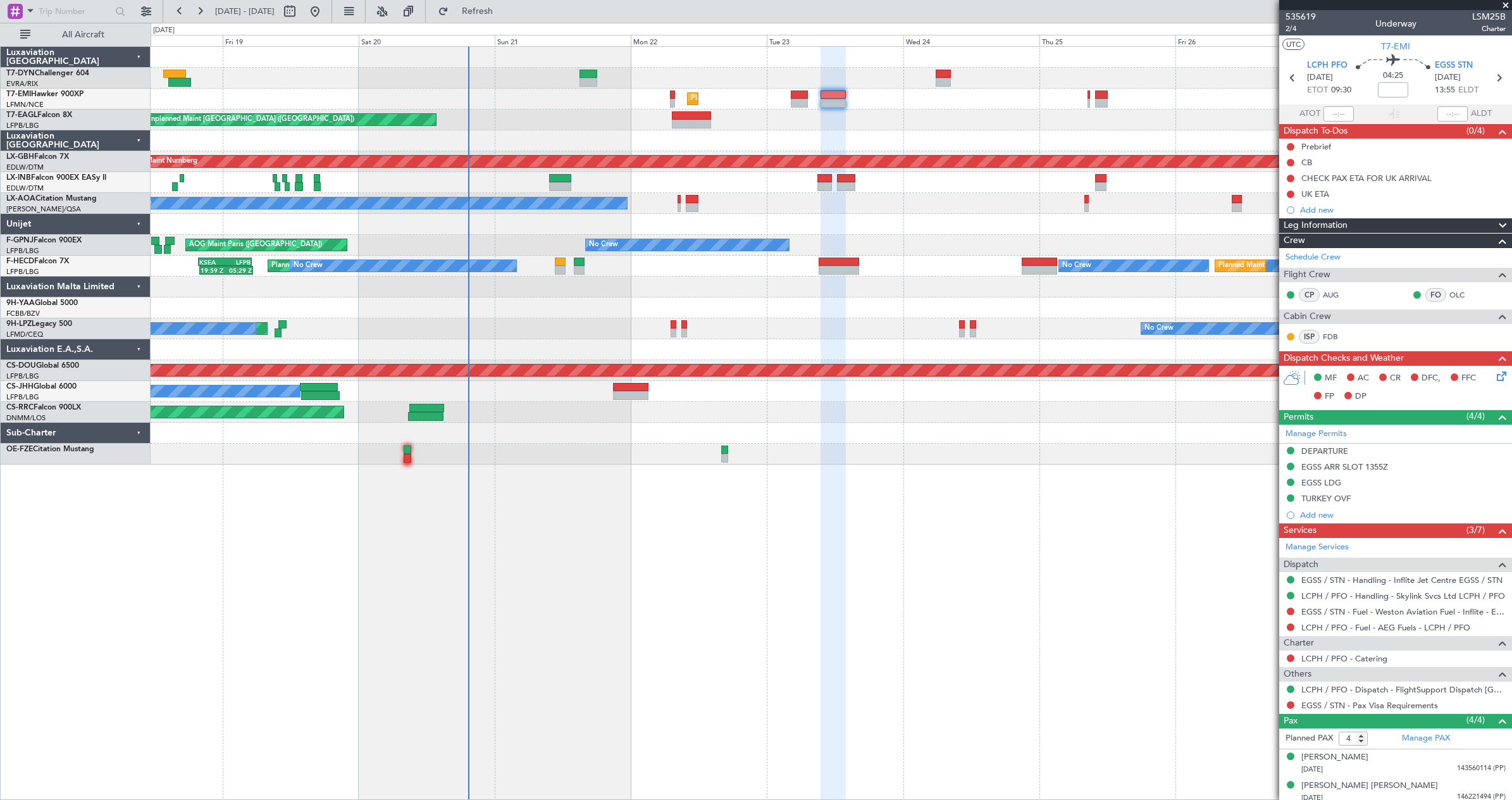
click at [1494, 380] on icon at bounding box center [1500, 374] width 10 height 10
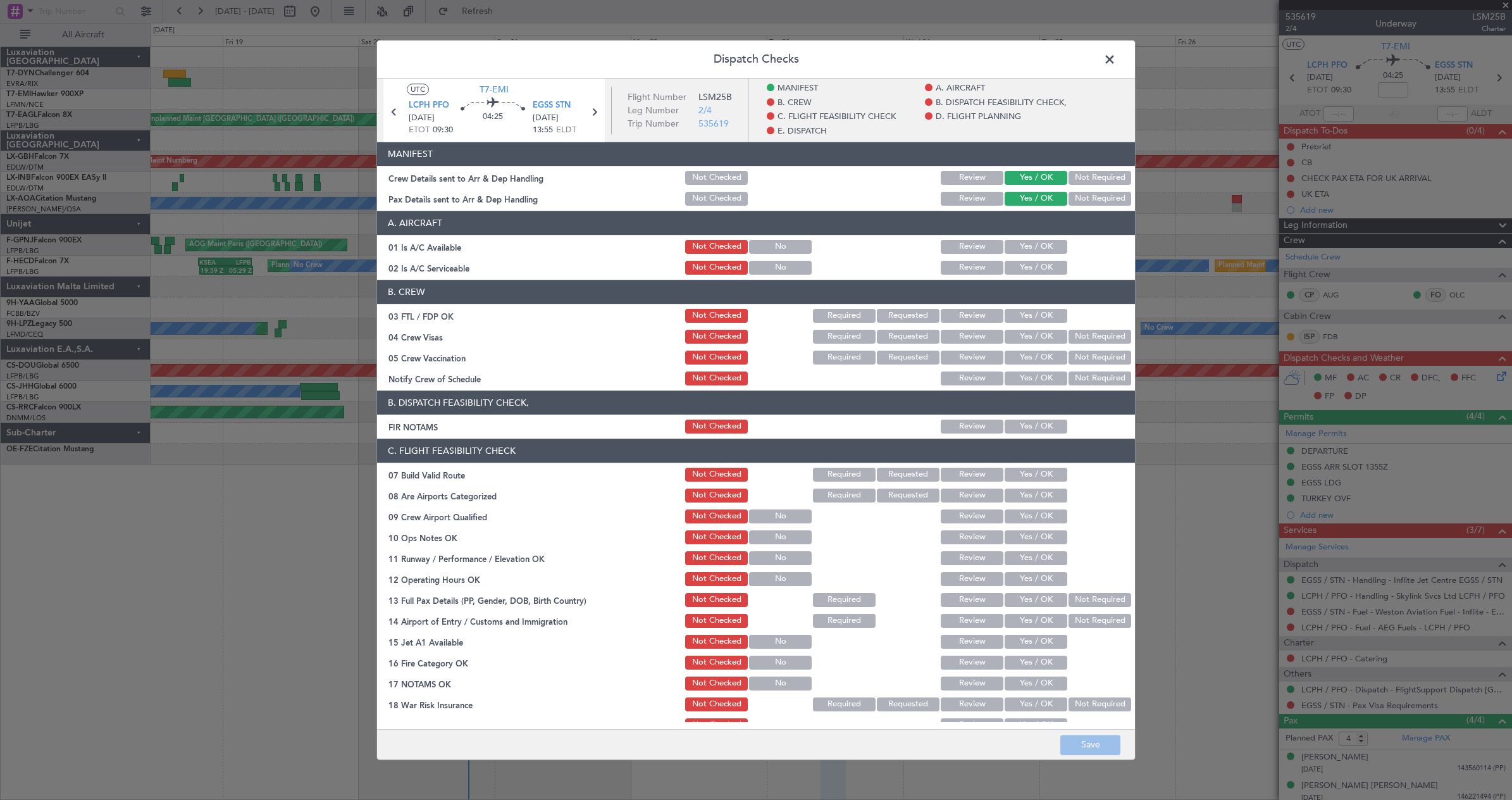
click at [1116, 60] on span at bounding box center [1116, 62] width 0 height 25
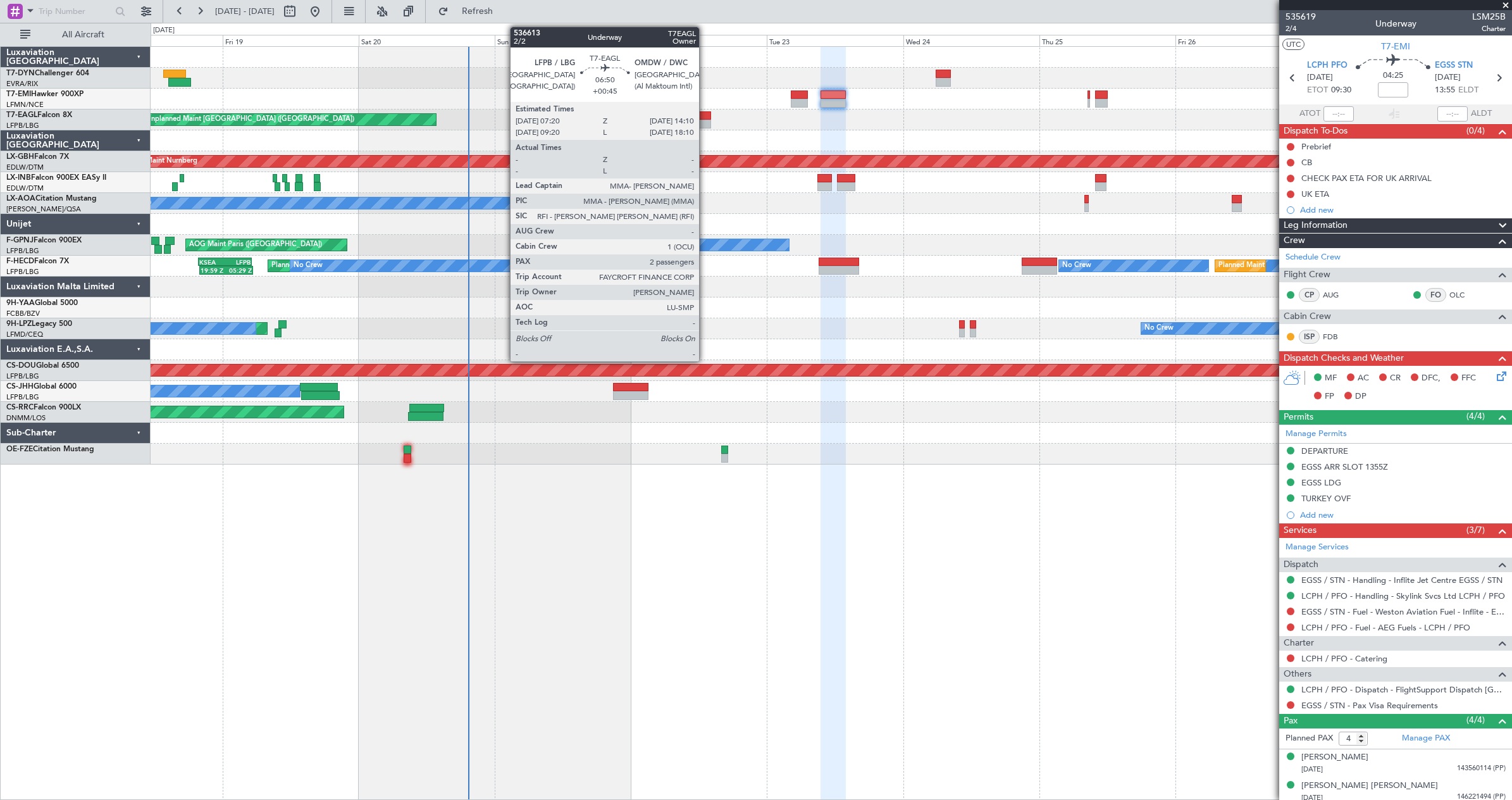
click at [705, 120] on div at bounding box center [692, 124] width 39 height 9
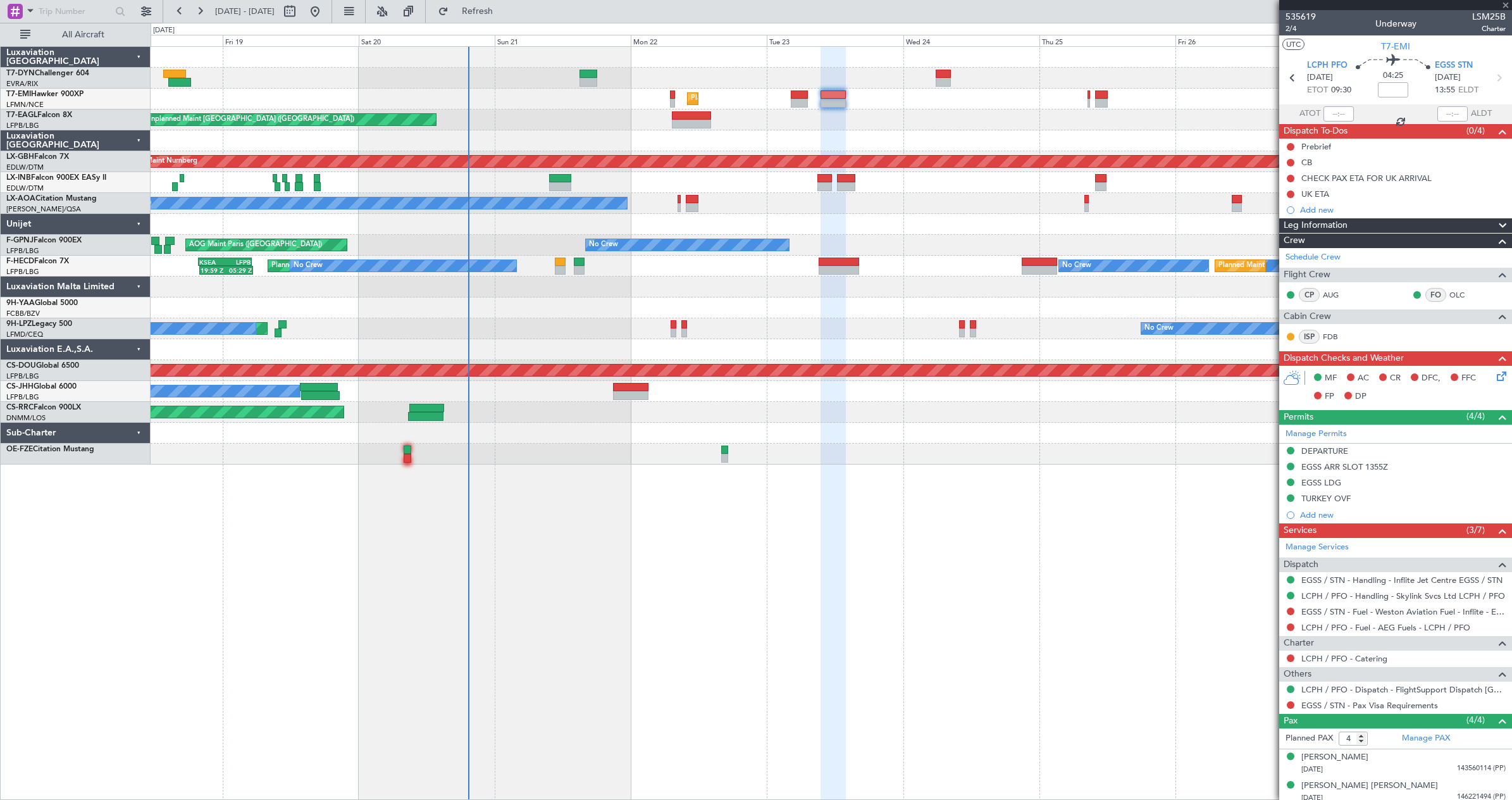
type input "+00:45"
type input "2"
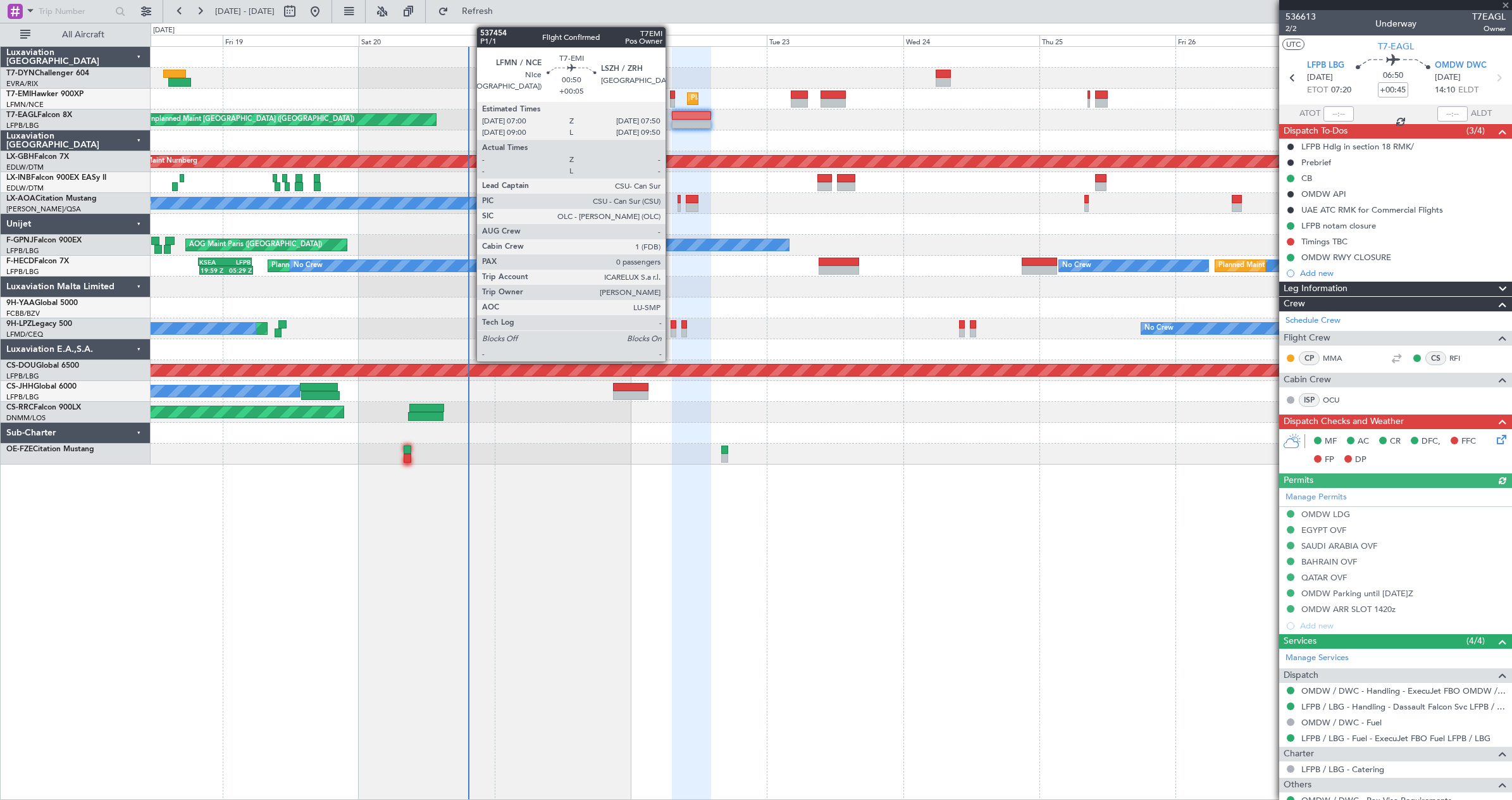
click at [672, 99] on div at bounding box center [673, 103] width 5 height 9
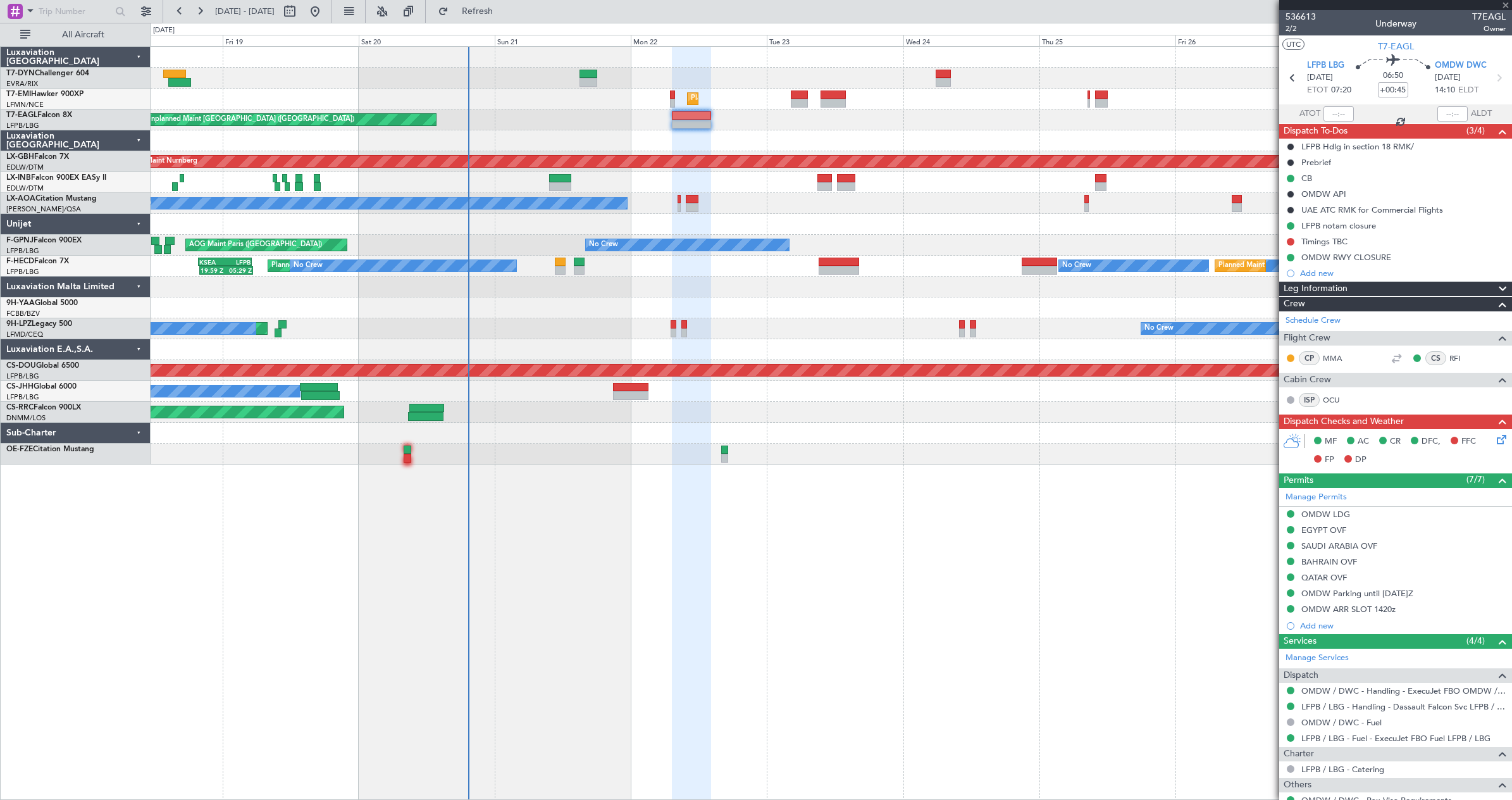
type input "+00:05"
type input "0"
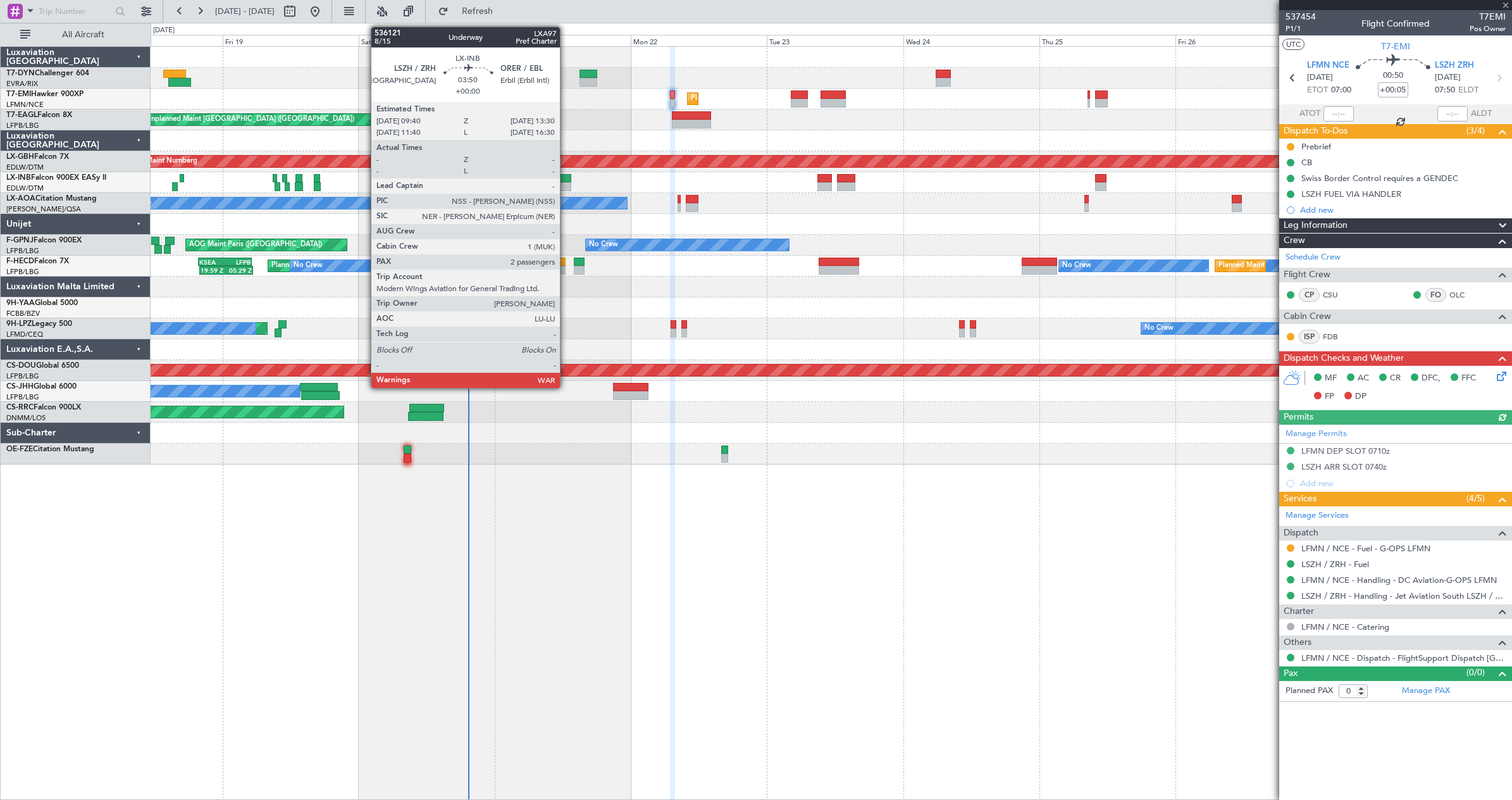
click at [566, 181] on div at bounding box center [561, 179] width 22 height 9
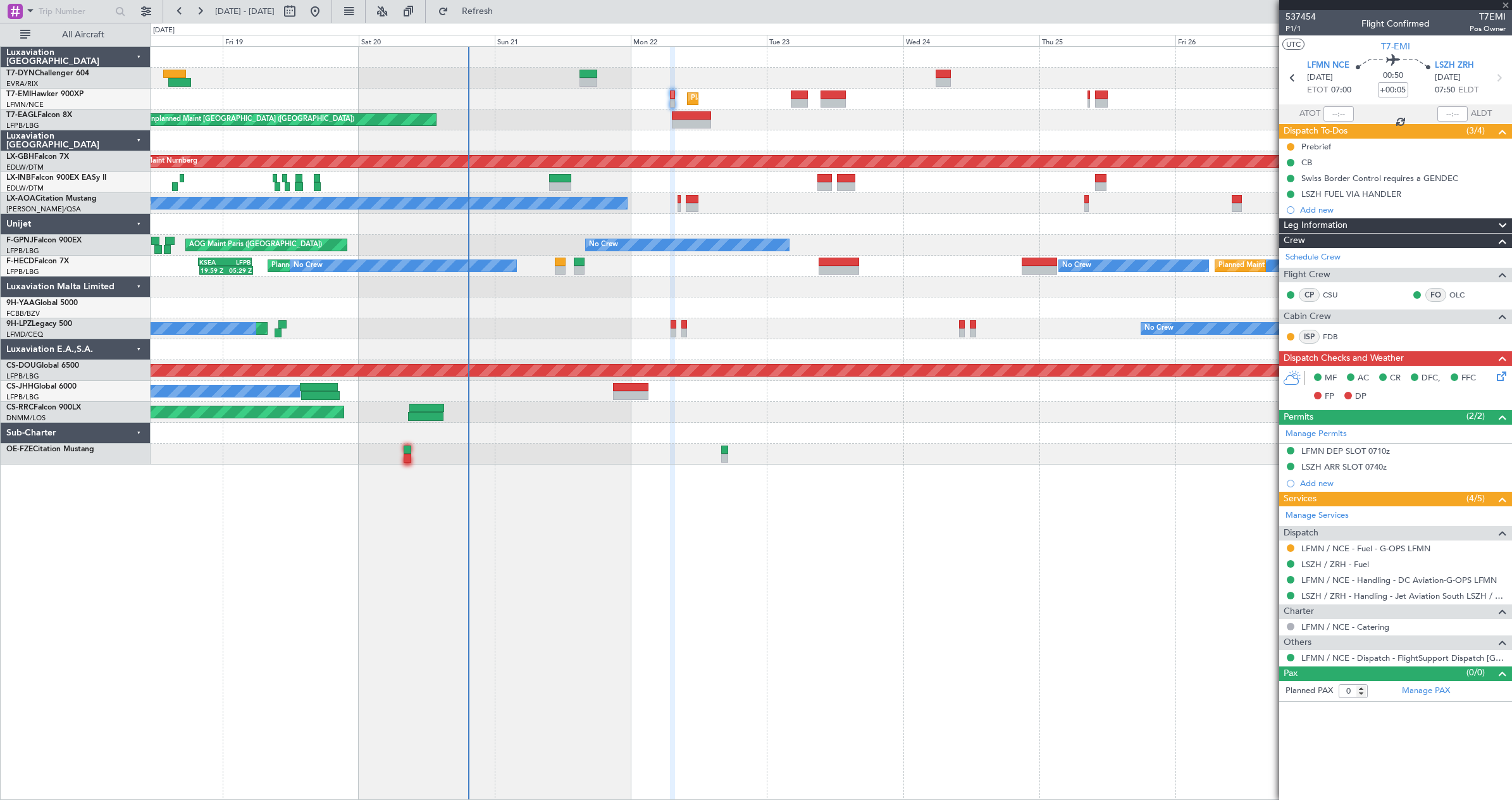
type input "2"
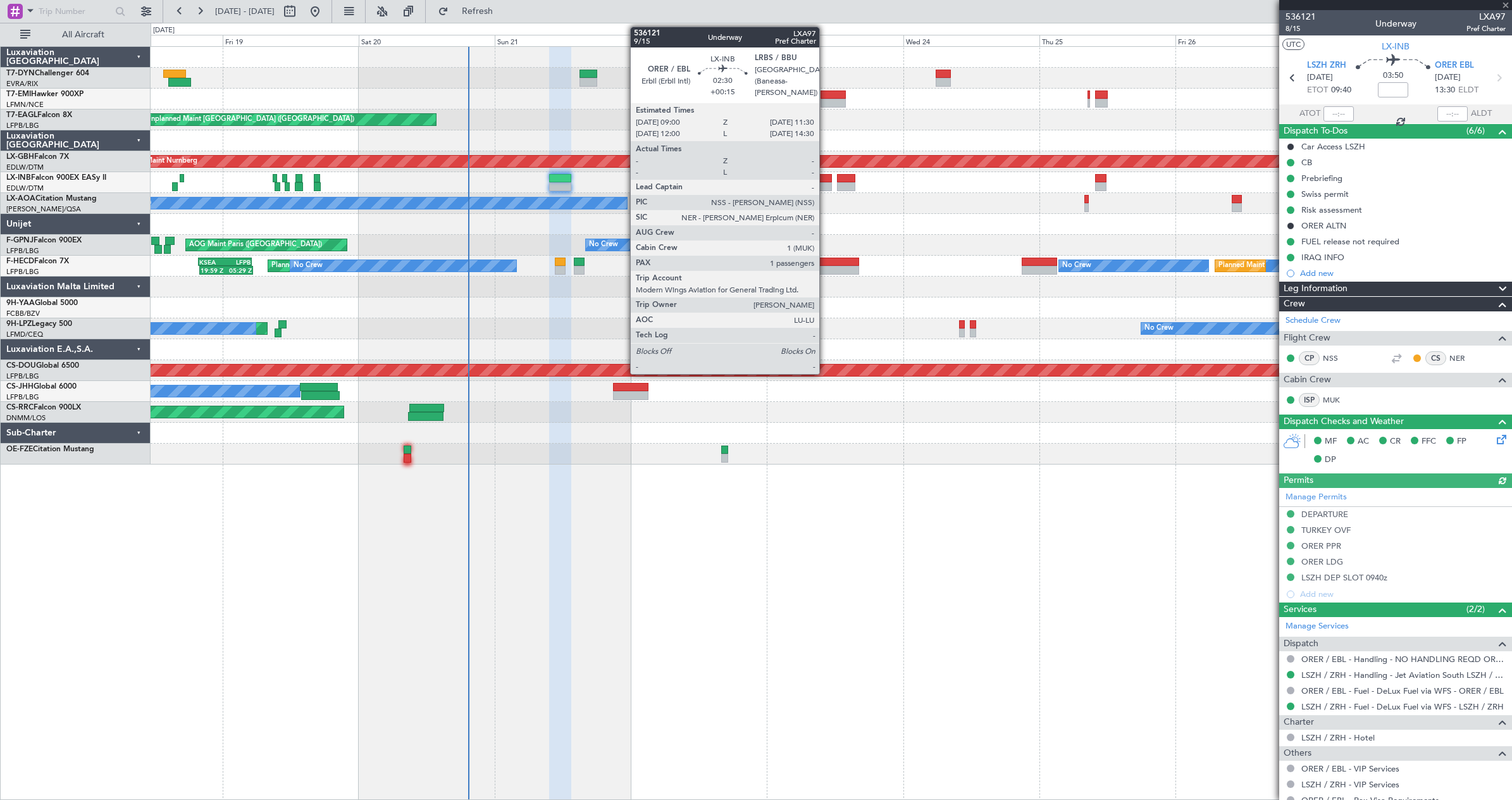
click at [825, 188] on div at bounding box center [825, 187] width 14 height 9
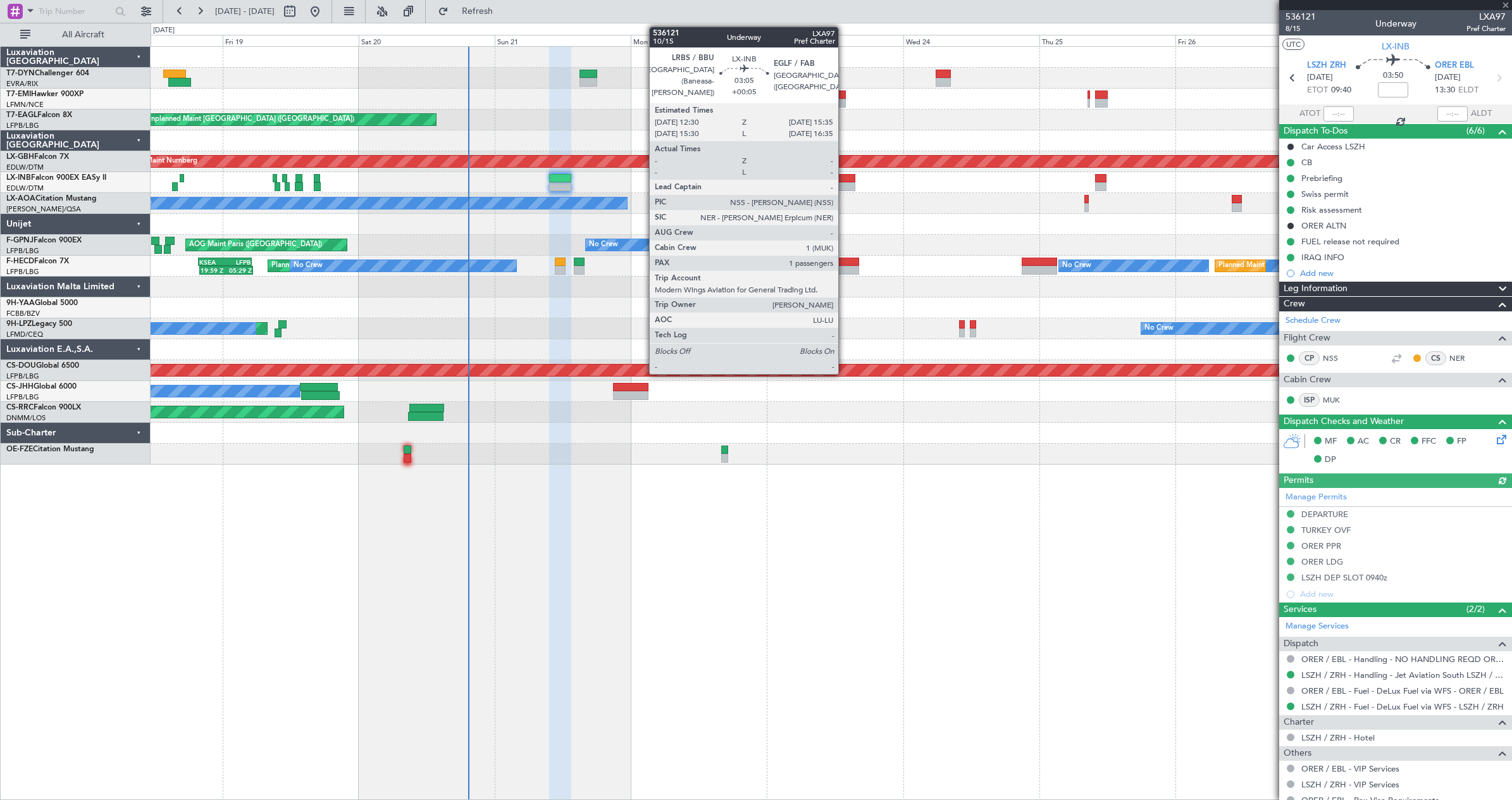
type input "+00:15"
type input "1"
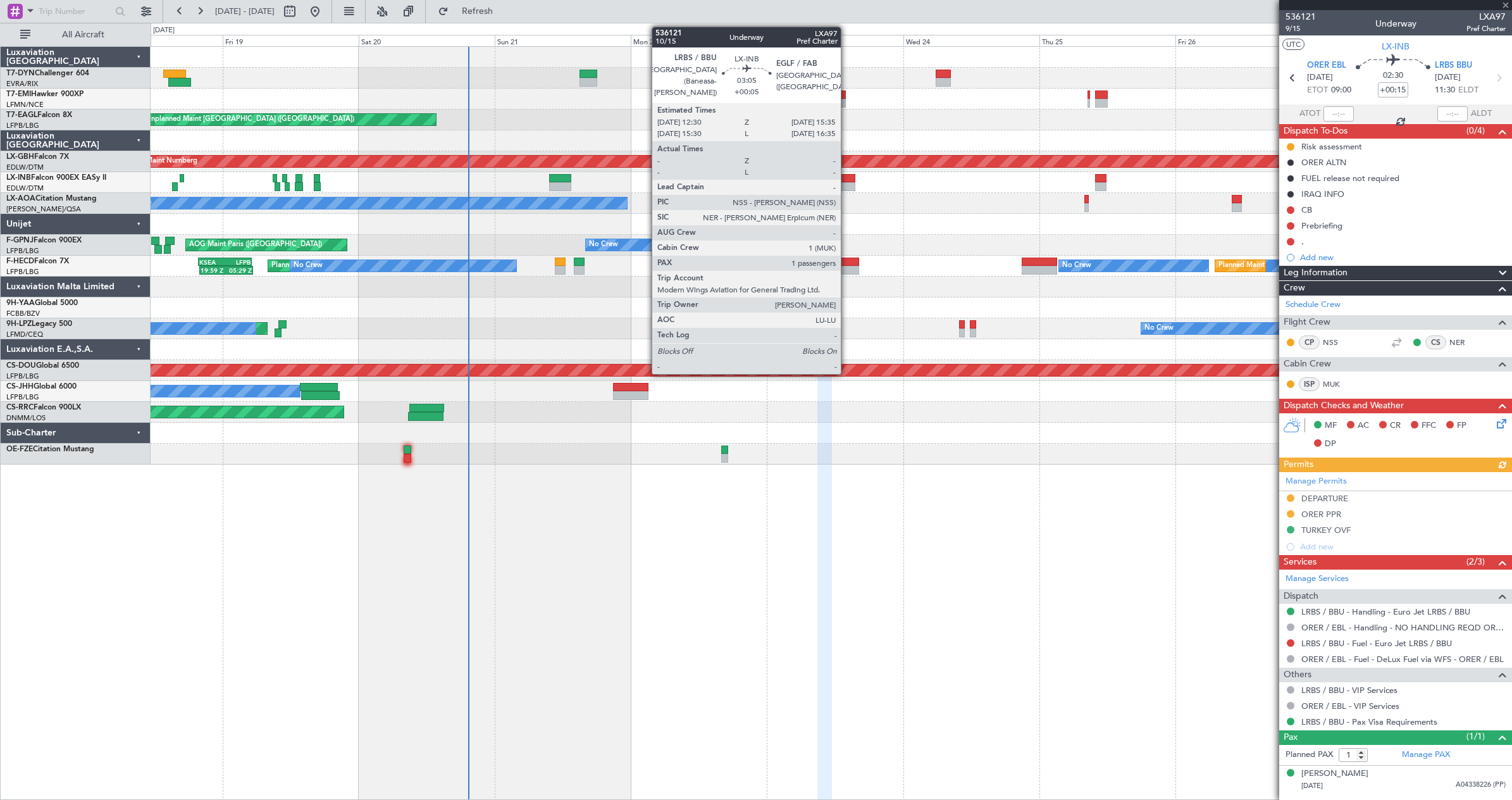
click at [846, 185] on div at bounding box center [846, 187] width 18 height 9
click at [846, 178] on div at bounding box center [846, 179] width 18 height 9
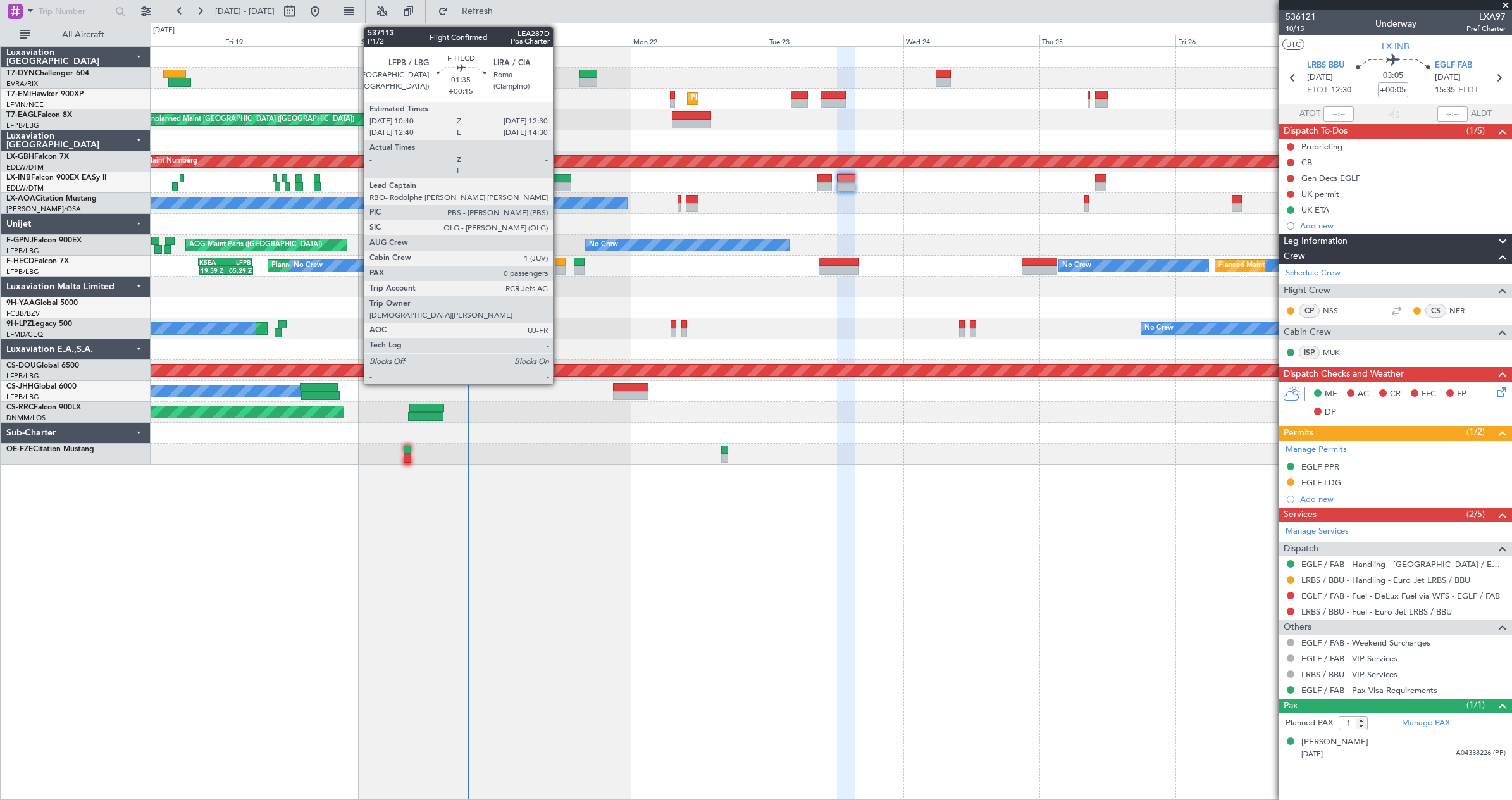
click at [559, 263] on div at bounding box center [560, 262] width 11 height 9
click at [558, 263] on div at bounding box center [560, 262] width 11 height 9
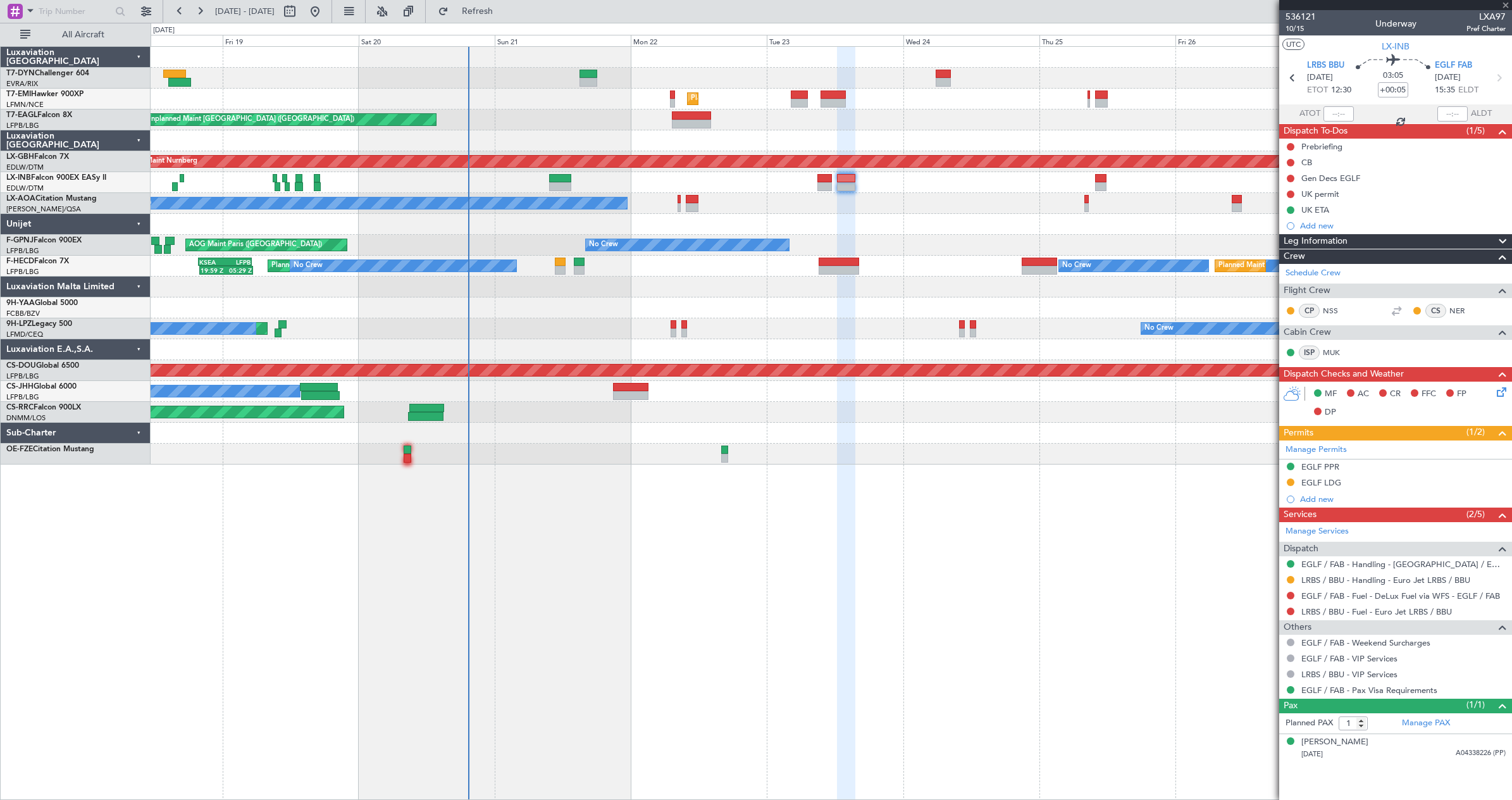
type input "+00:15"
type input "0"
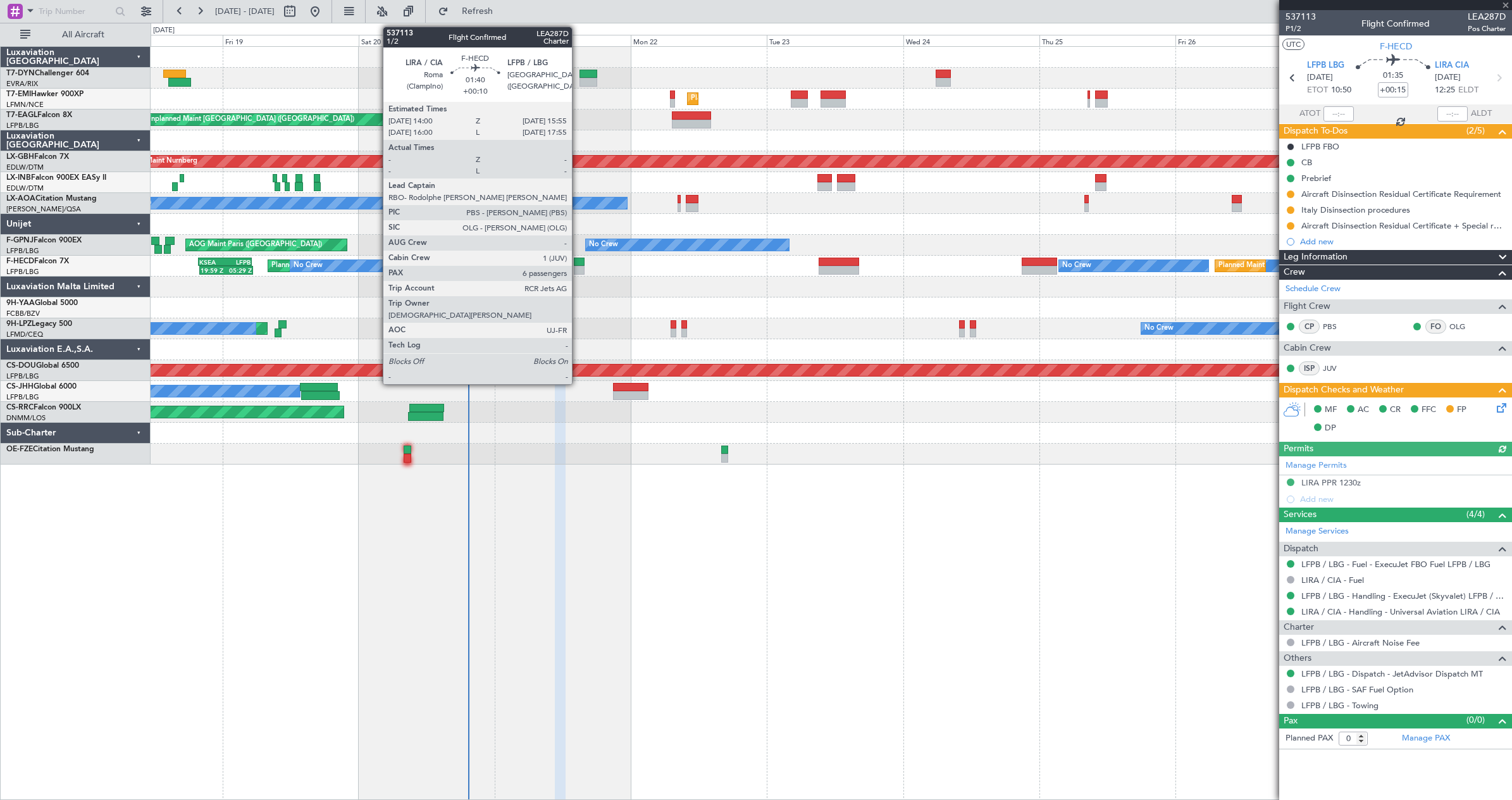
click at [577, 264] on div at bounding box center [580, 262] width 12 height 9
click at [579, 262] on div at bounding box center [580, 262] width 12 height 9
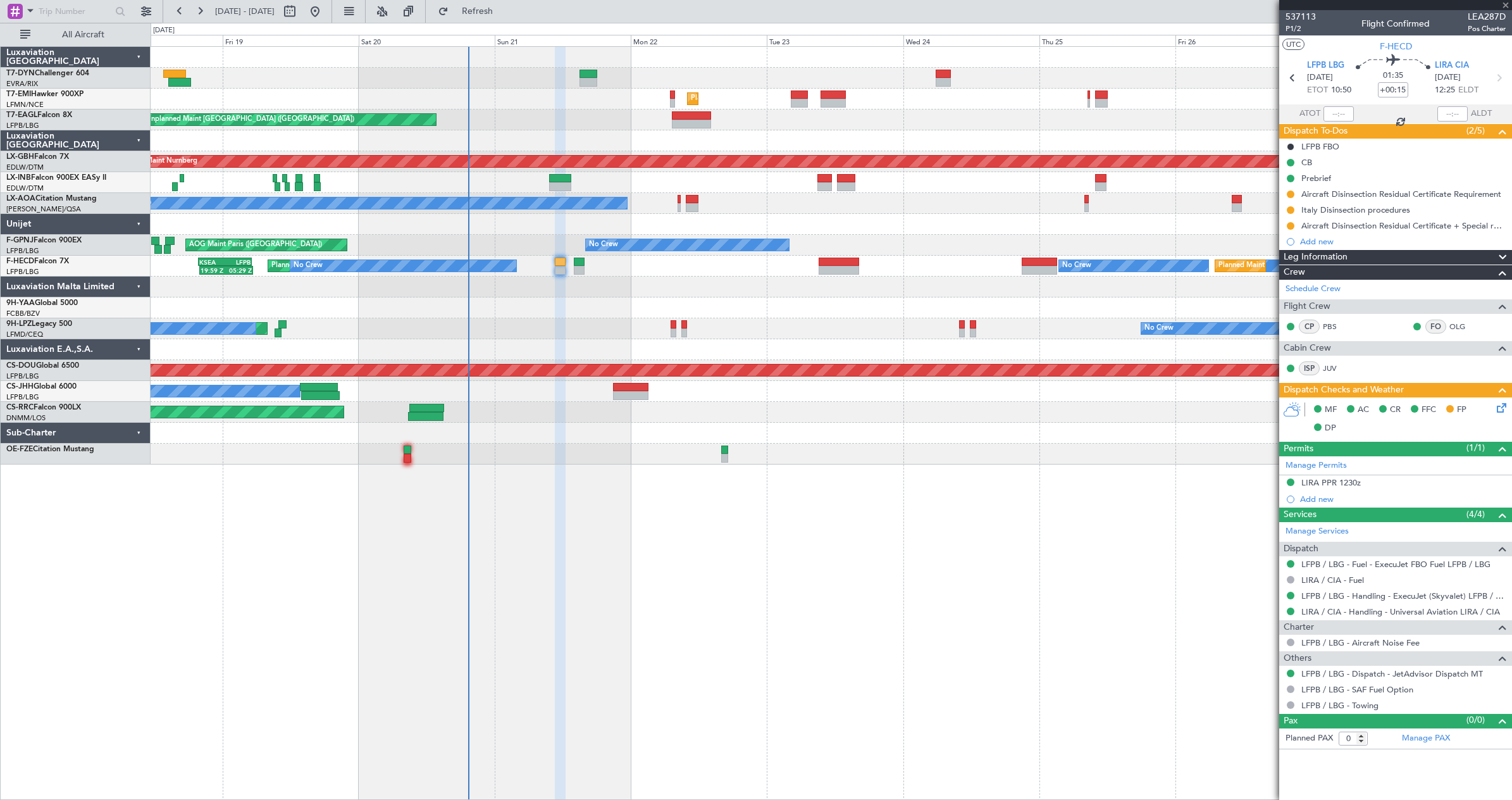
type input "+00:10"
type input "6"
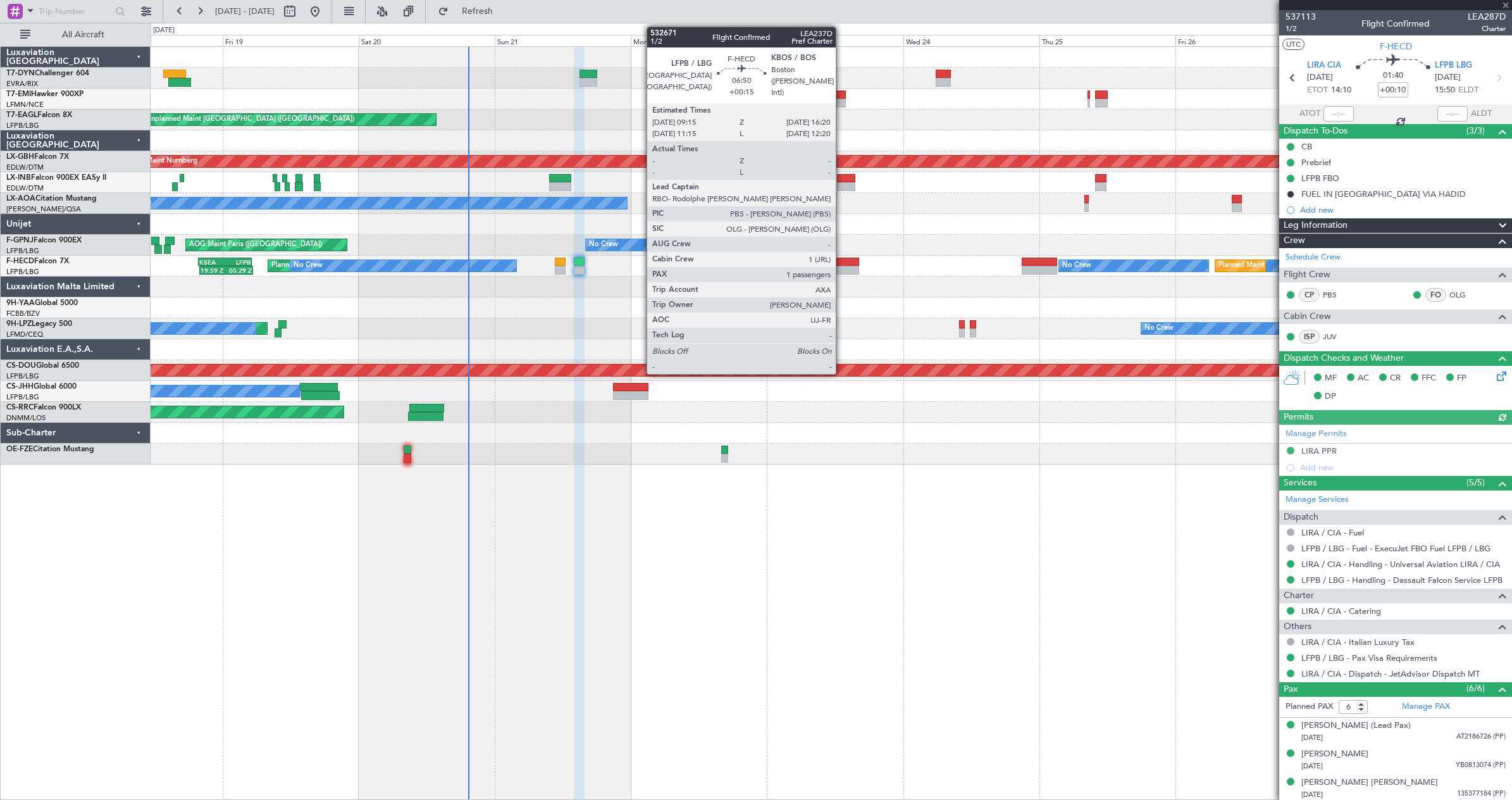
click at [842, 263] on div at bounding box center [839, 262] width 40 height 9
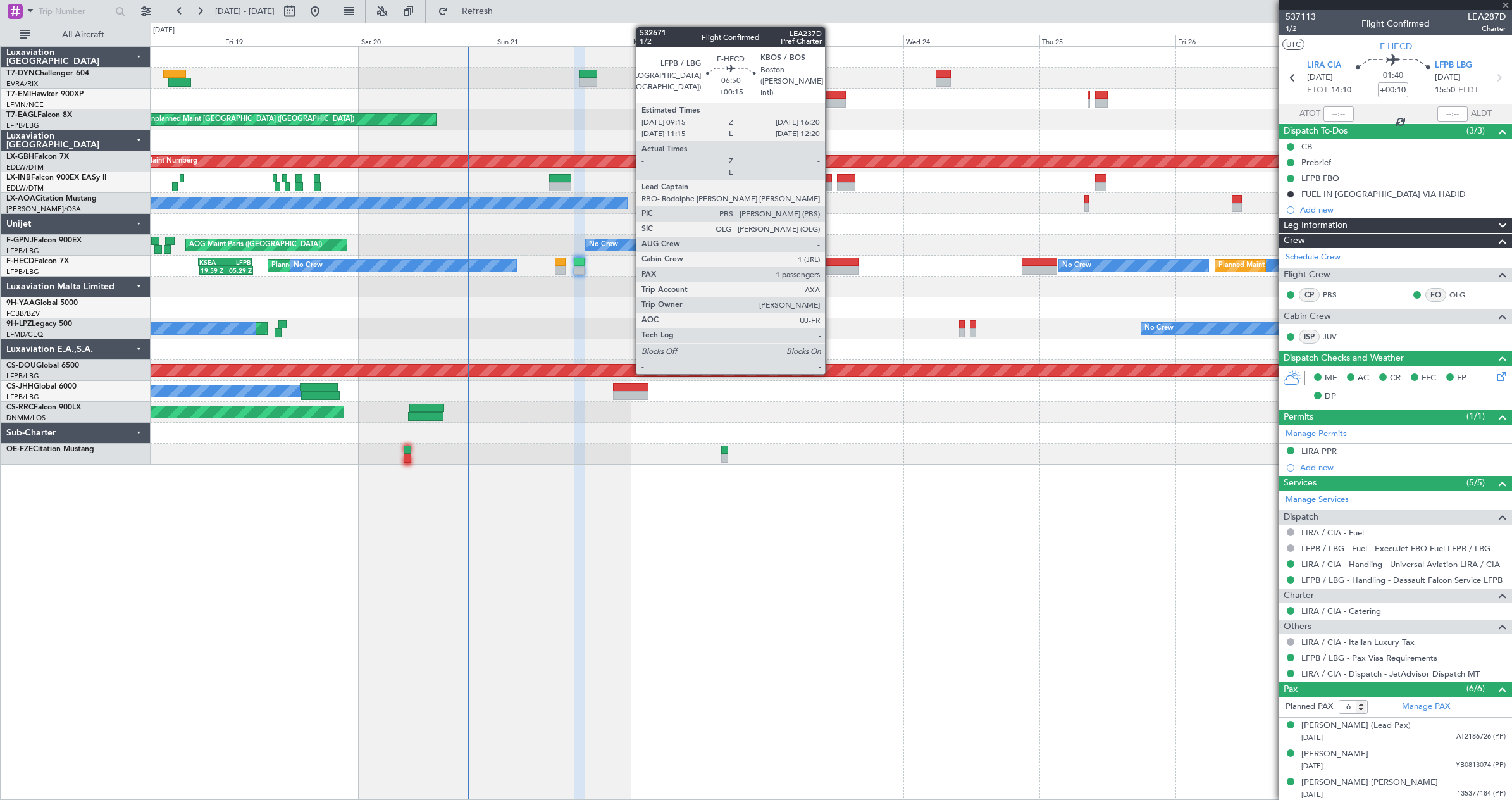
type input "+00:15"
type input "1"
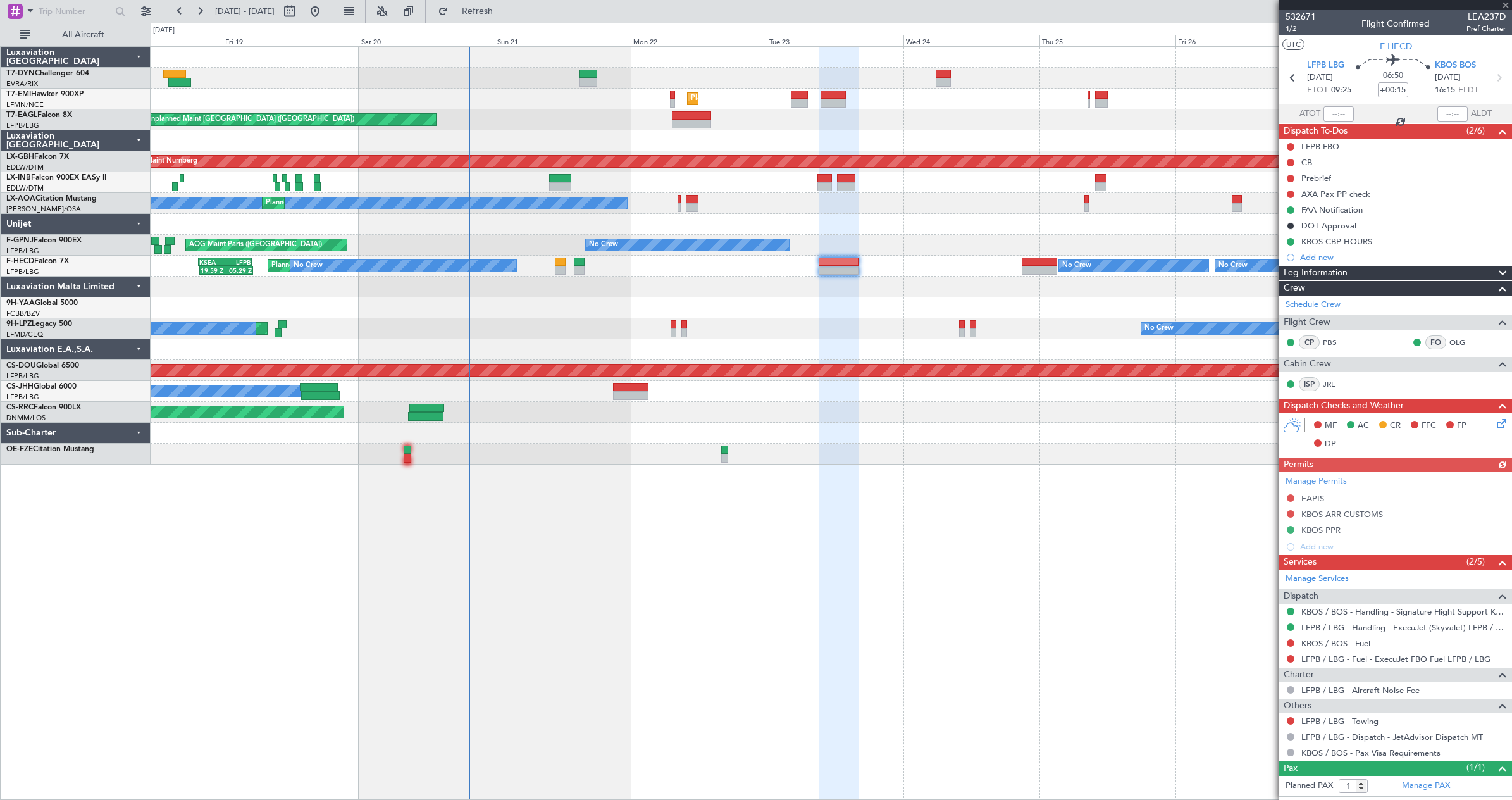
click at [1294, 31] on span "1/2" at bounding box center [1300, 29] width 31 height 11
